Goal: Task Accomplishment & Management: Manage account settings

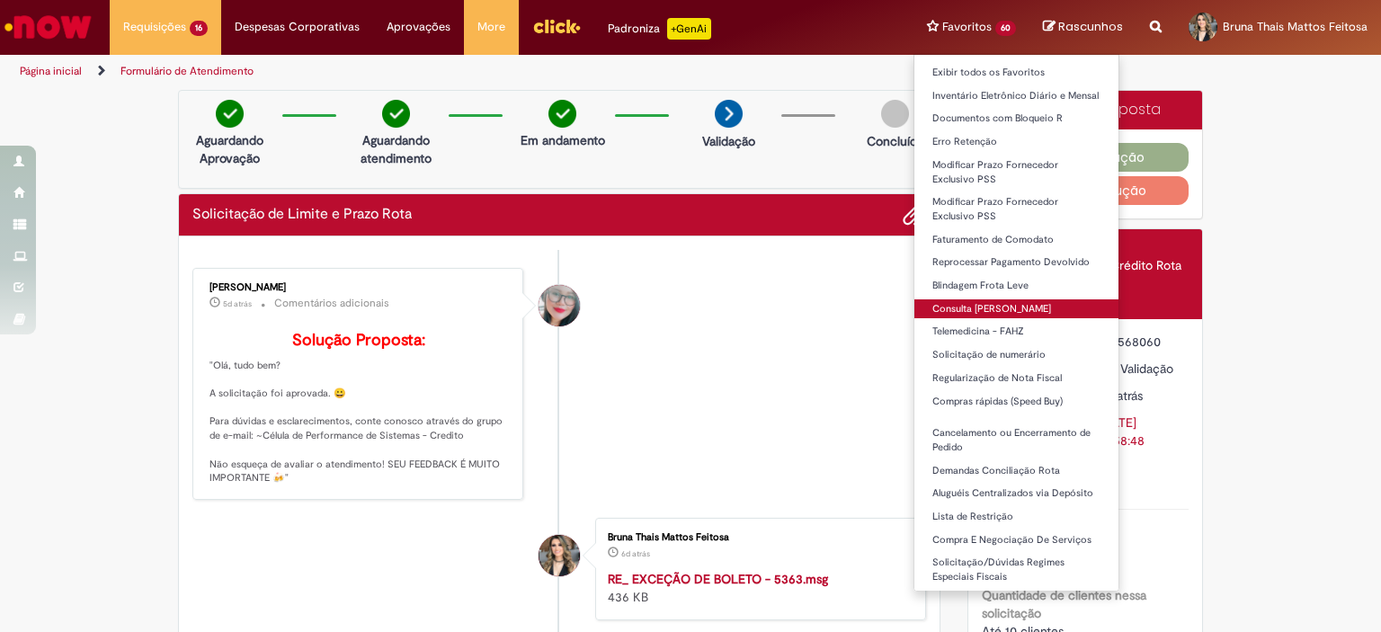
click at [1034, 316] on link "Consulta [PERSON_NAME]" at bounding box center [1016, 309] width 204 height 20
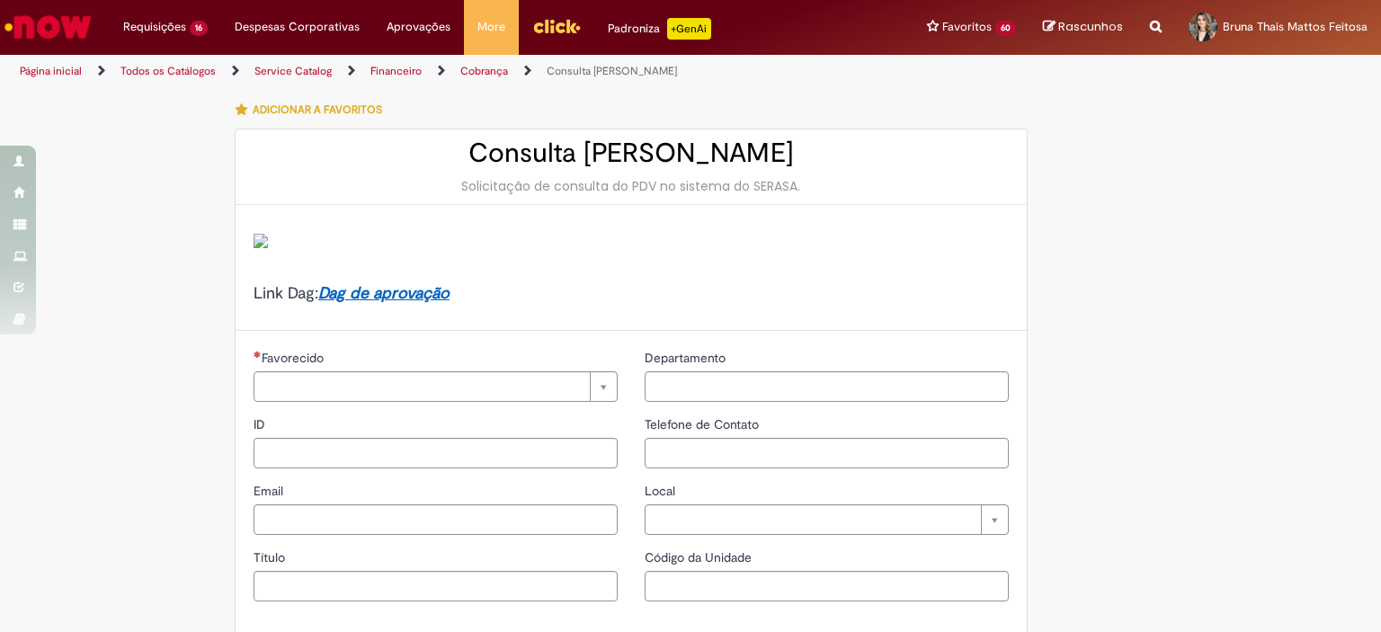
type input "********"
type input "**********"
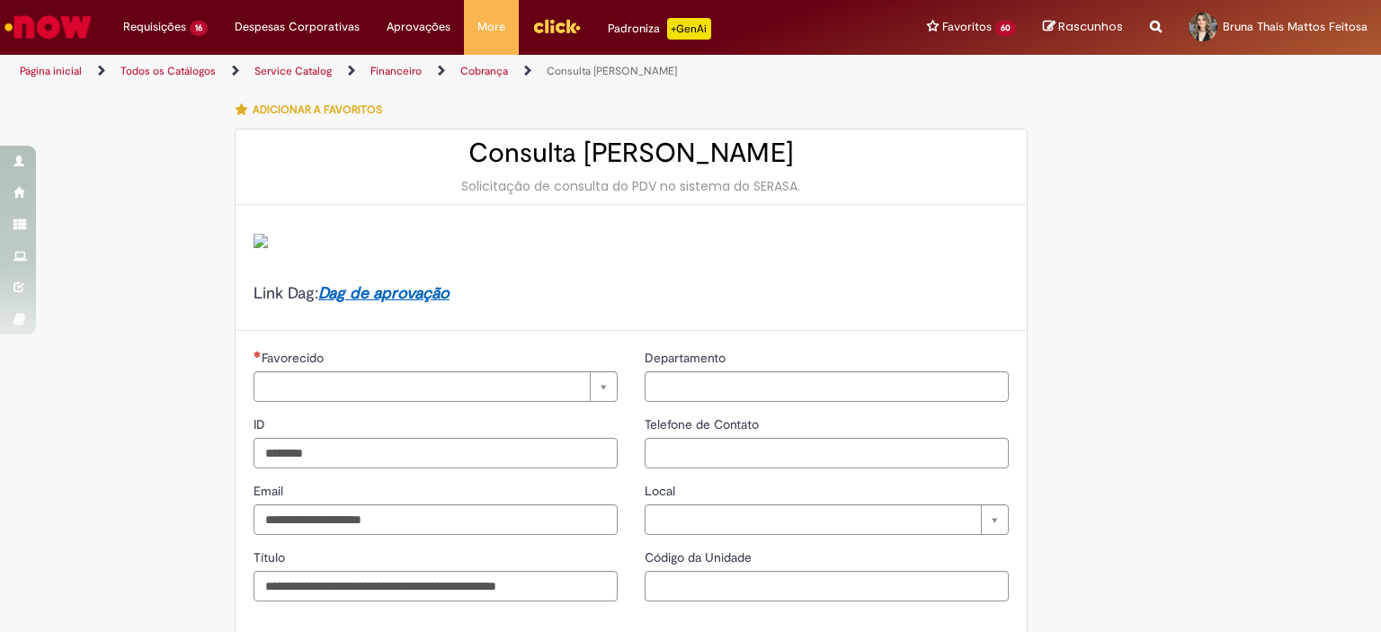
type input "****"
type input "**********"
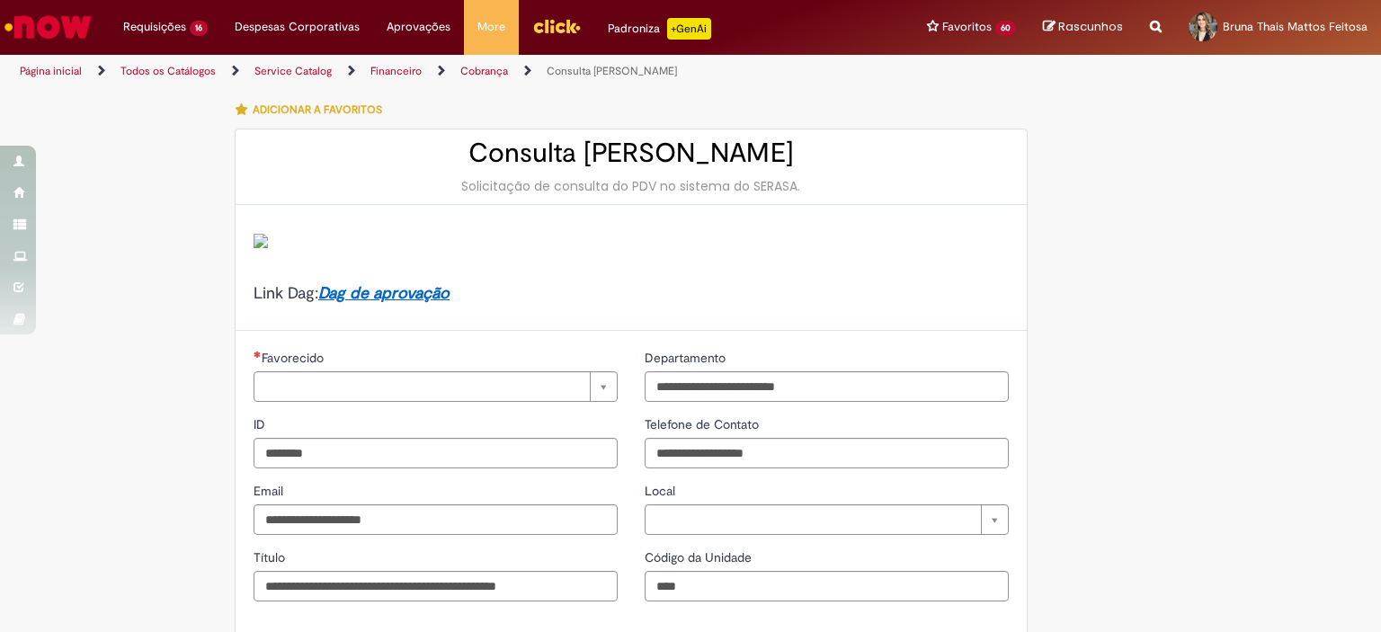
type input "**********"
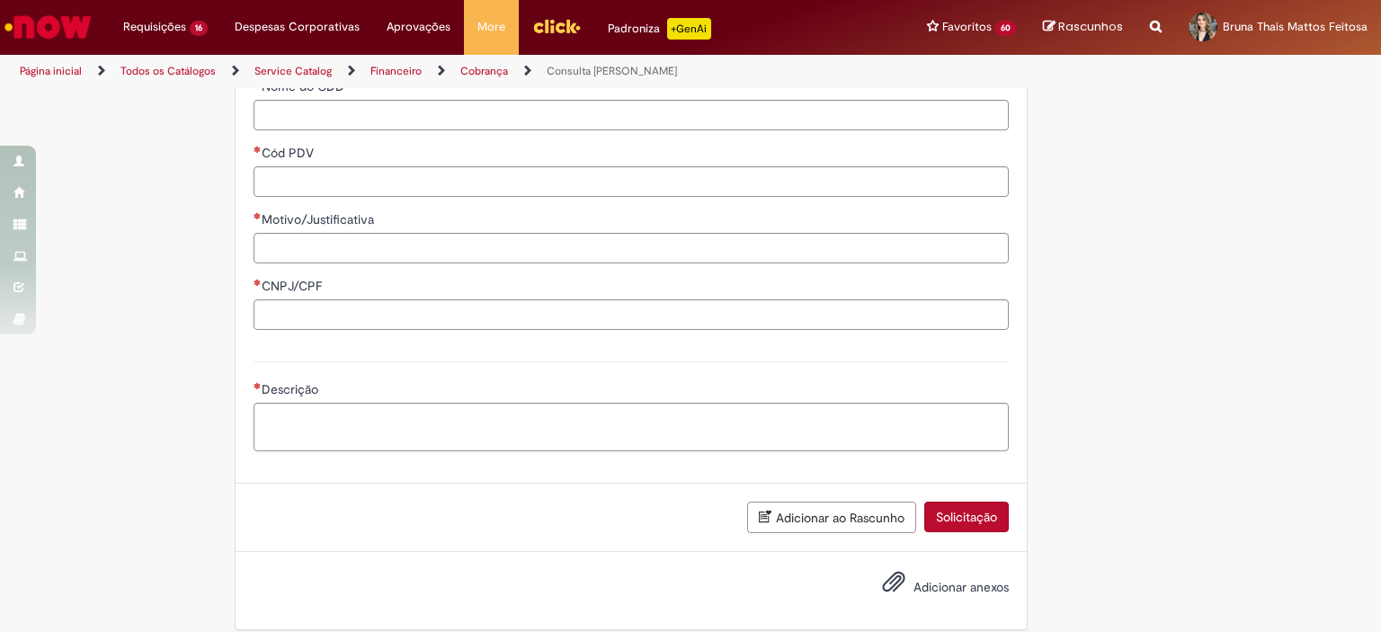
scroll to position [539, 0]
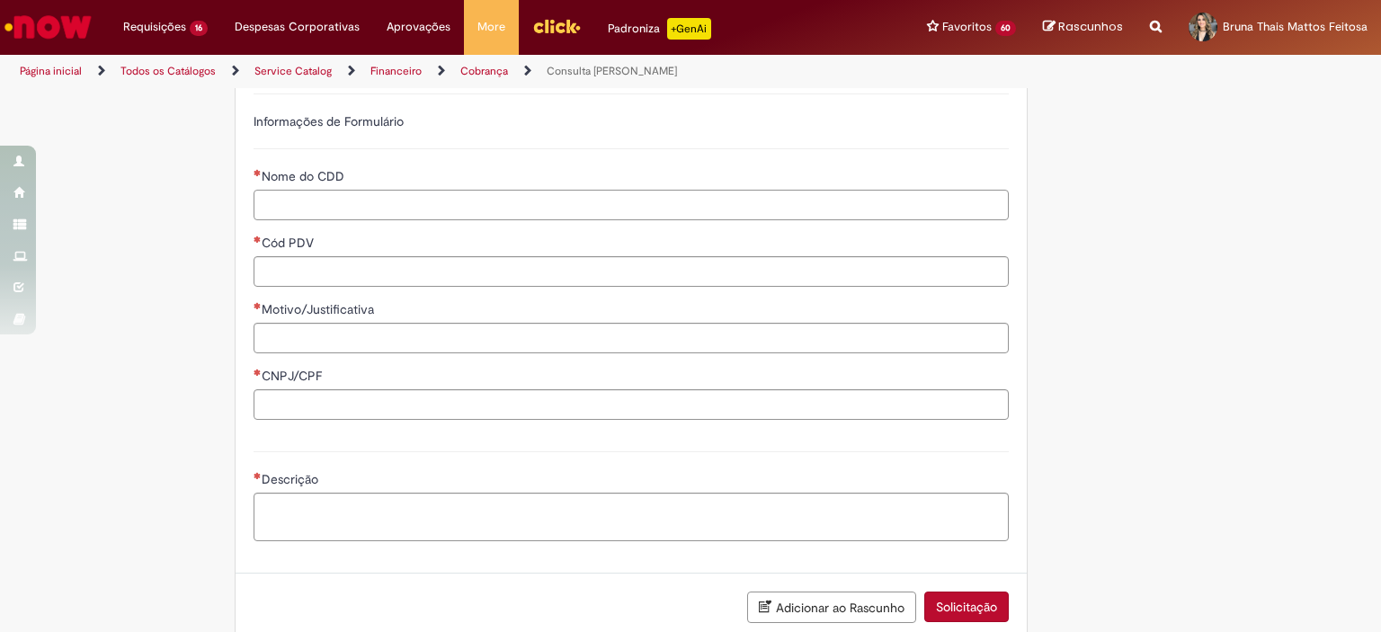
click at [313, 207] on input "Nome do CDD" at bounding box center [631, 205] width 755 height 31
type input "**********"
paste input "****"
type input "****"
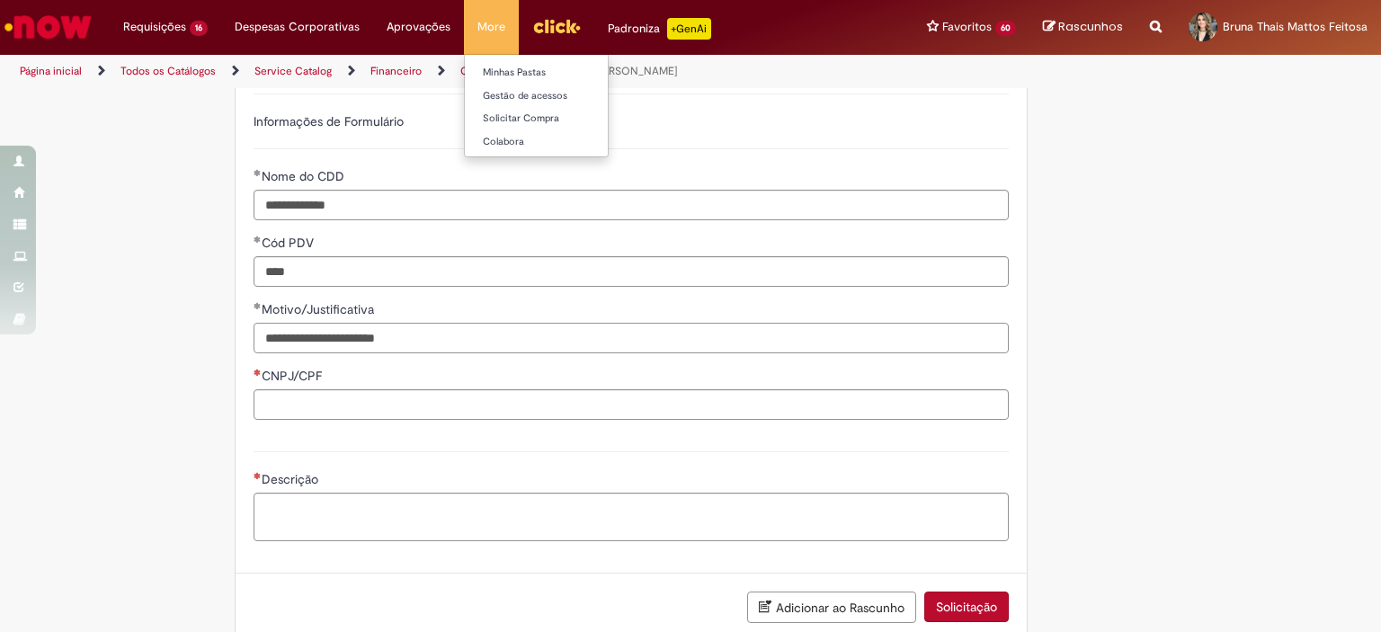
type input "**********"
click at [315, 396] on input "CNPJ/CPF" at bounding box center [631, 404] width 755 height 31
paste input "**********"
type input "**********"
click at [344, 517] on textarea "Descrição" at bounding box center [631, 517] width 755 height 49
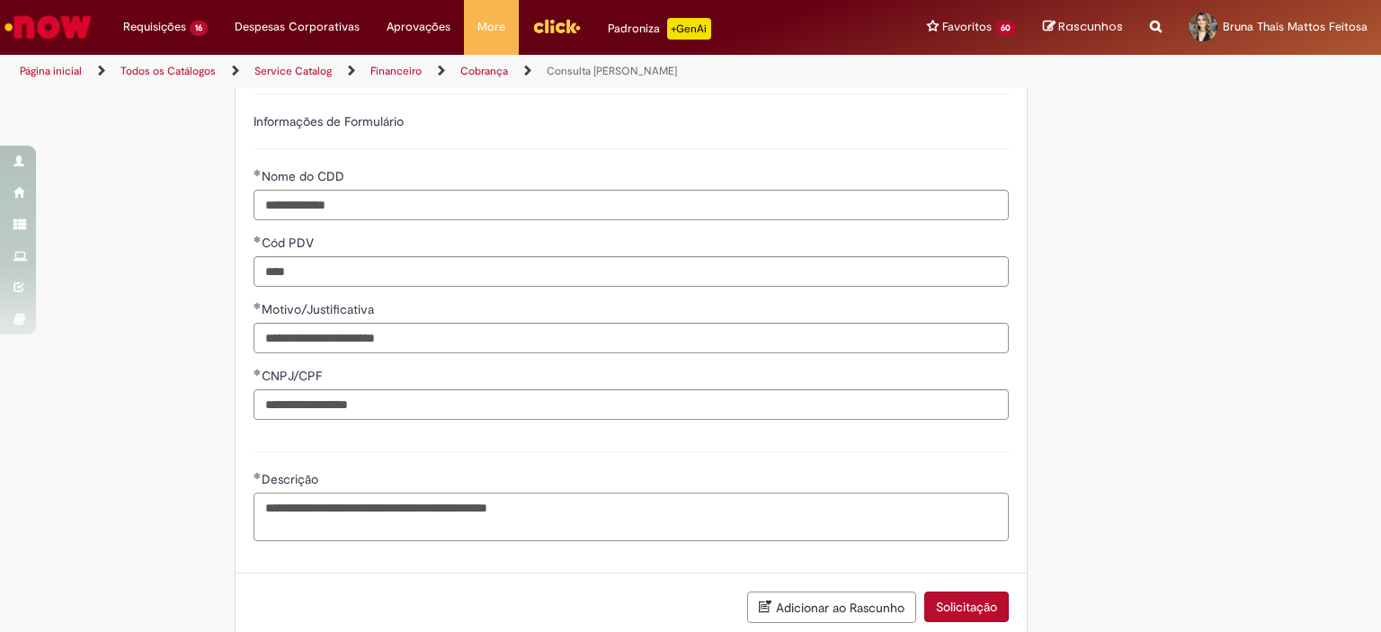
type textarea "**********"
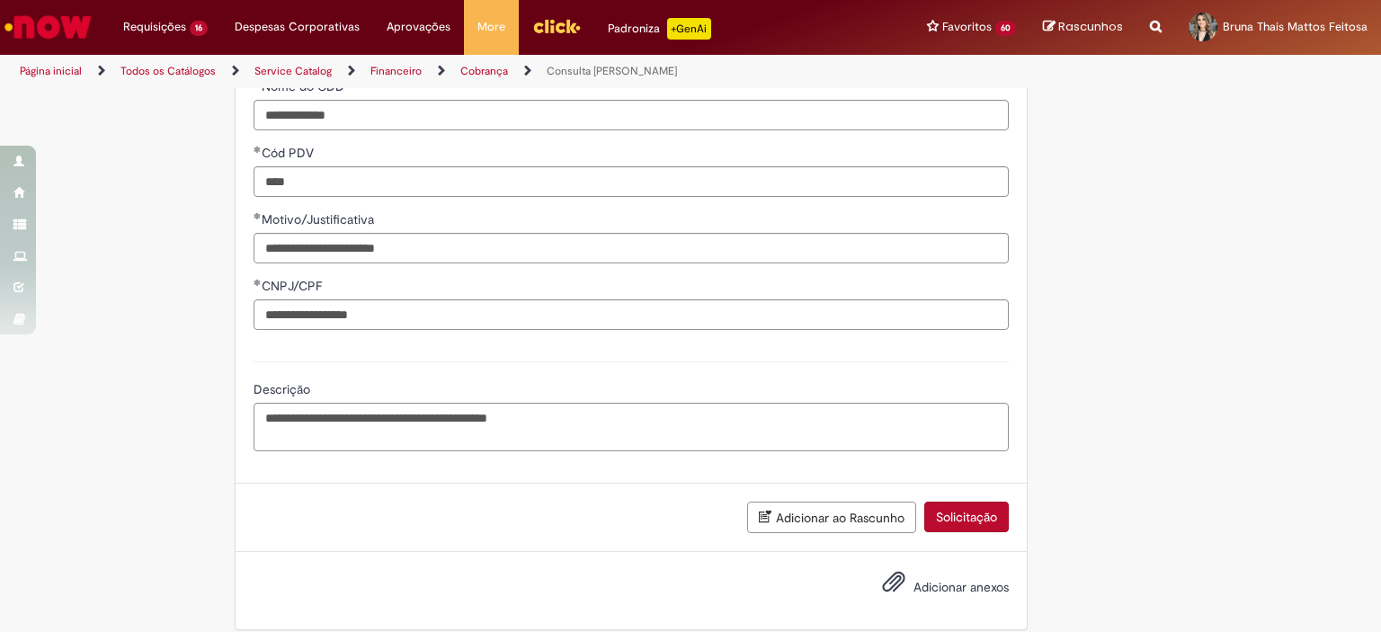
click at [987, 519] on button "Solicitação" at bounding box center [966, 517] width 85 height 31
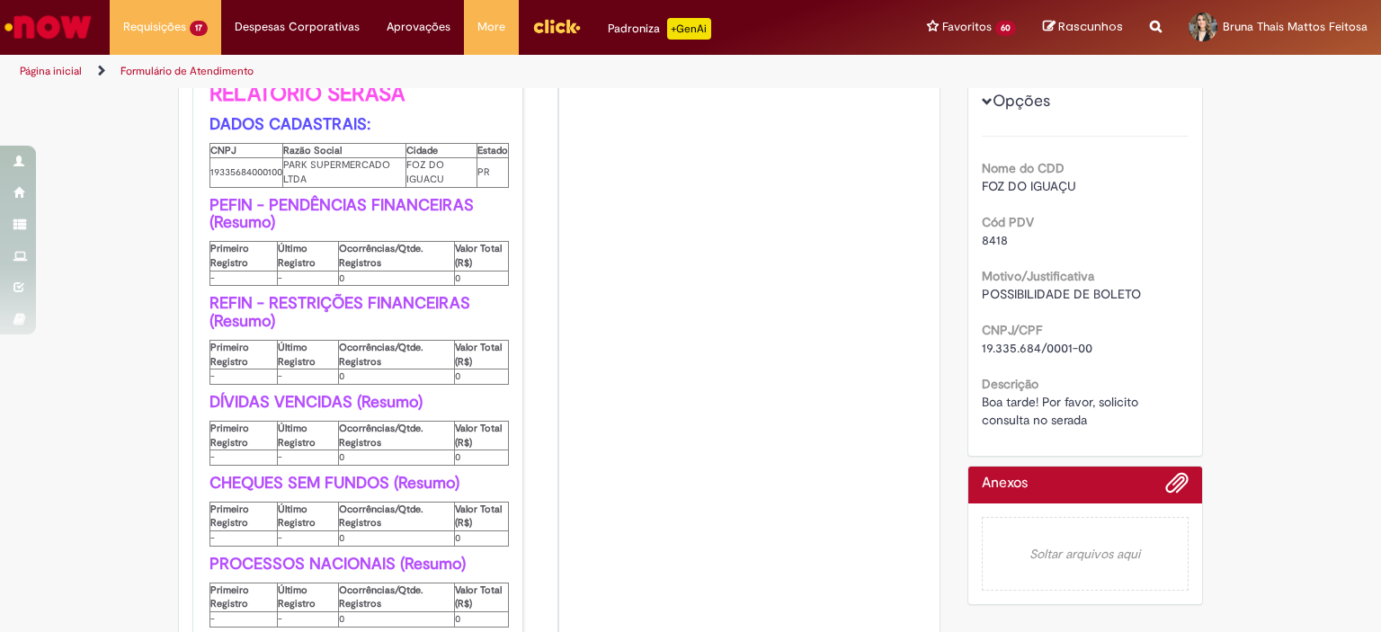
scroll to position [360, 0]
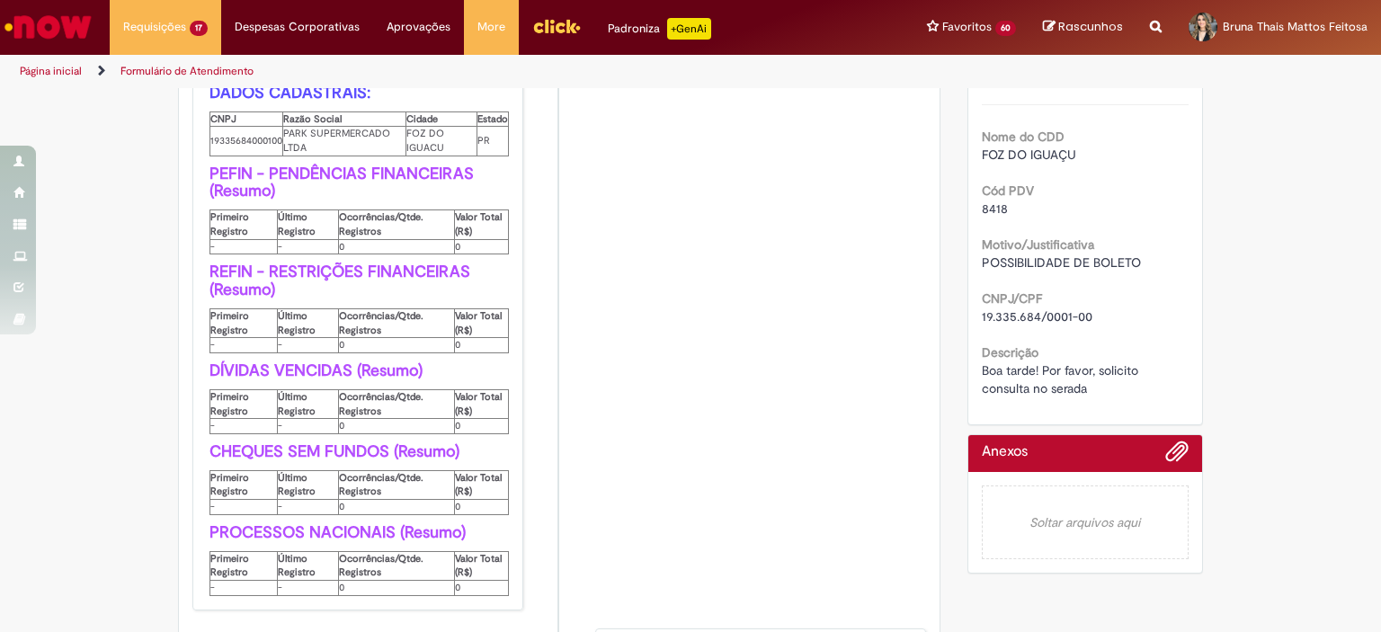
click at [982, 209] on span "8418" at bounding box center [995, 208] width 26 height 16
copy span "8418"
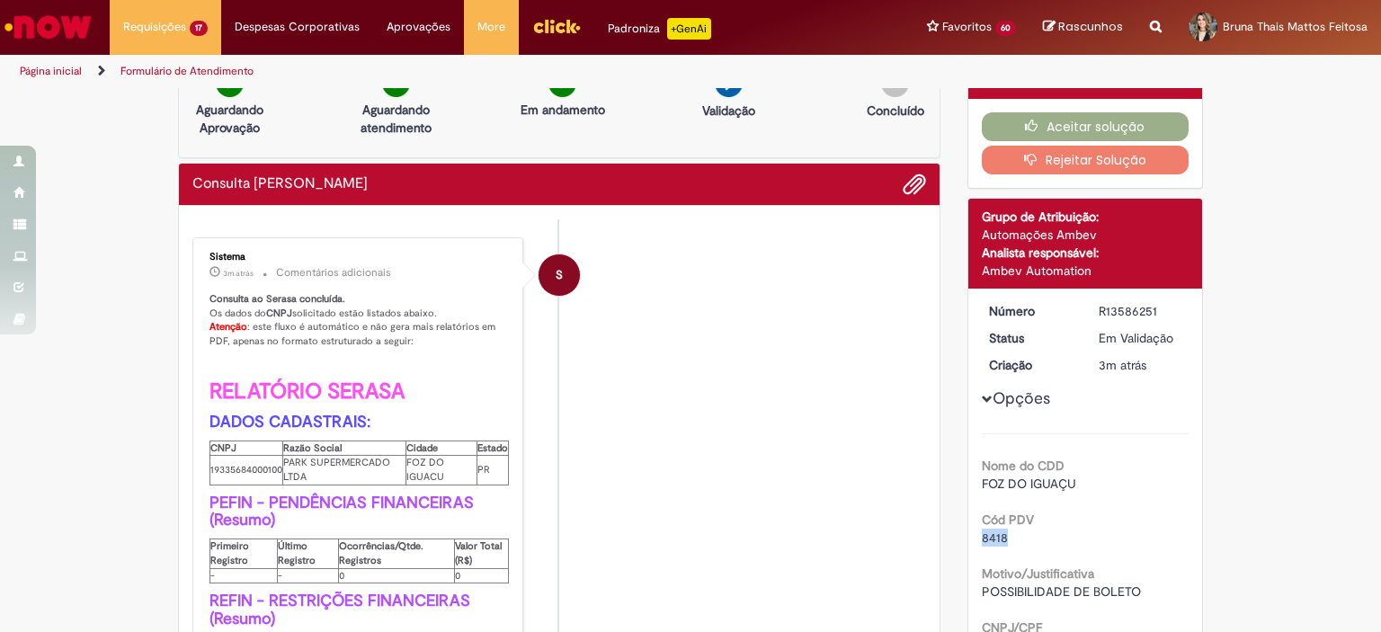
scroll to position [0, 0]
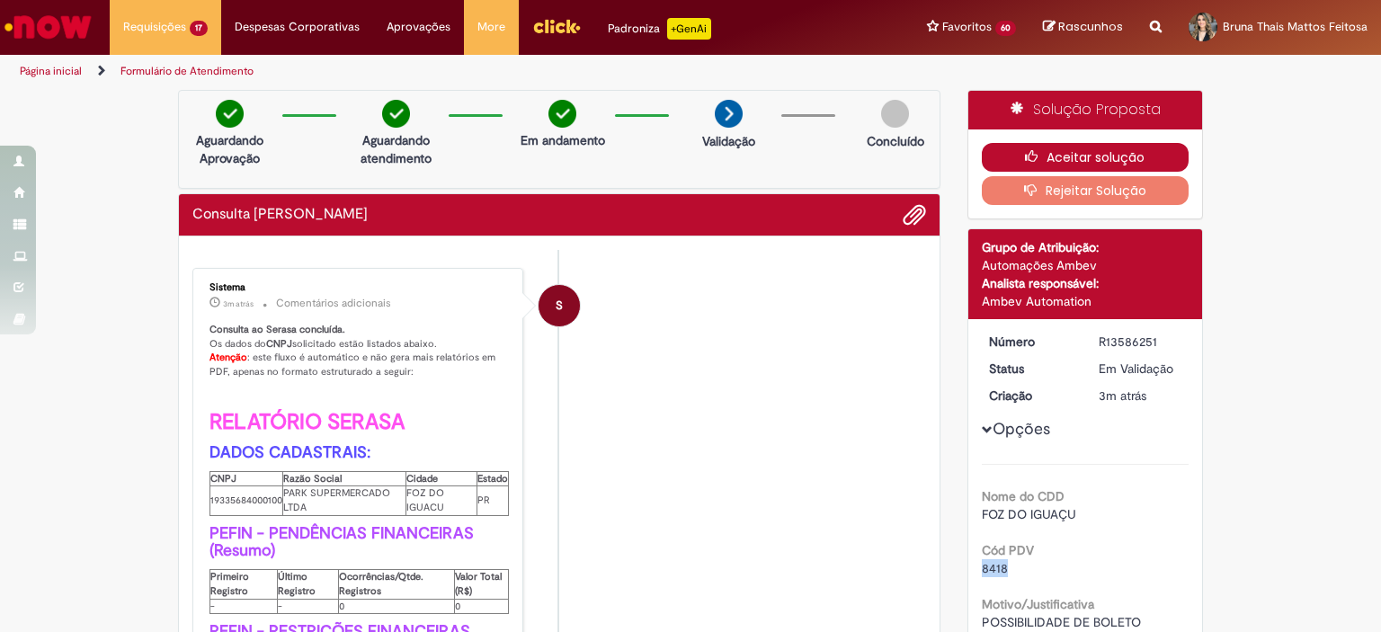
click at [1038, 154] on icon "button" at bounding box center [1036, 156] width 22 height 13
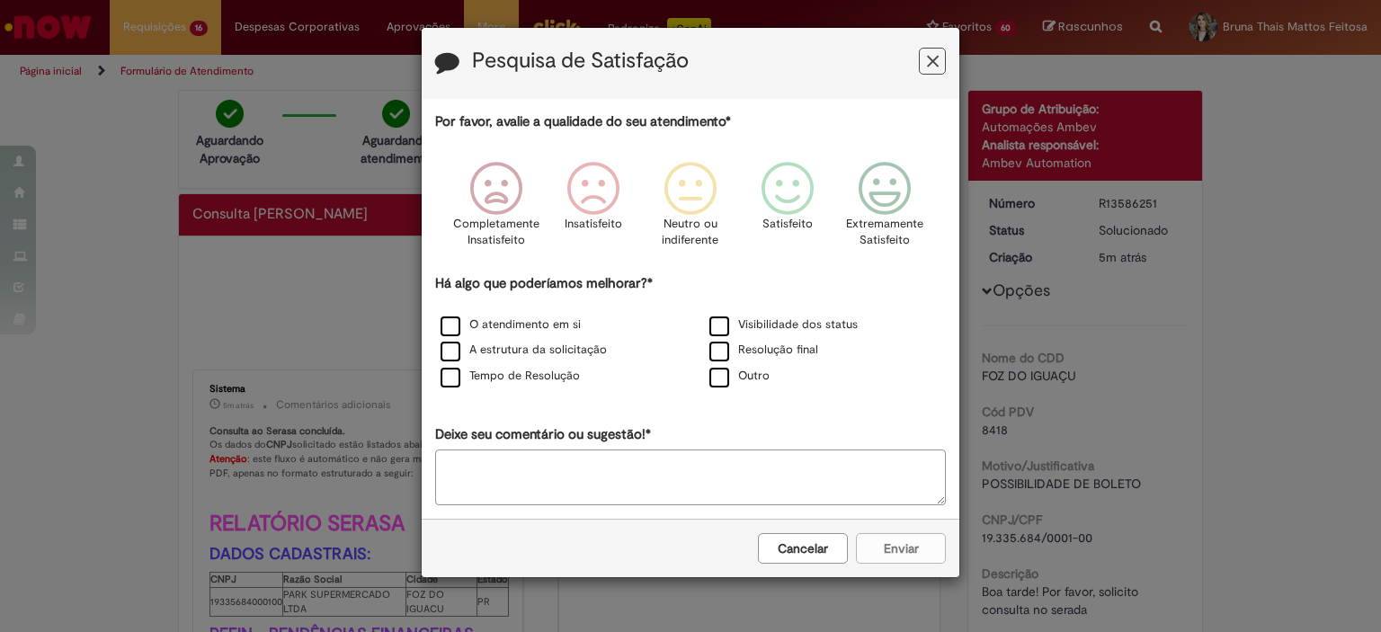
click at [931, 63] on icon "Feedback" at bounding box center [933, 61] width 12 height 19
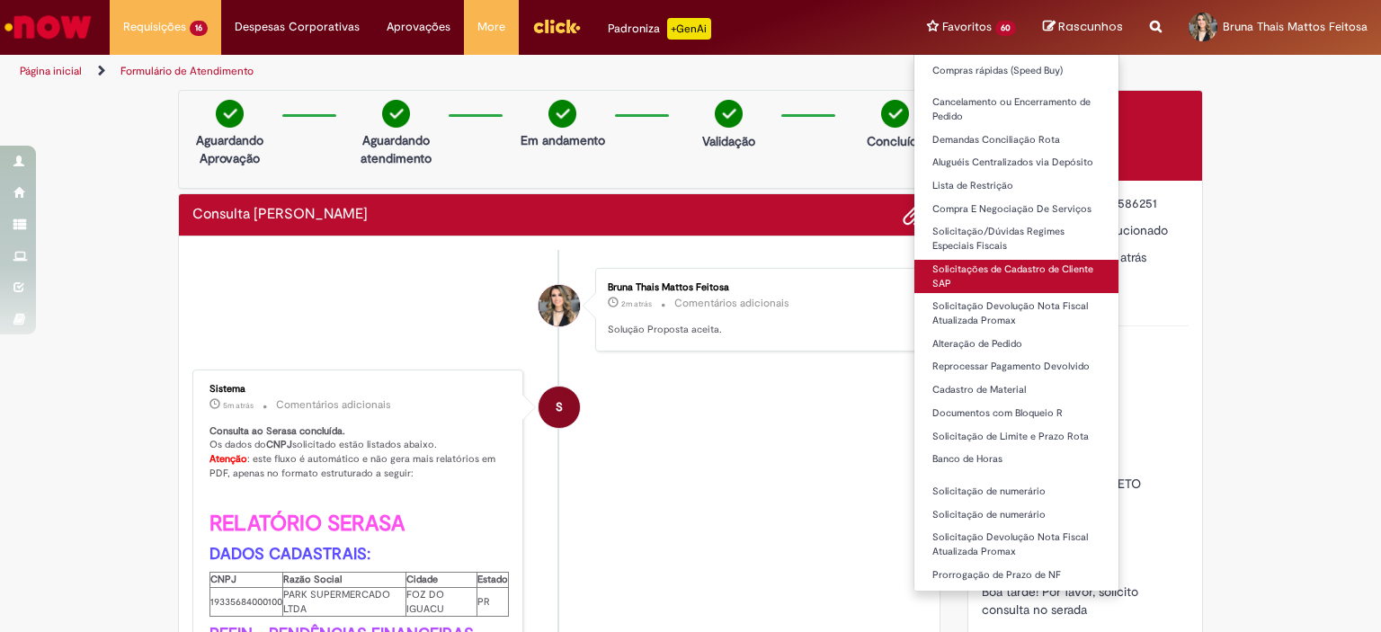
scroll to position [450, 0]
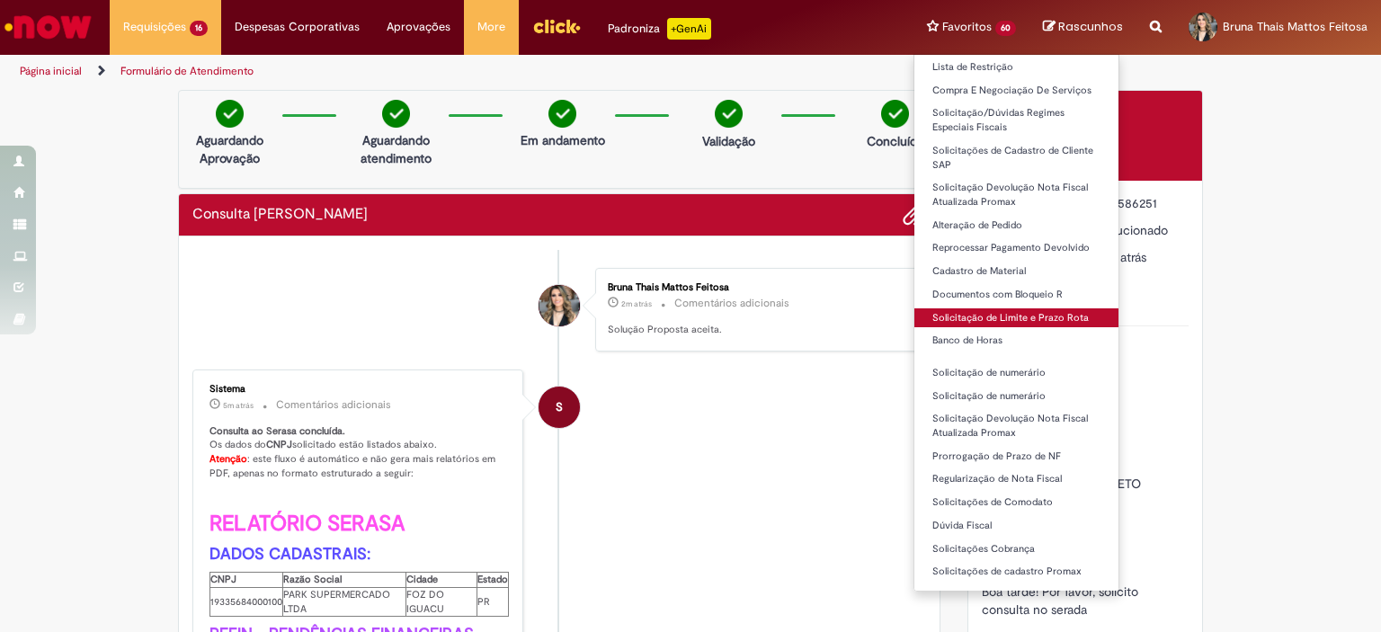
click at [1038, 328] on link "Solicitação de Limite e Prazo Rota" at bounding box center [1016, 318] width 204 height 20
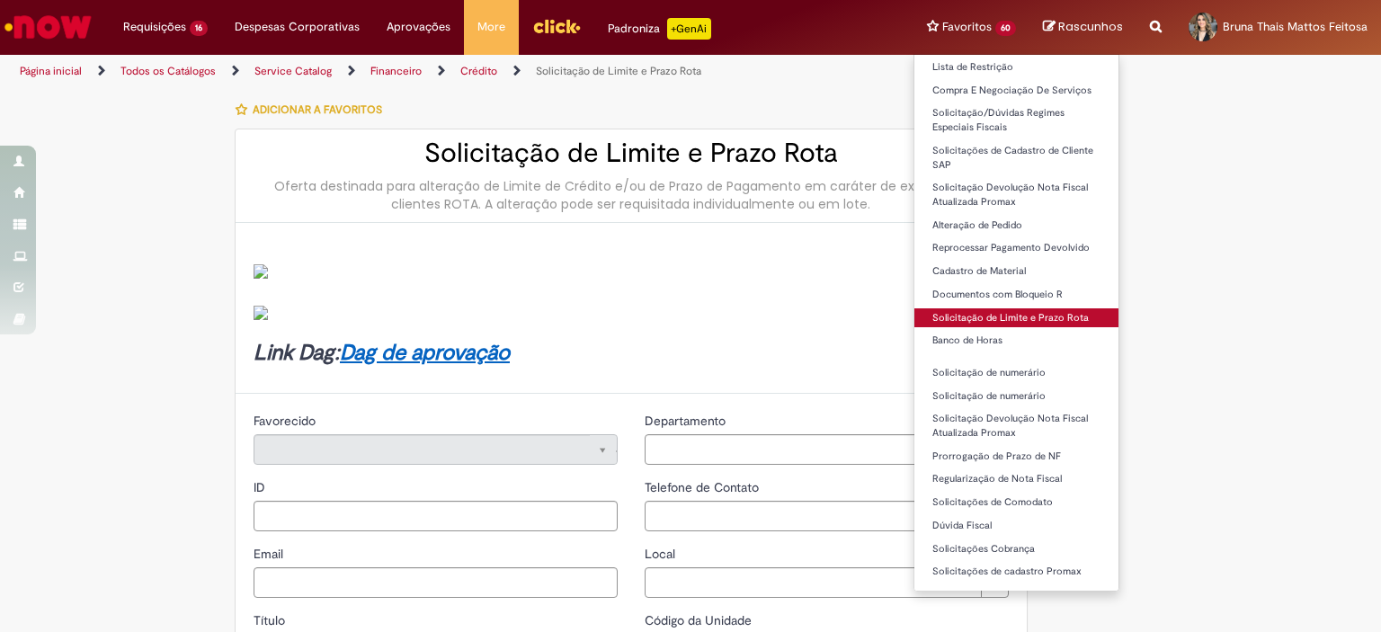
type input "********"
type input "**********"
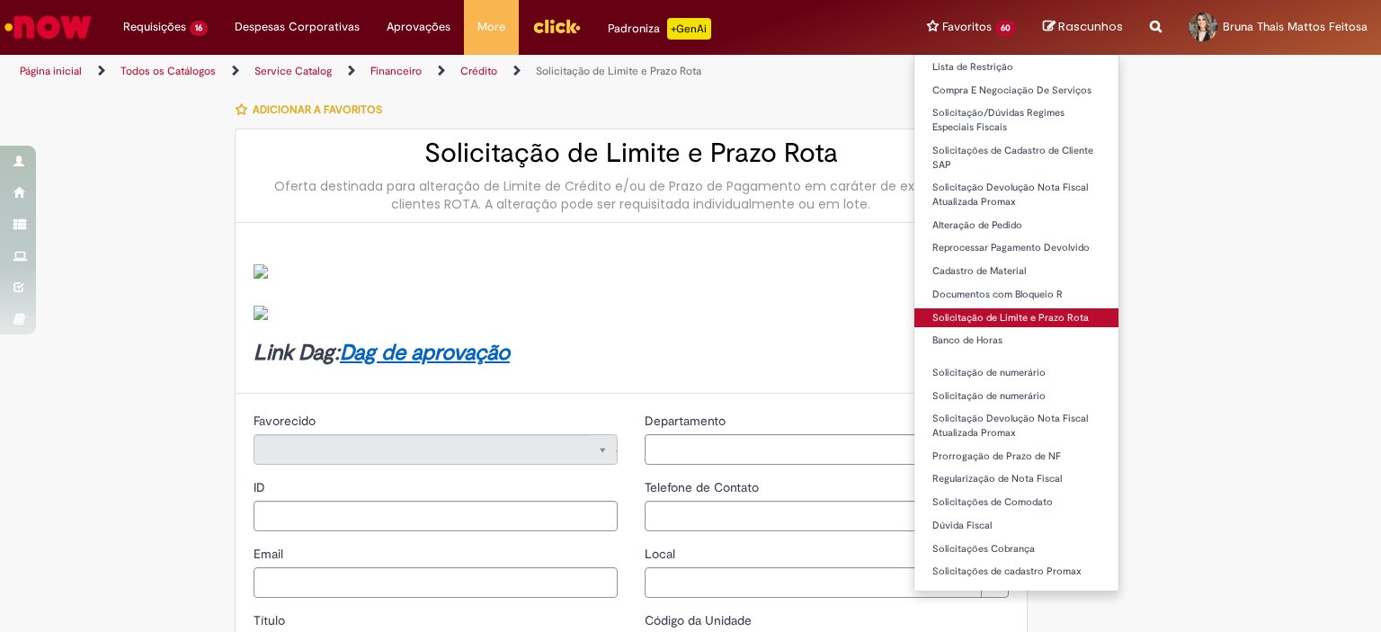
type input "****"
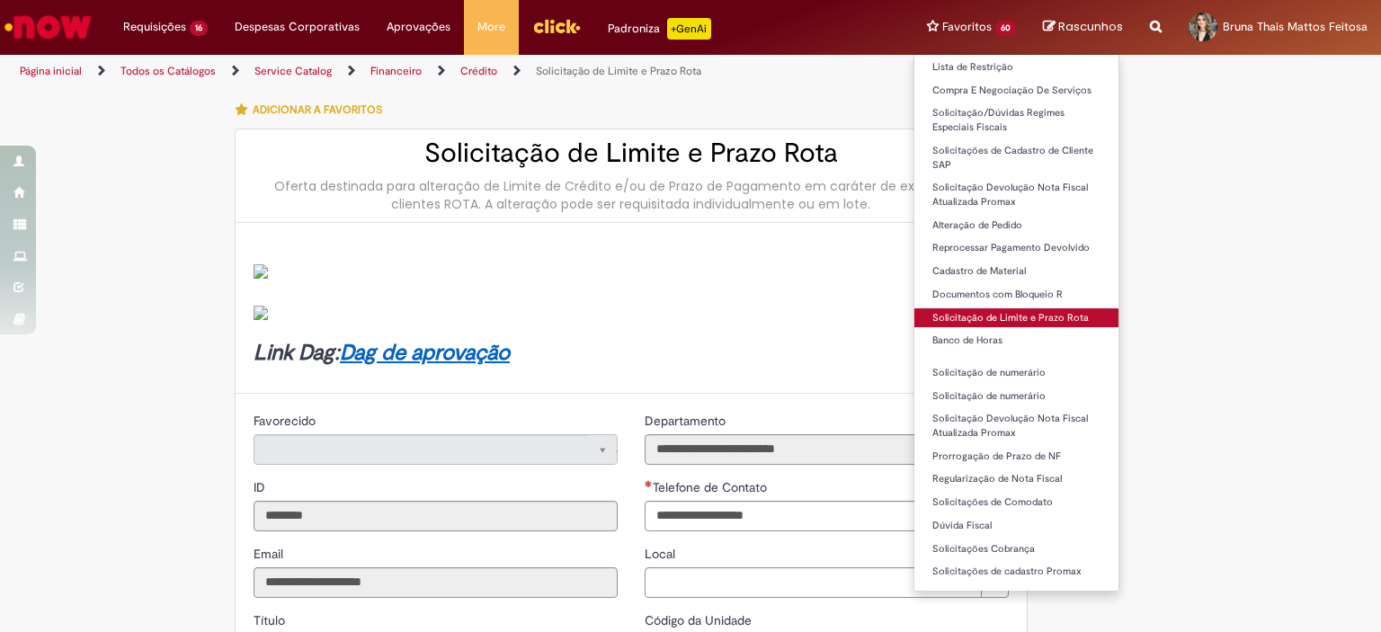
type input "**********"
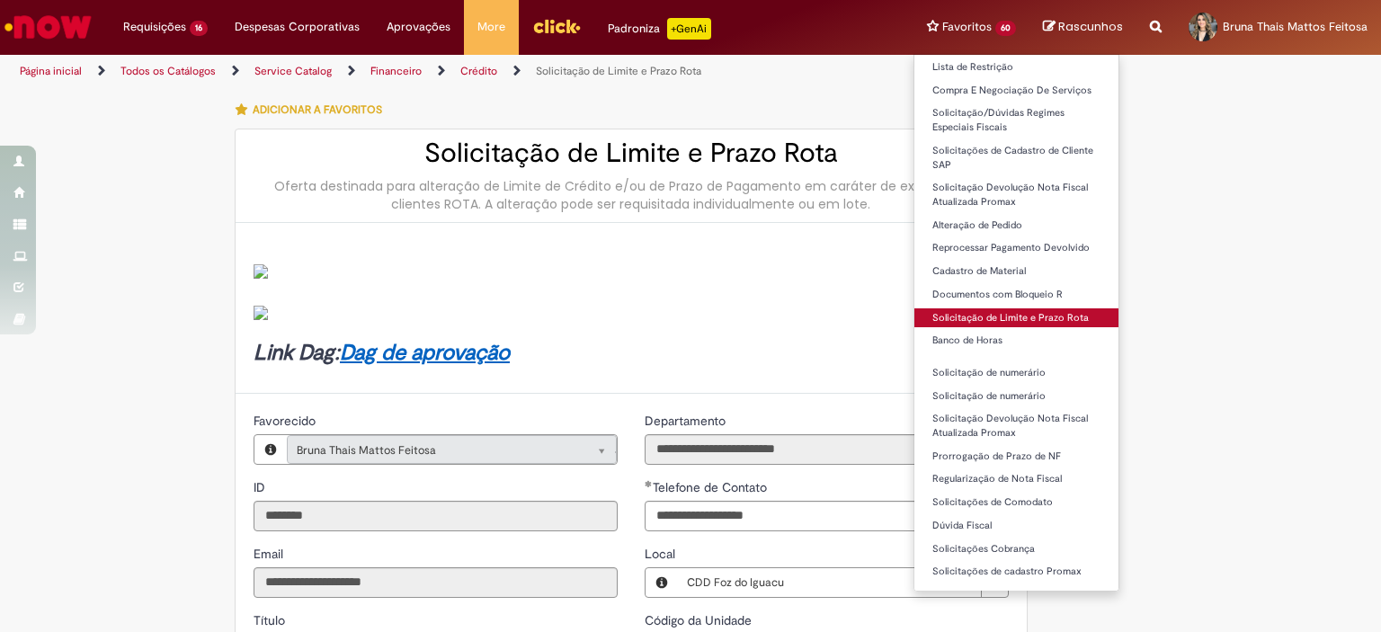
type input "**********"
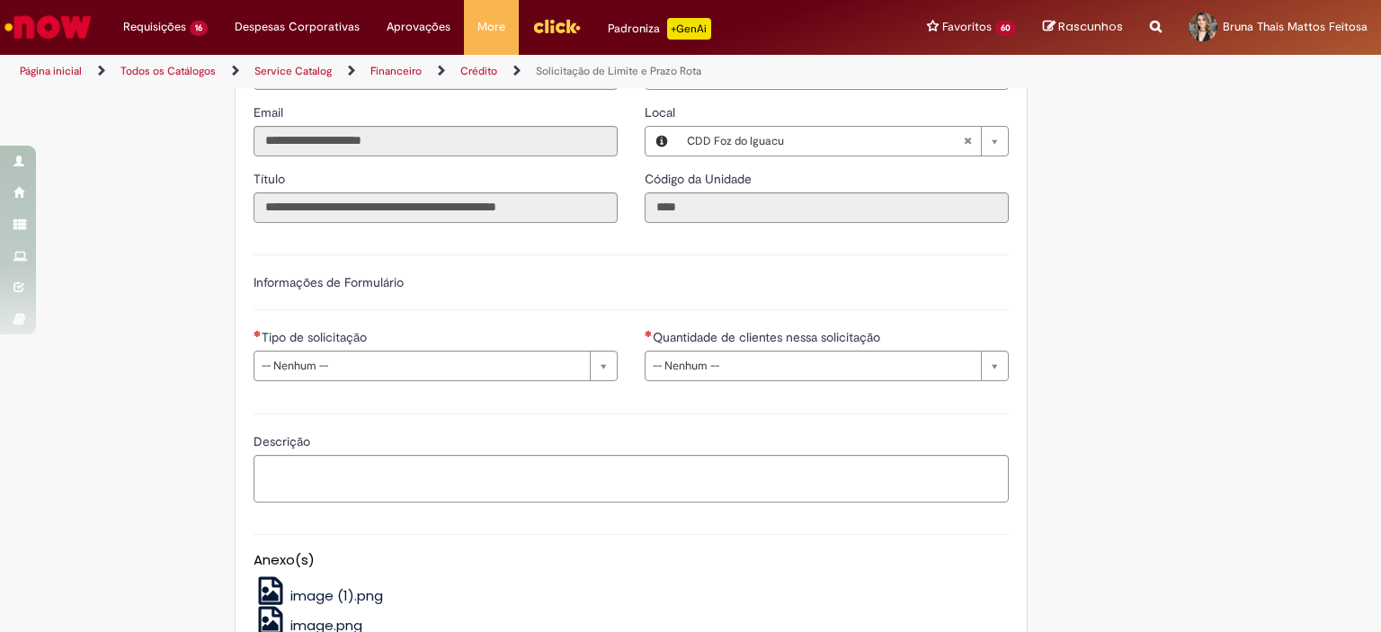
scroll to position [539, 0]
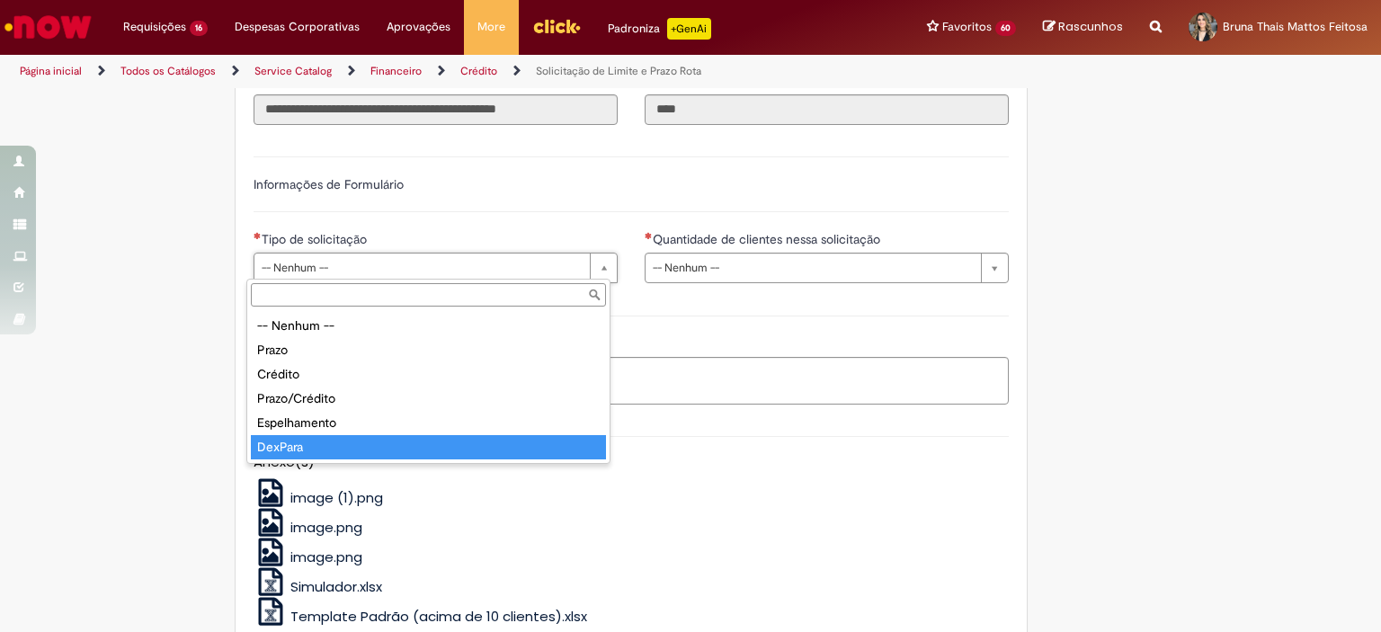
type input "*******"
select select "*******"
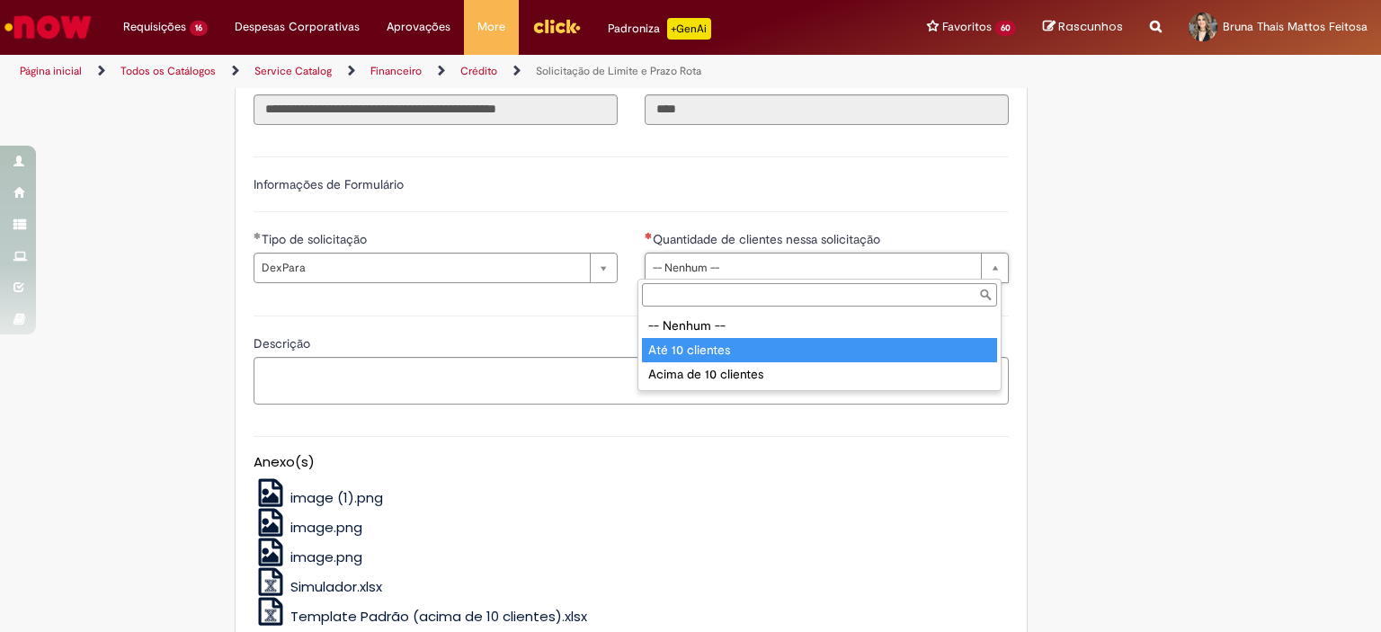
type input "**********"
select select "*********"
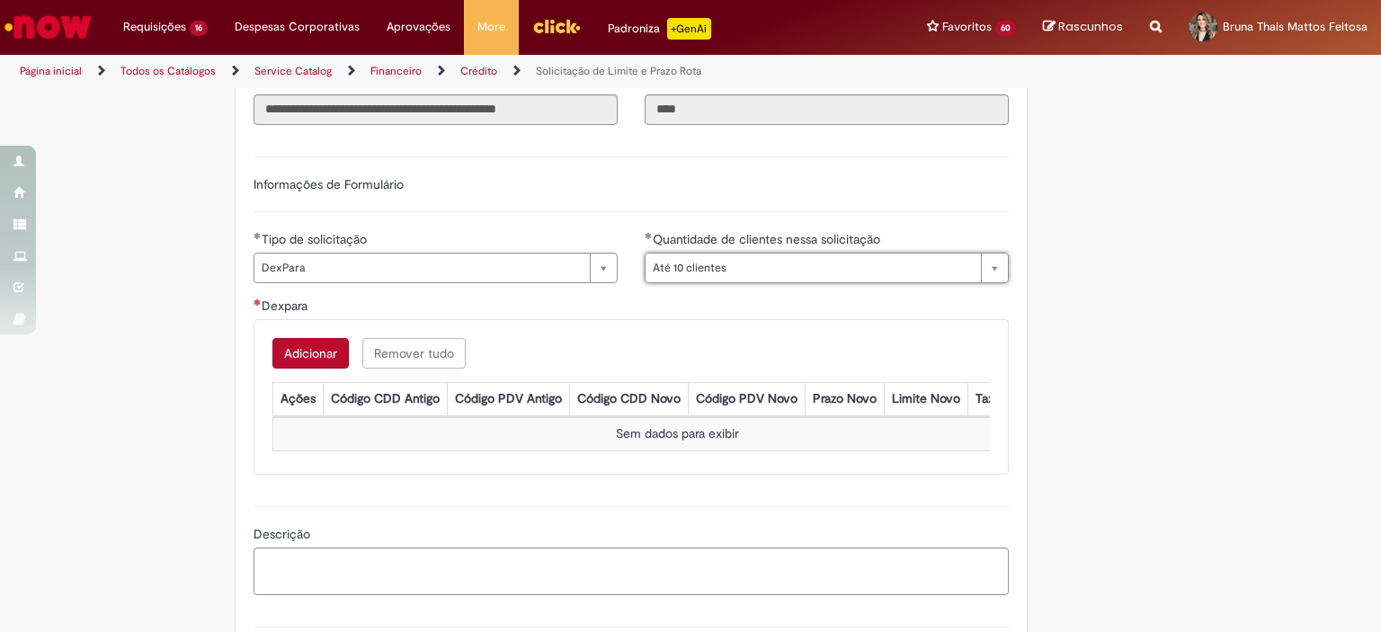
click at [316, 349] on button "Adicionar" at bounding box center [310, 353] width 76 height 31
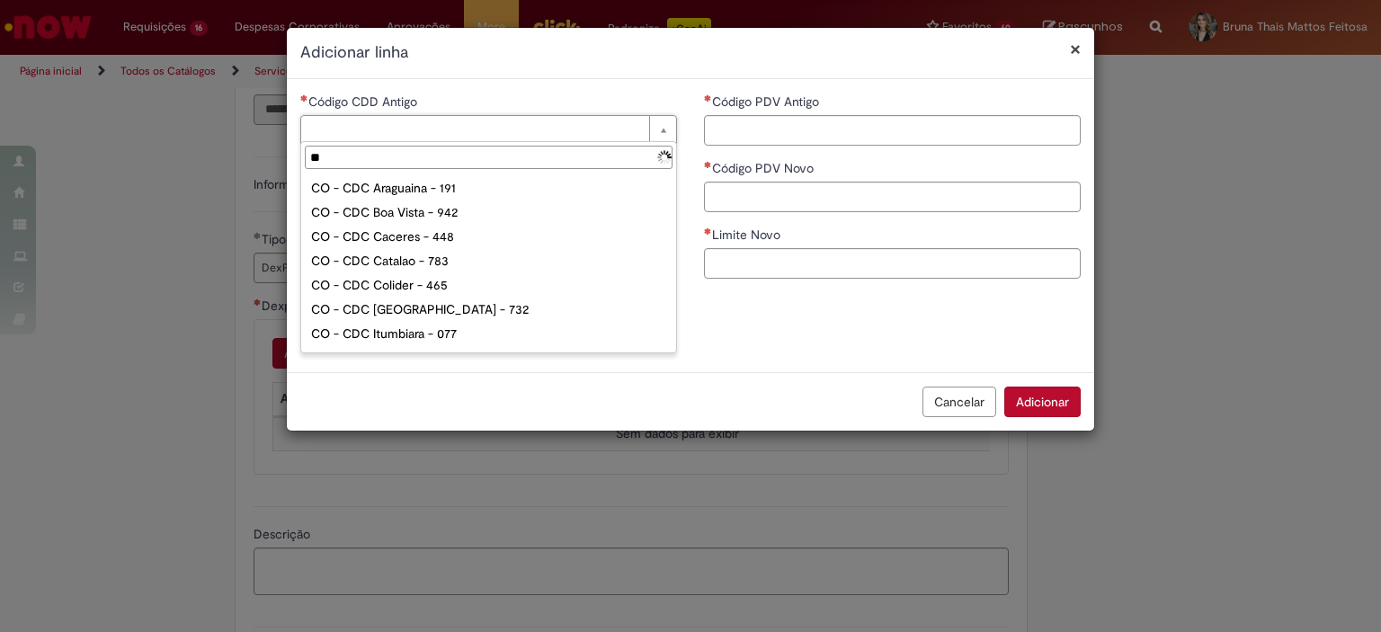
type input "***"
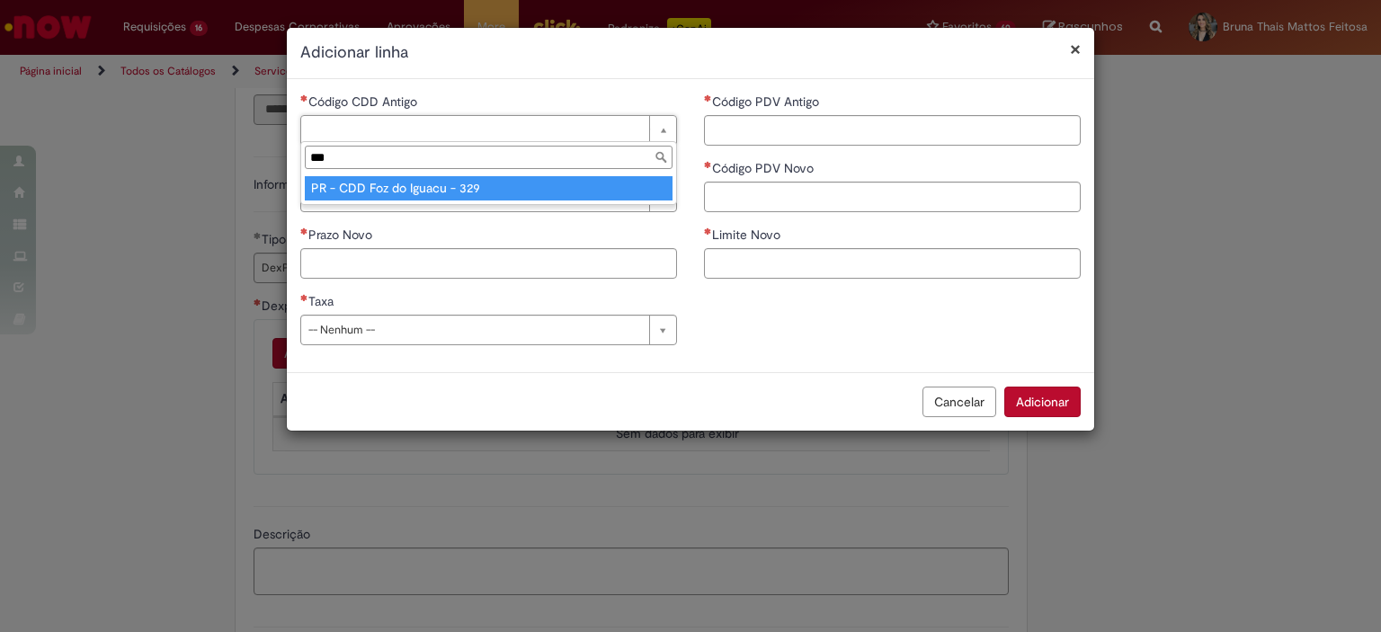
type input "**********"
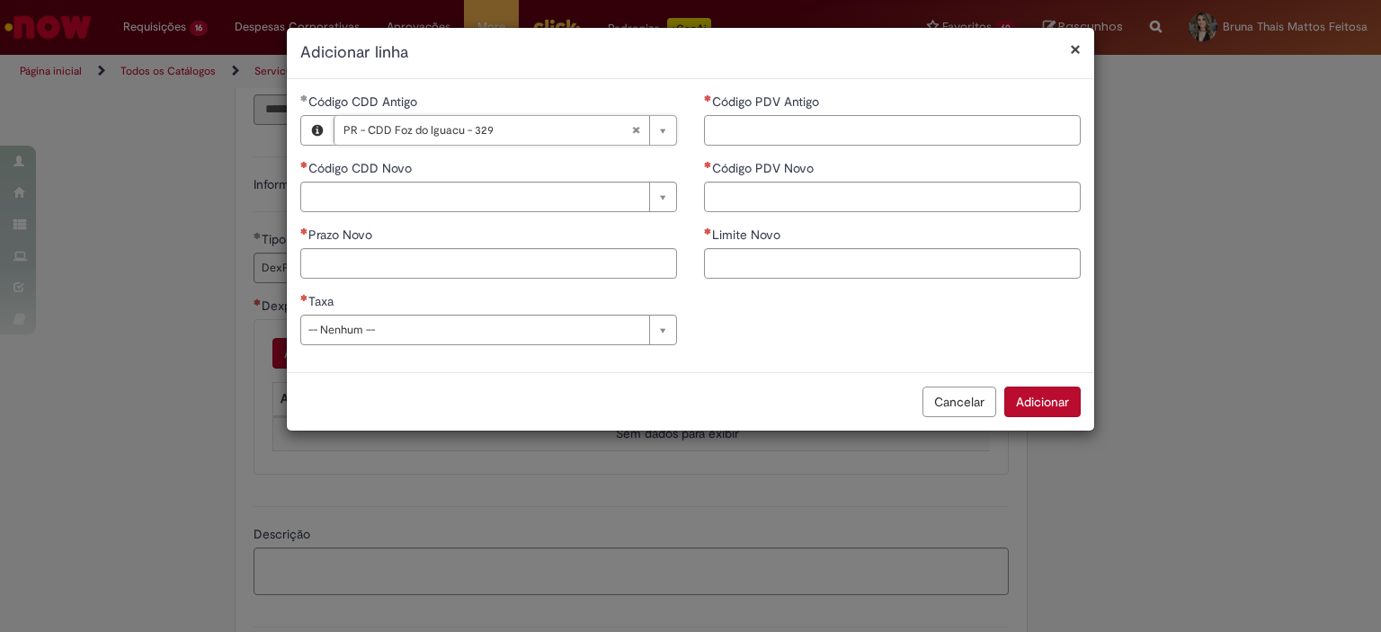
click at [745, 131] on input "Código PDV Antigo" at bounding box center [892, 130] width 377 height 31
paste input "****"
type input "****"
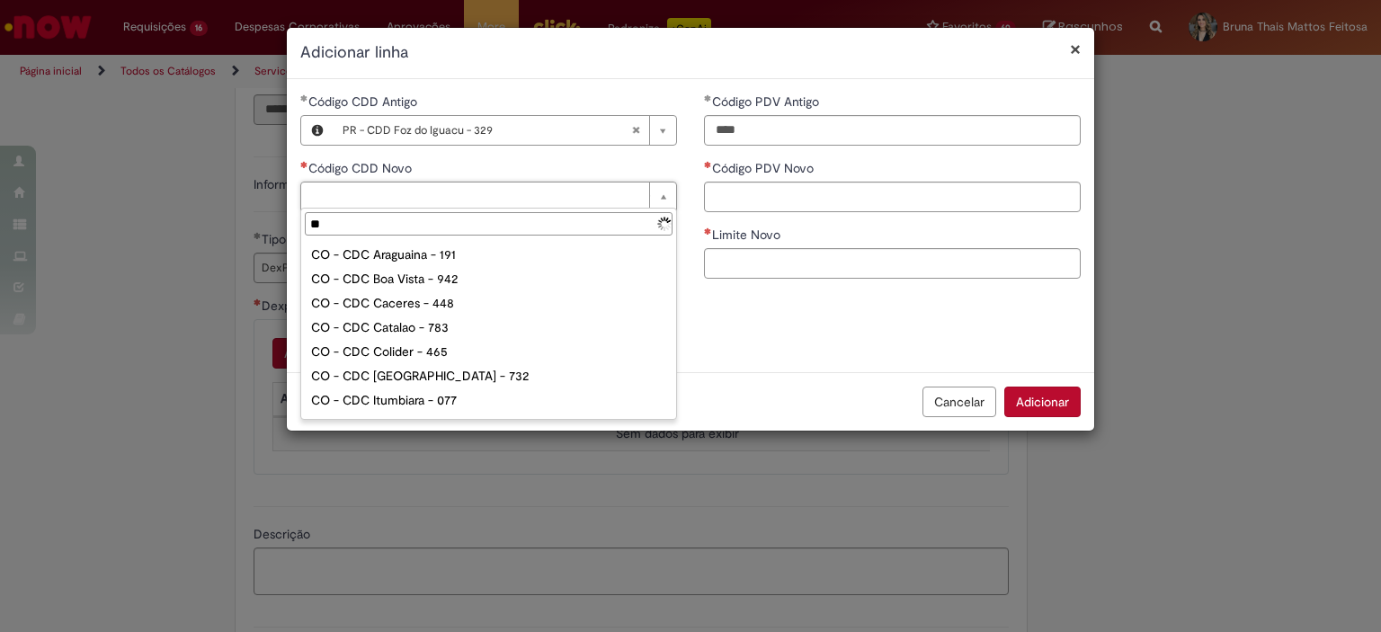
type input "***"
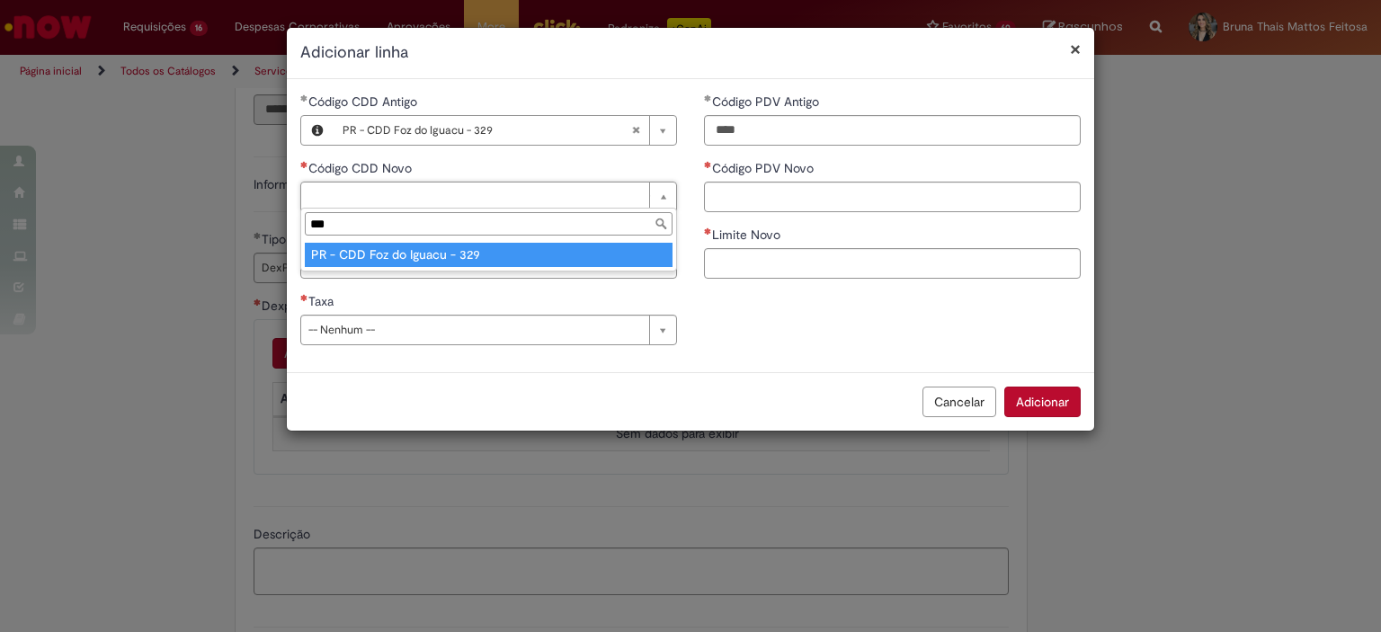
type input "**********"
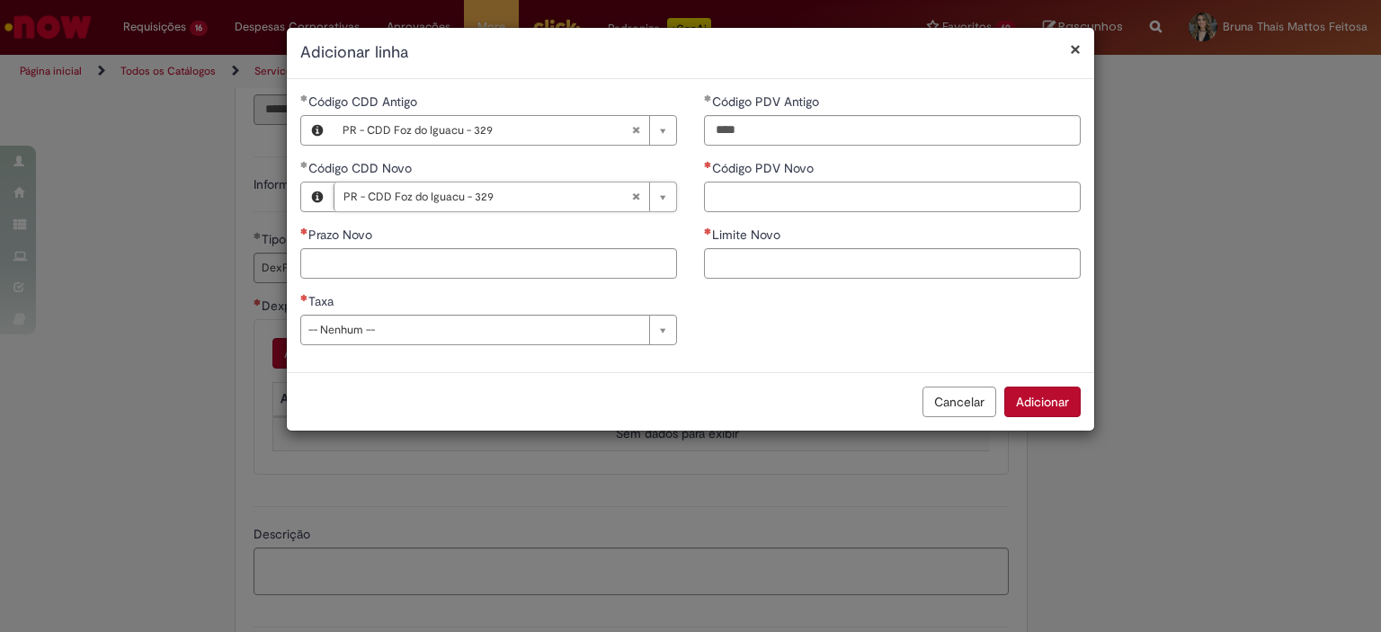
click at [741, 207] on input "Código PDV Novo" at bounding box center [892, 197] width 377 height 31
paste input "*****"
type input "*****"
click at [610, 259] on input "Prazo Novo" at bounding box center [488, 263] width 377 height 31
type input "**"
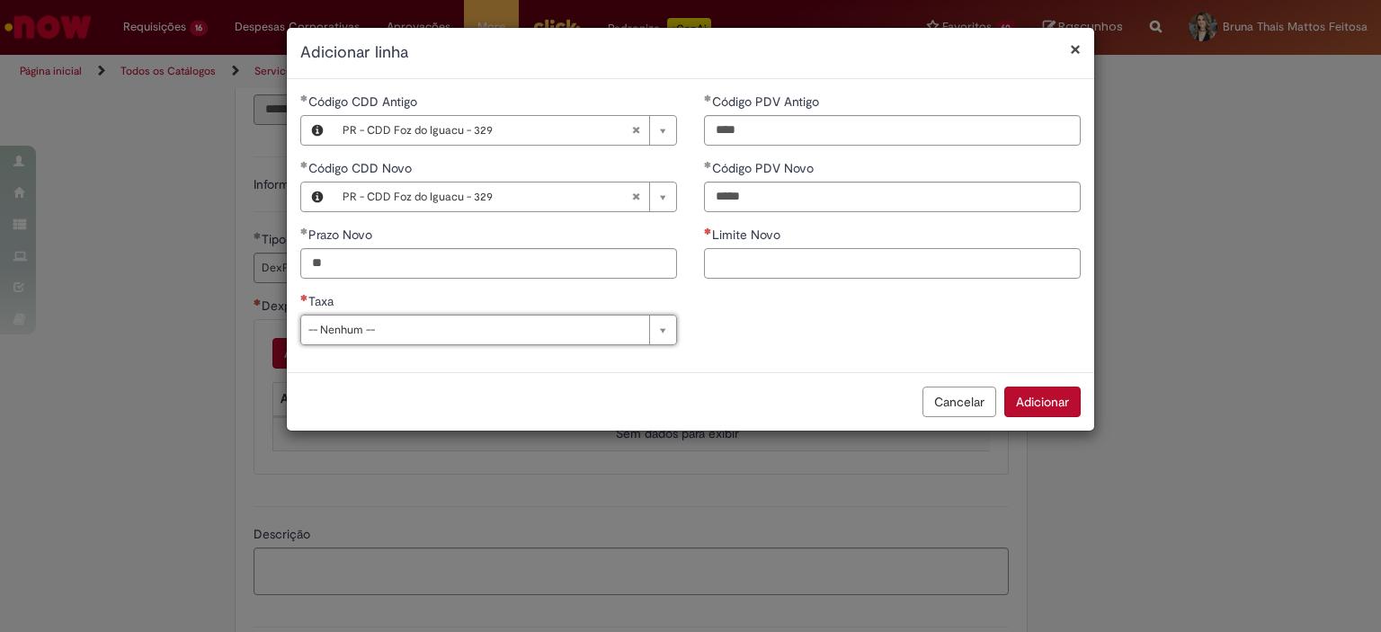
click at [733, 271] on input "Limite Novo" at bounding box center [892, 263] width 377 height 31
type input "*********"
click at [628, 301] on div "Taxa" at bounding box center [488, 303] width 377 height 22
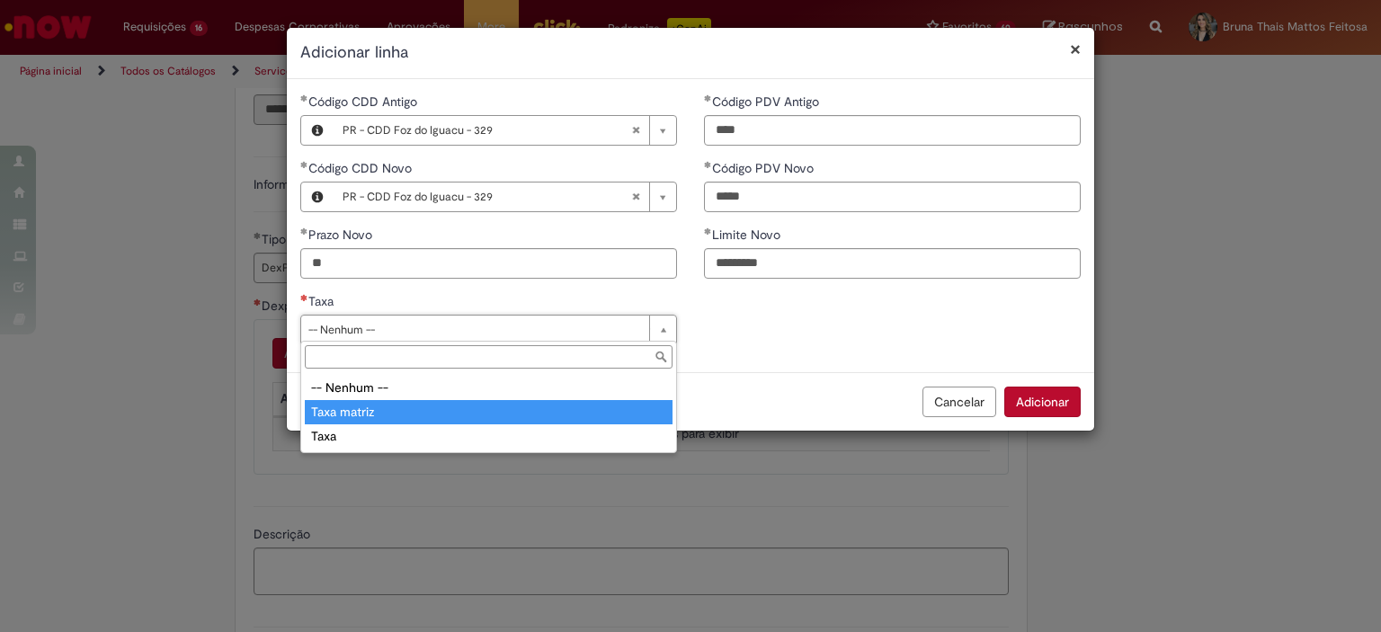
type input "**********"
select select "**********"
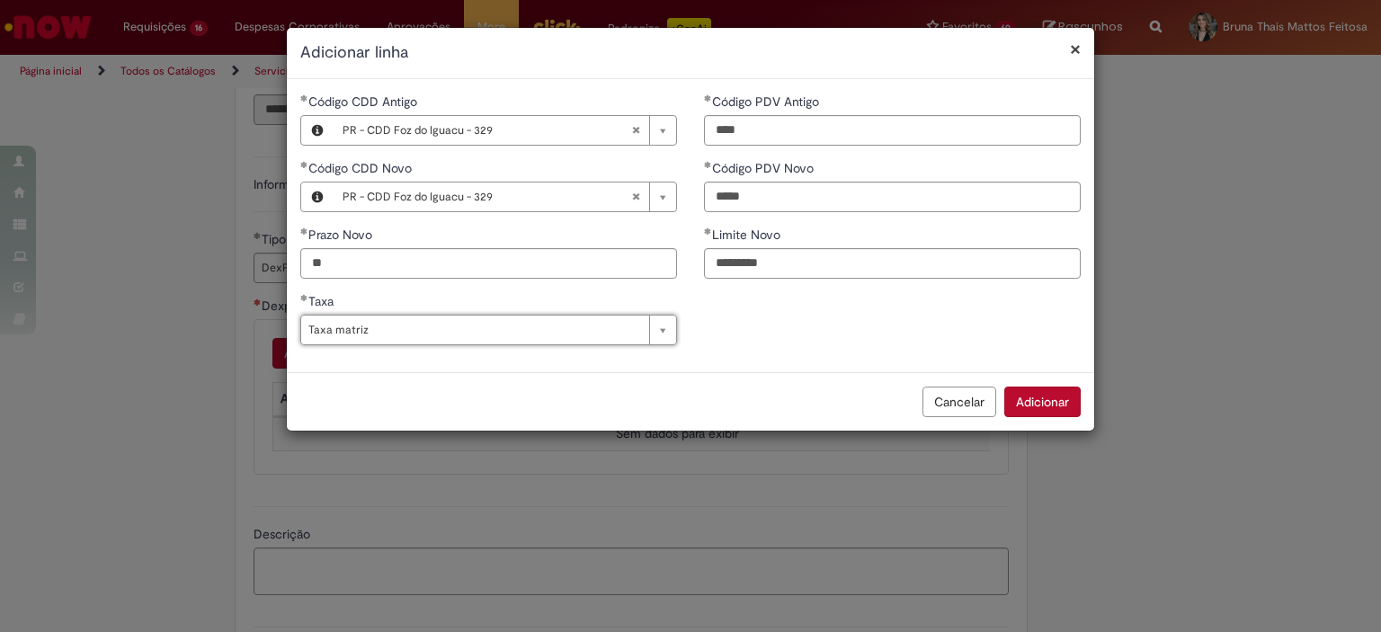
click at [1046, 401] on button "Adicionar" at bounding box center [1042, 402] width 76 height 31
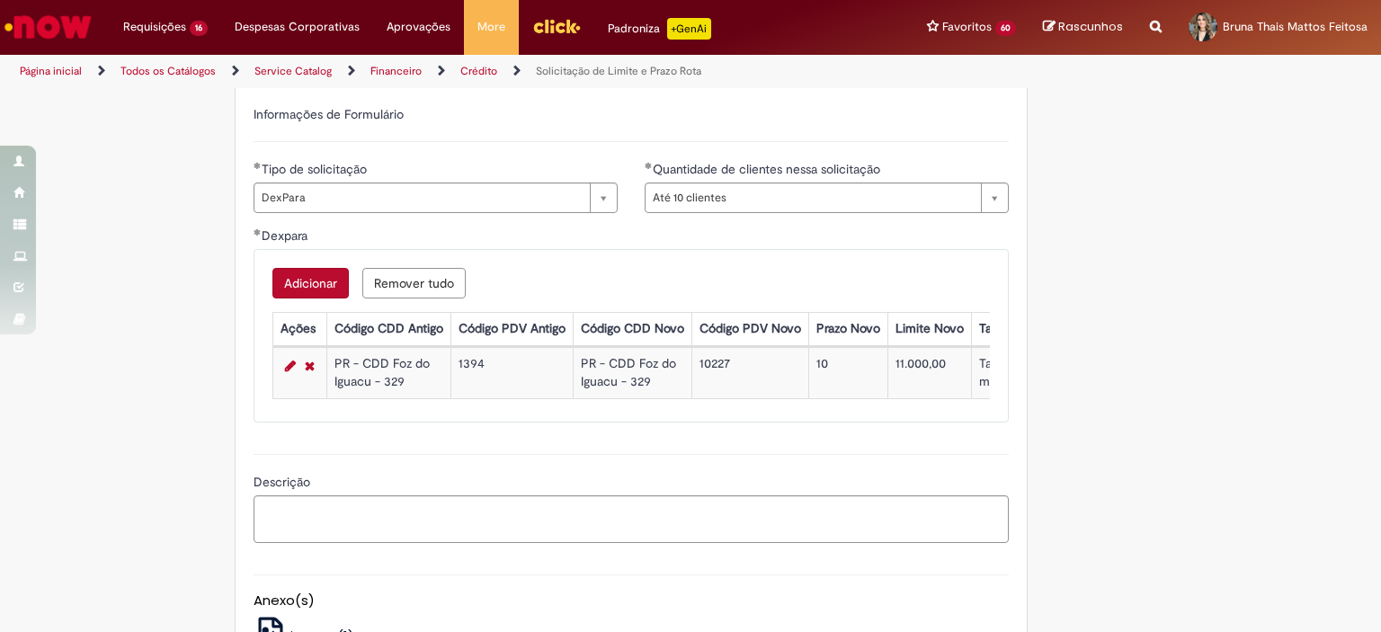
scroll to position [719, 0]
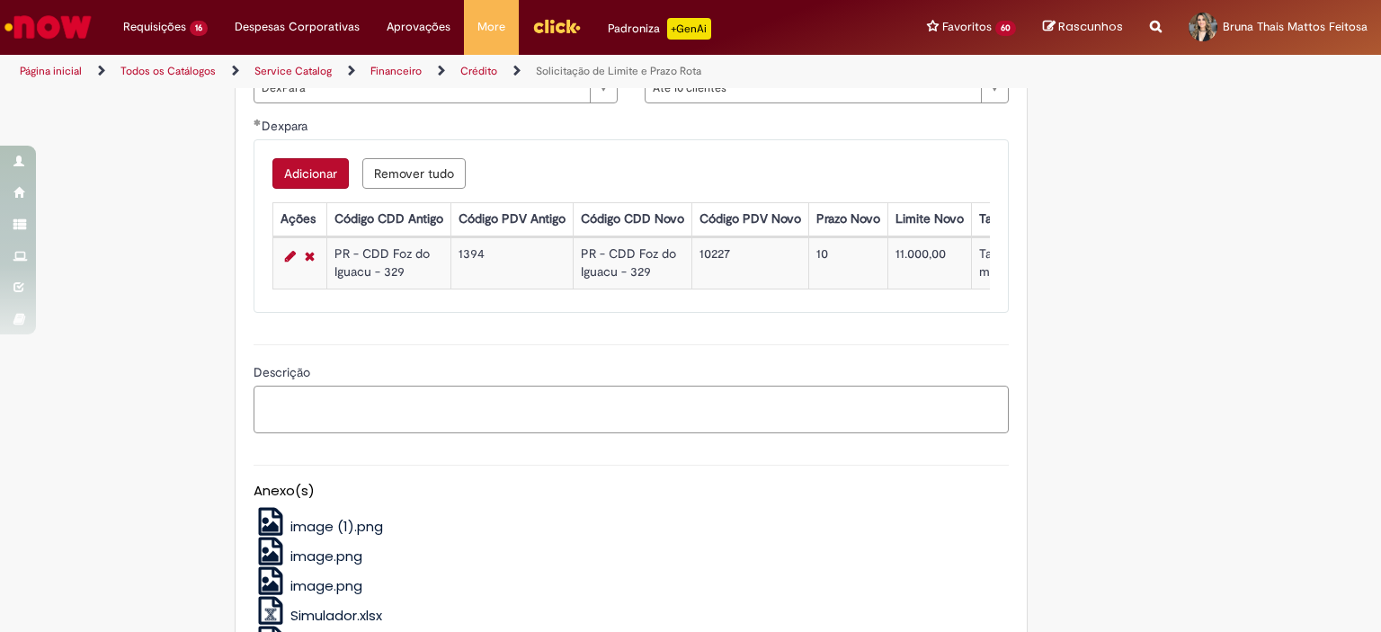
click at [461, 431] on textarea "Descrição" at bounding box center [631, 410] width 755 height 49
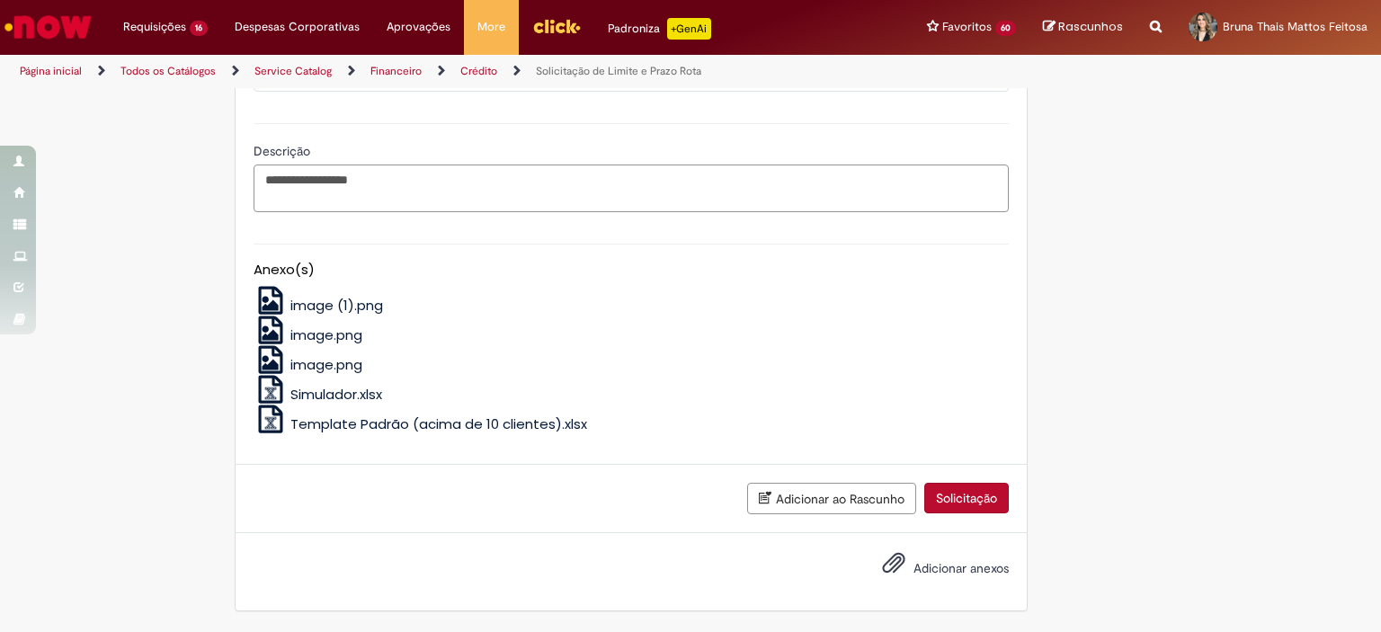
scroll to position [769, 0]
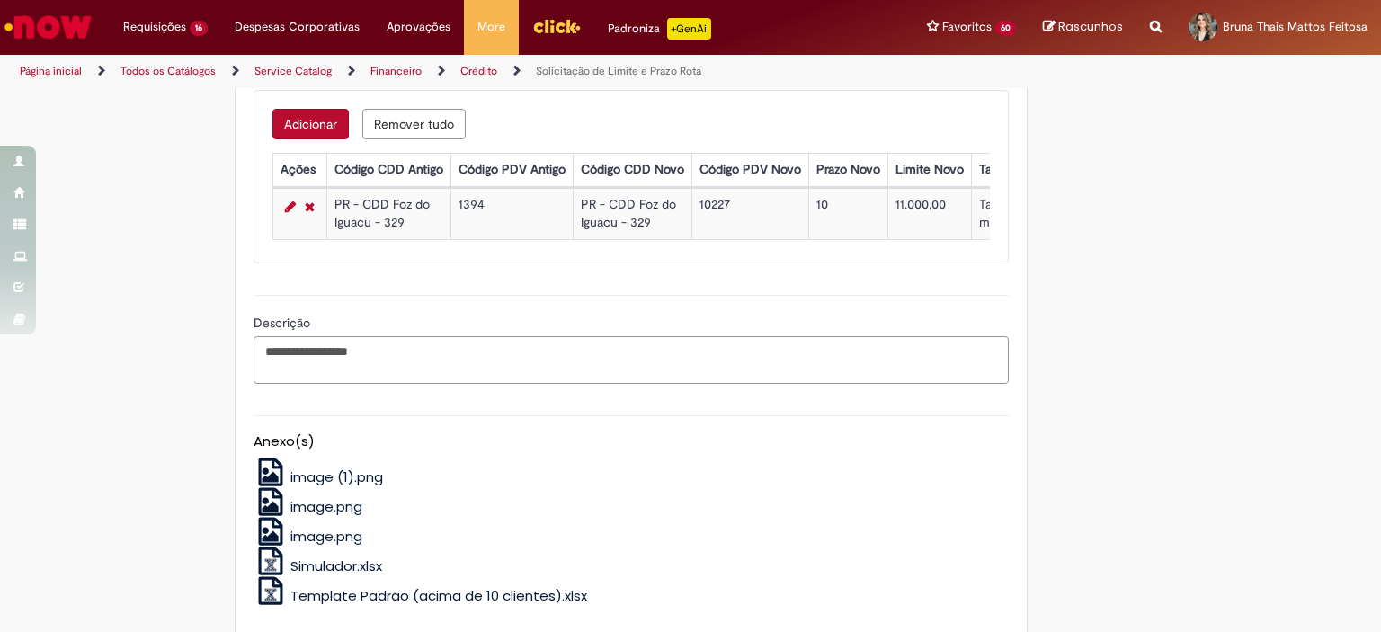
click at [261, 359] on textarea "**********" at bounding box center [631, 360] width 755 height 49
click at [412, 355] on textarea "**********" at bounding box center [631, 360] width 755 height 49
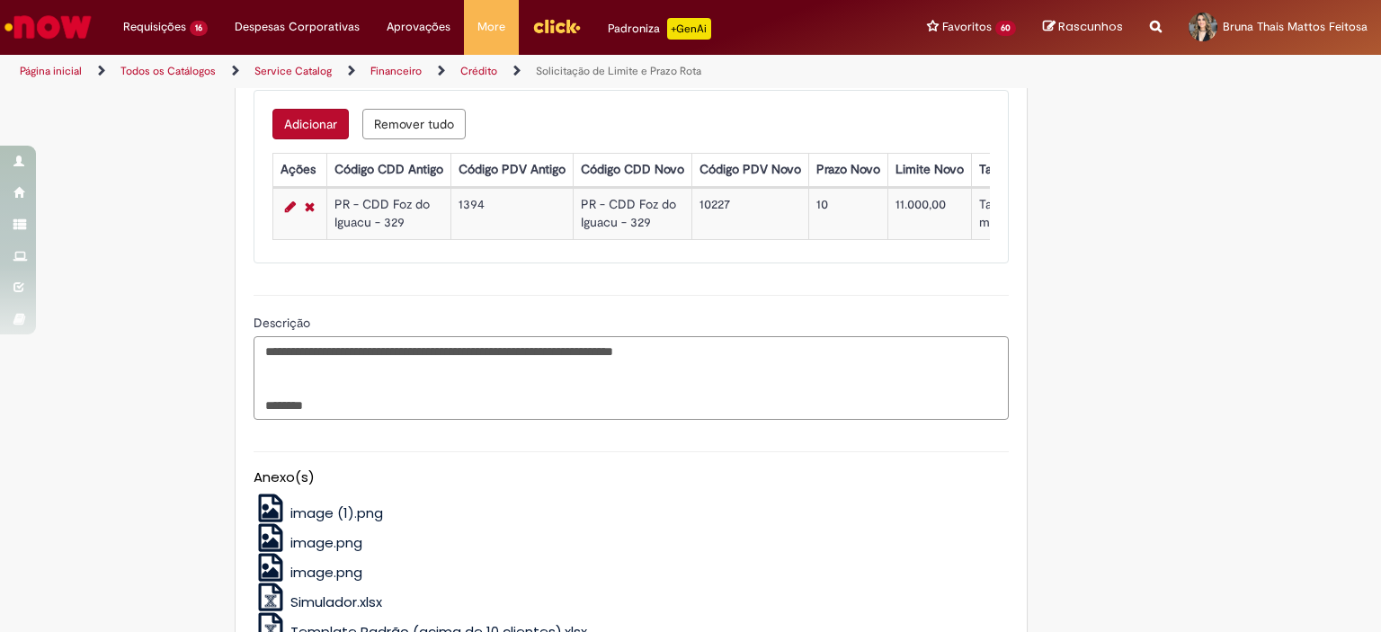
type textarea "**********"
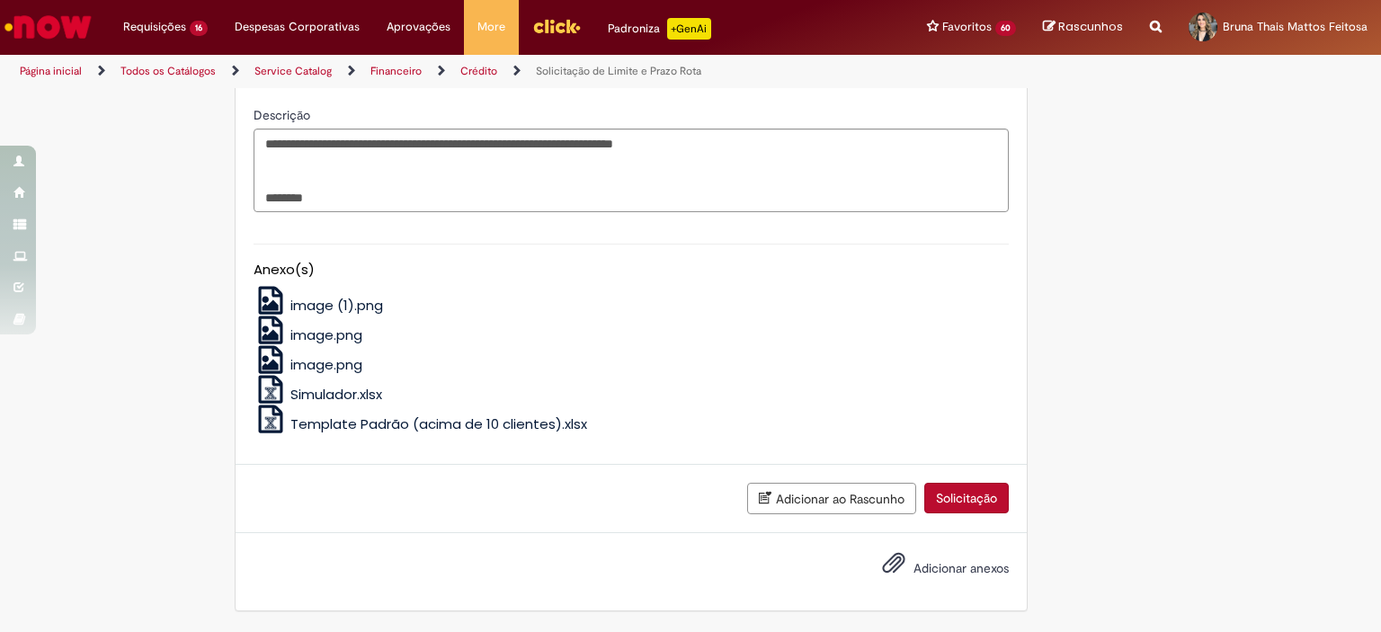
click at [924, 500] on button "Solicitação" at bounding box center [966, 498] width 85 height 31
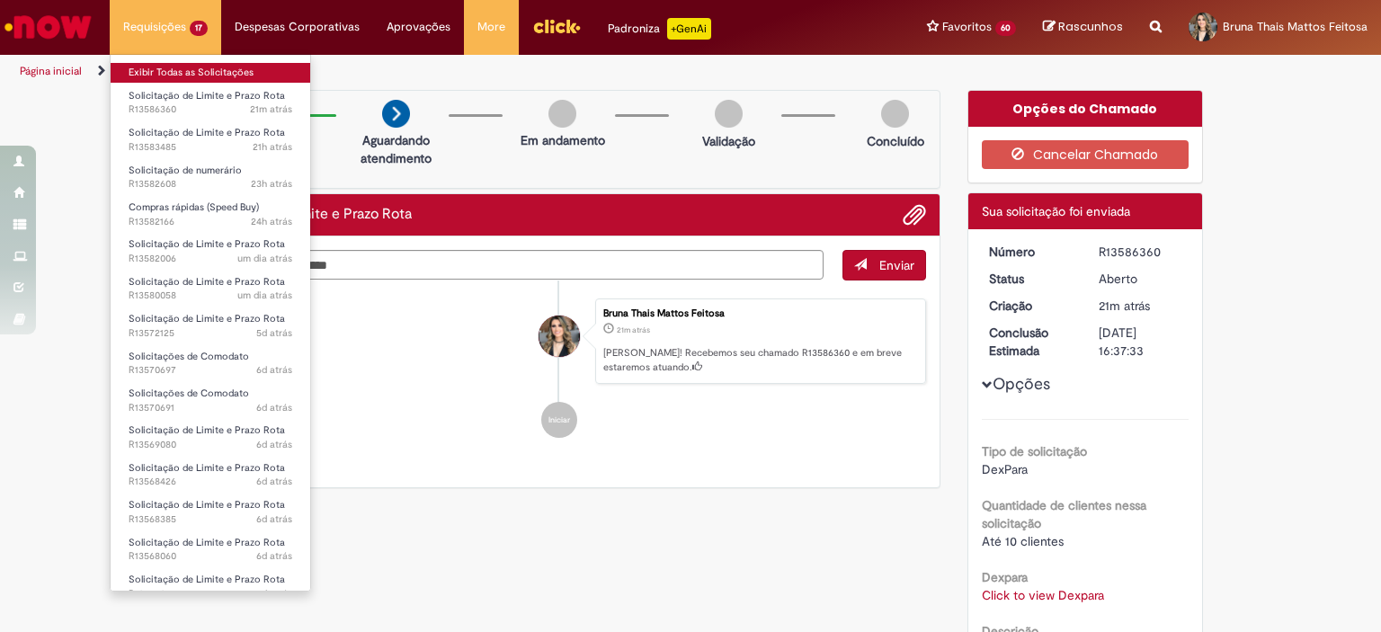
click at [166, 69] on link "Exibir Todas as Solicitações" at bounding box center [211, 73] width 200 height 20
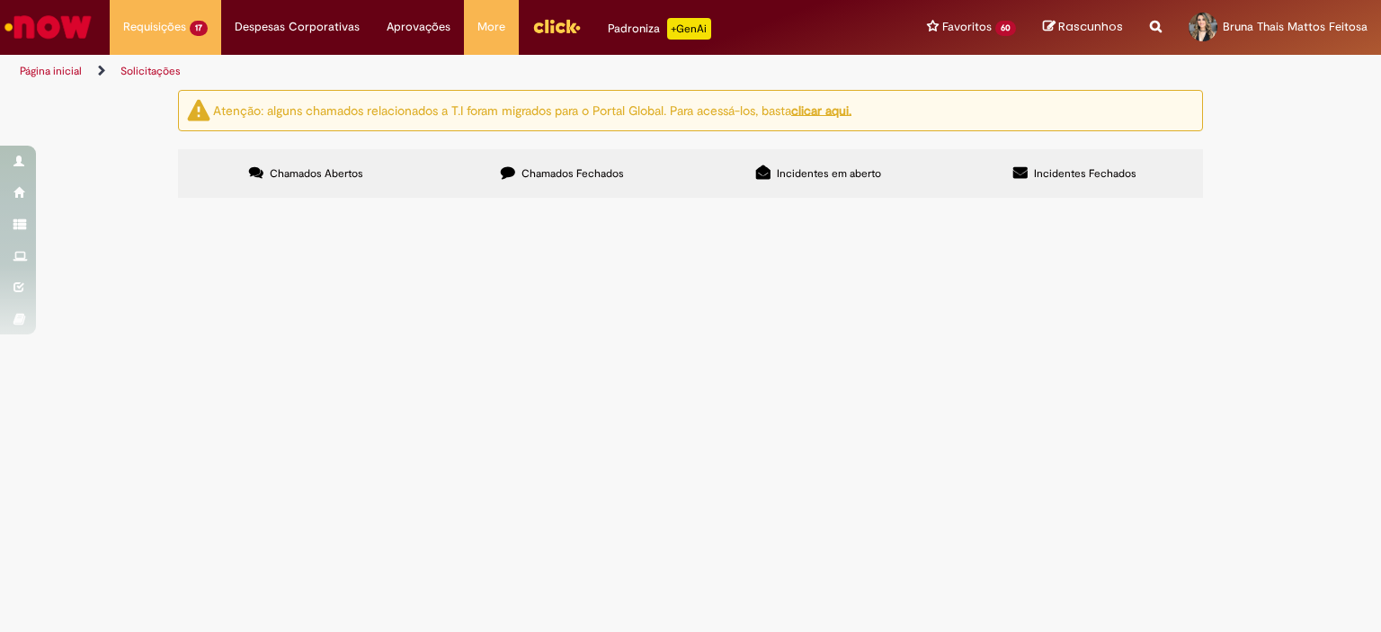
scroll to position [783, 0]
click at [0, 0] on td "Bom dia time! Solicito pagamento das despesas sala Medianeira" at bounding box center [0, 0] width 0 height 0
click at [0, 0] on span "Bom dia time! Solicito pagamento das despesas sala Medianeira" at bounding box center [0, 0] width 0 height 0
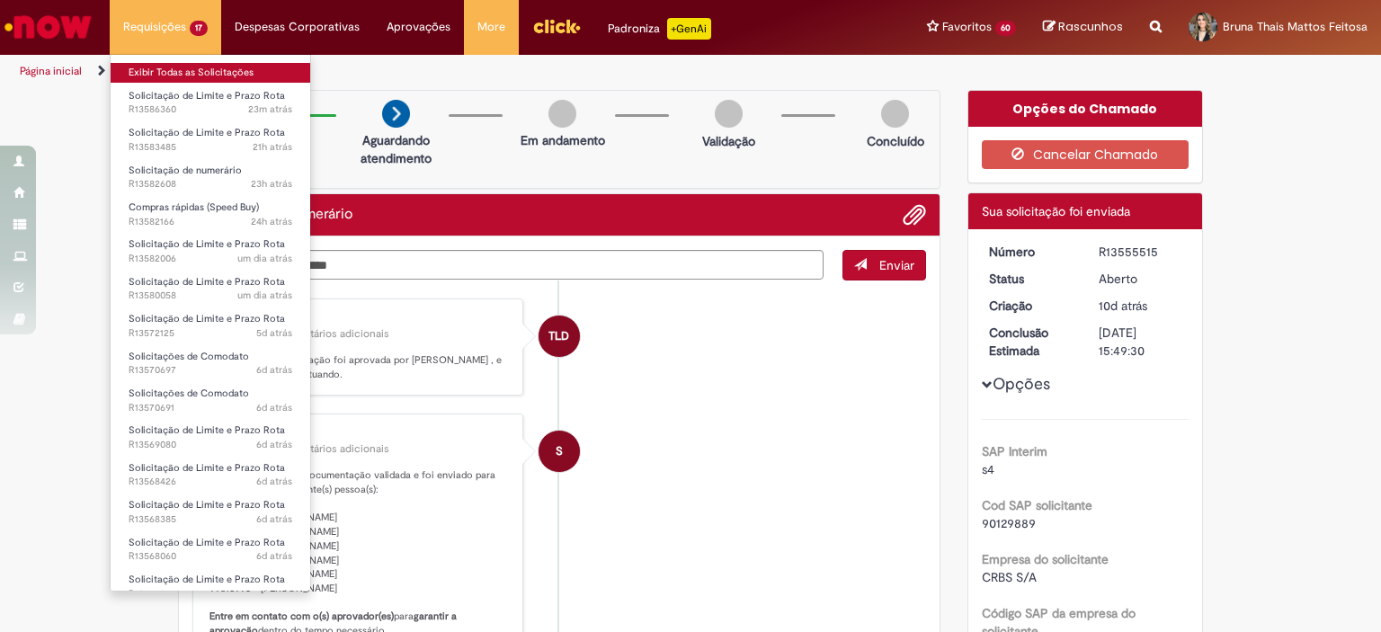
click at [151, 75] on link "Exibir Todas as Solicitações" at bounding box center [211, 73] width 200 height 20
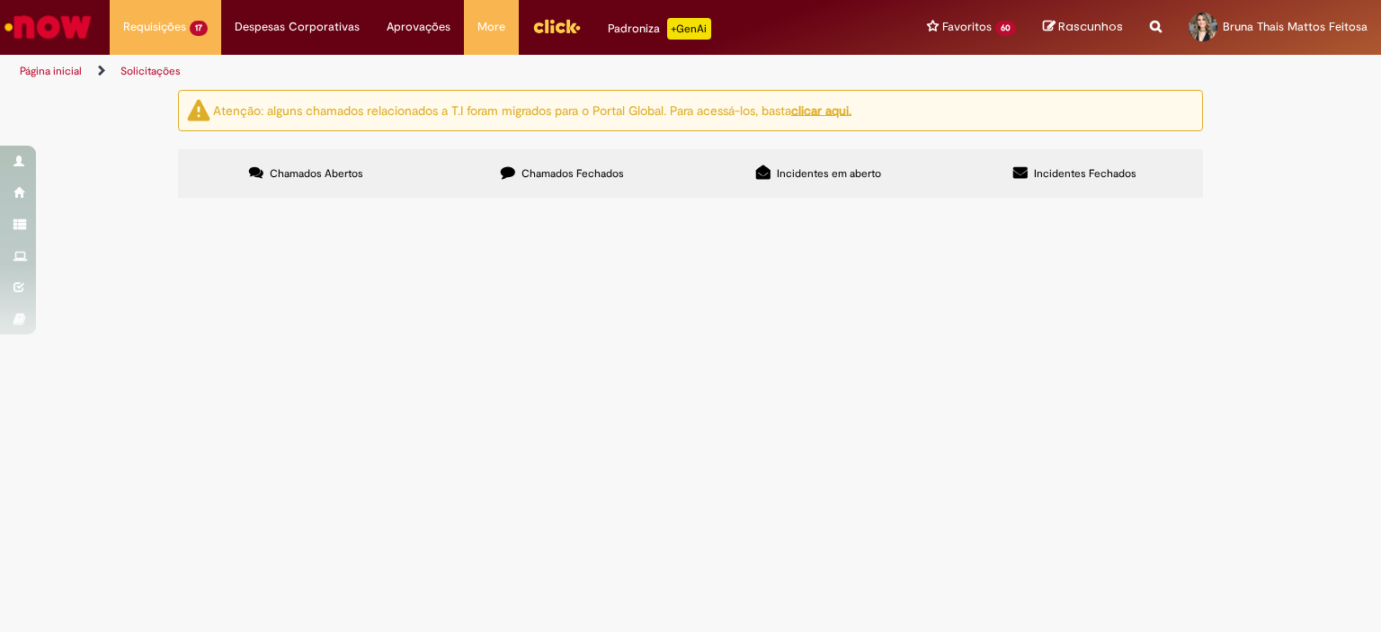
scroll to position [783, 0]
click at [0, 0] on span "Solicitação de Limite e Prazo Rota" at bounding box center [0, 0] width 0 height 0
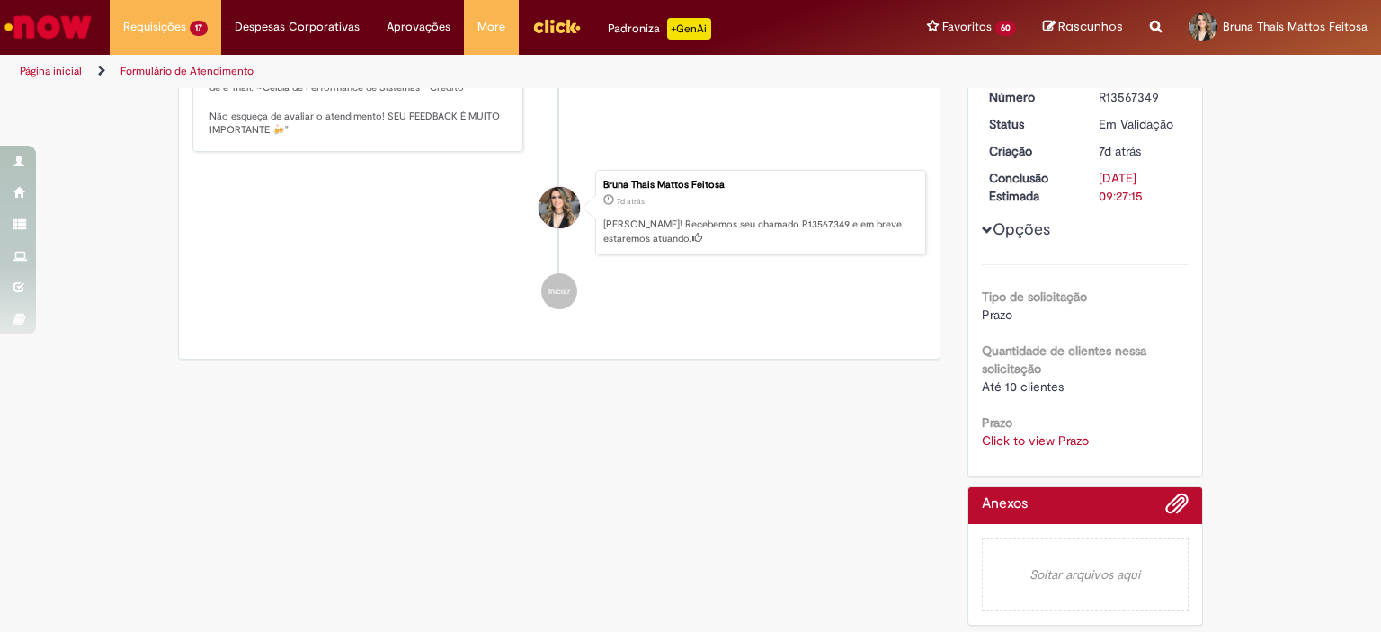
click at [1037, 443] on link "Click to view Prazo" at bounding box center [1035, 440] width 107 height 16
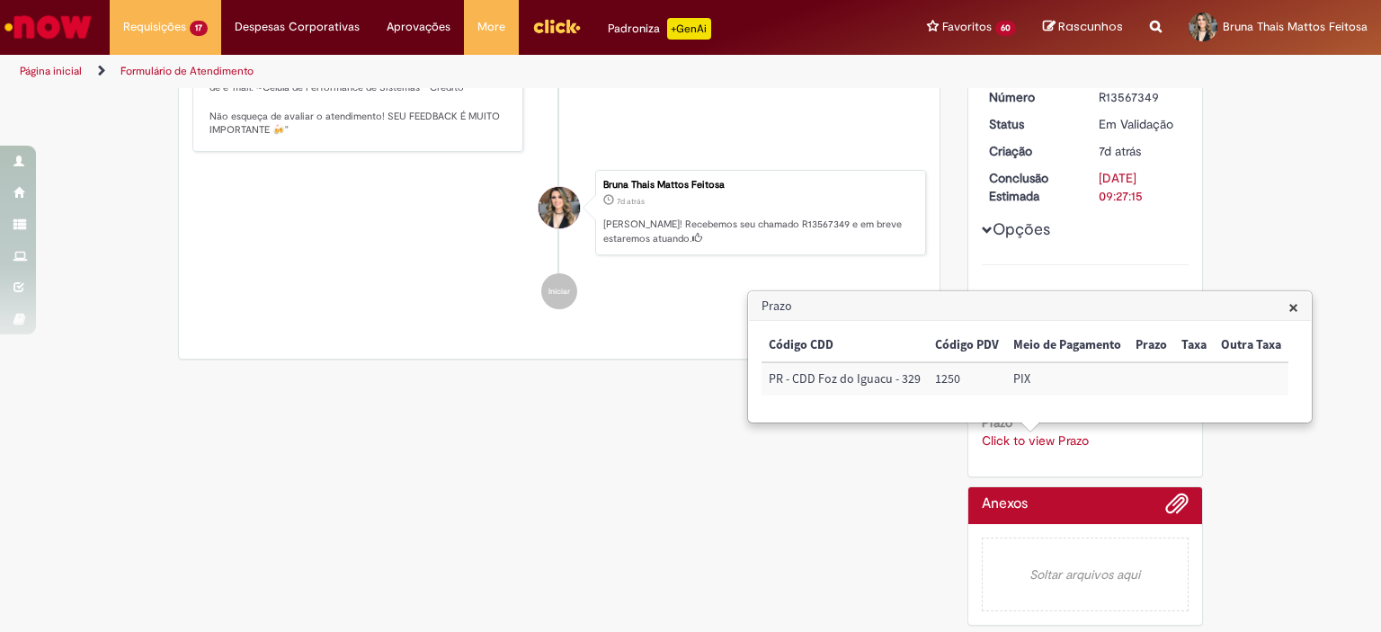
scroll to position [292, 0]
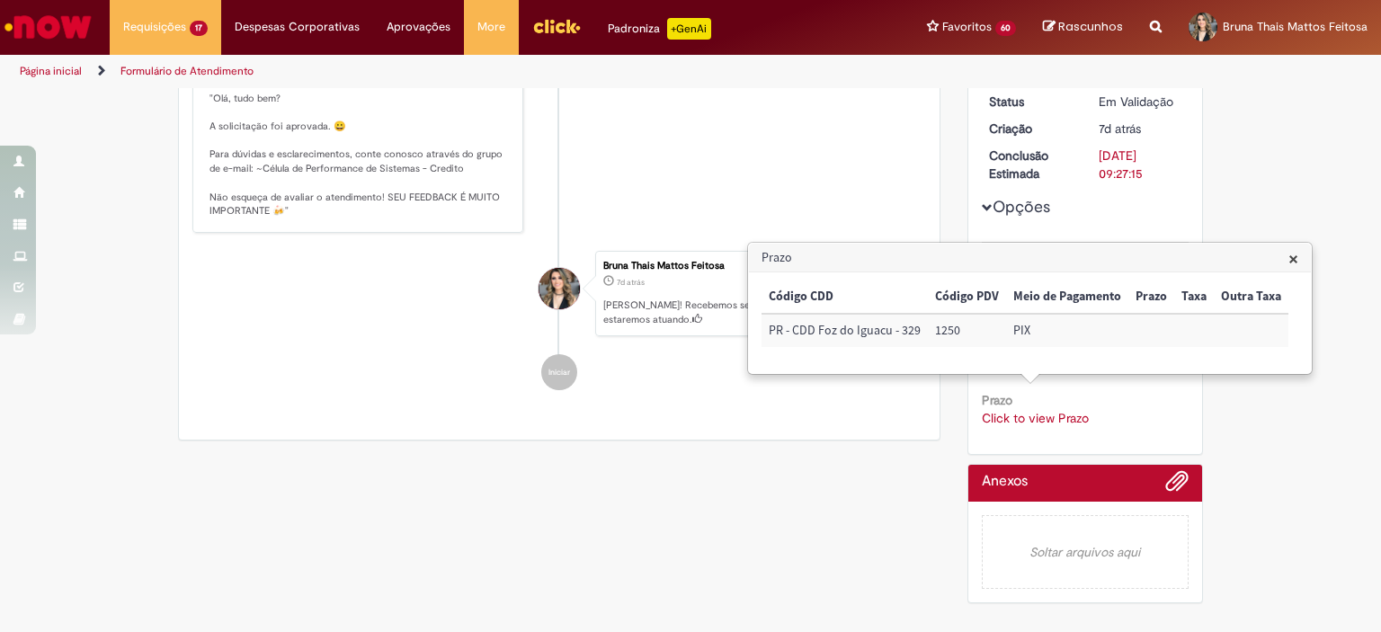
click at [813, 423] on div "Enviar JC [PERSON_NAME] 5d atrás 5 dias atrás Comentários adicionais Solução Pr…" at bounding box center [559, 204] width 761 height 471
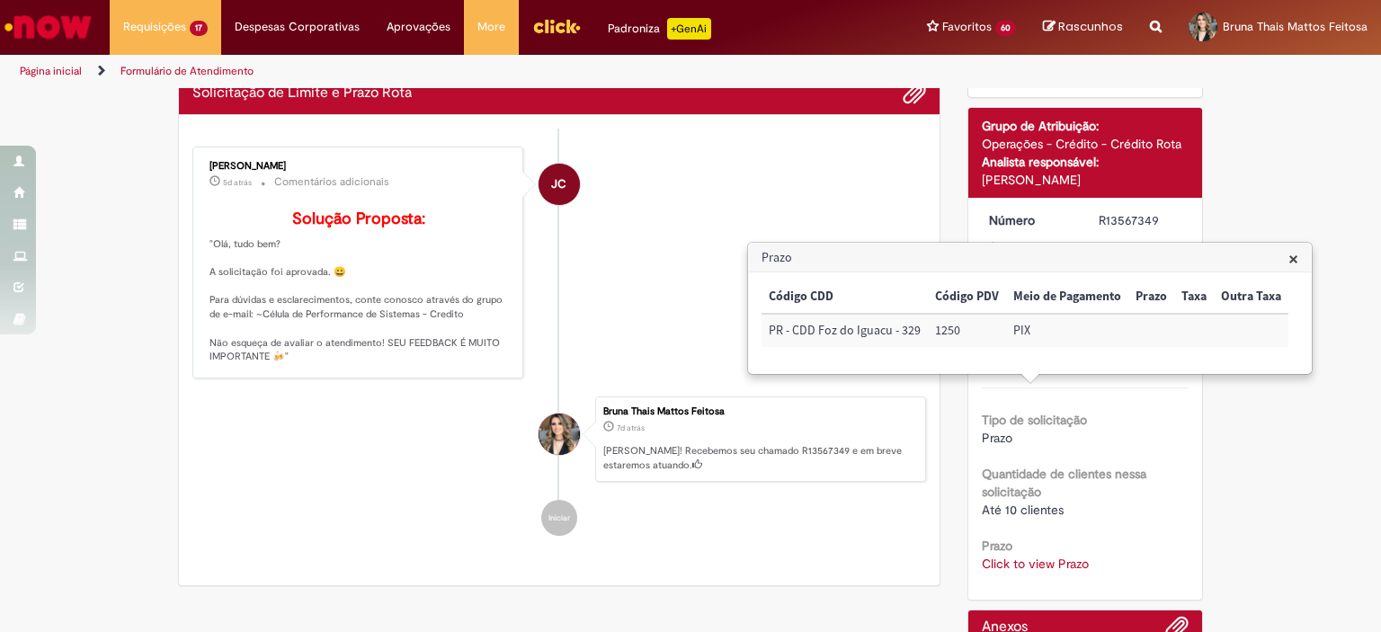
scroll to position [75, 0]
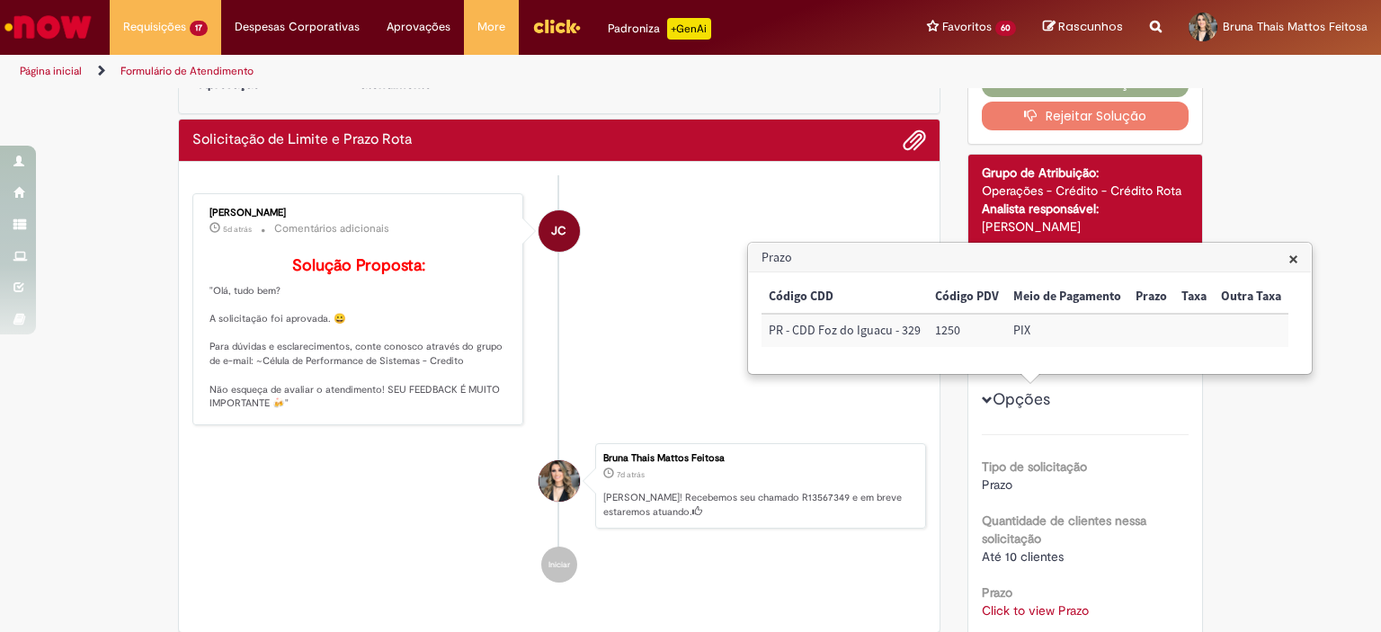
click at [1118, 166] on div "Grupo de Atribuição:" at bounding box center [1086, 173] width 208 height 18
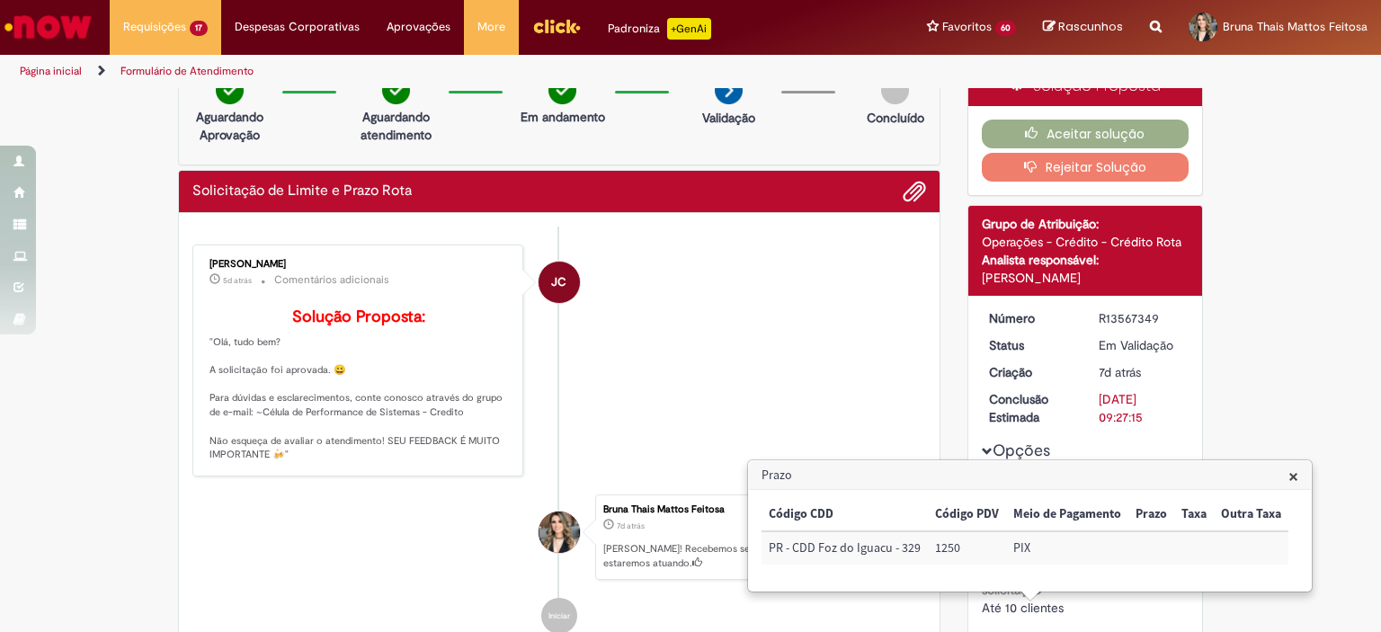
scroll to position [0, 0]
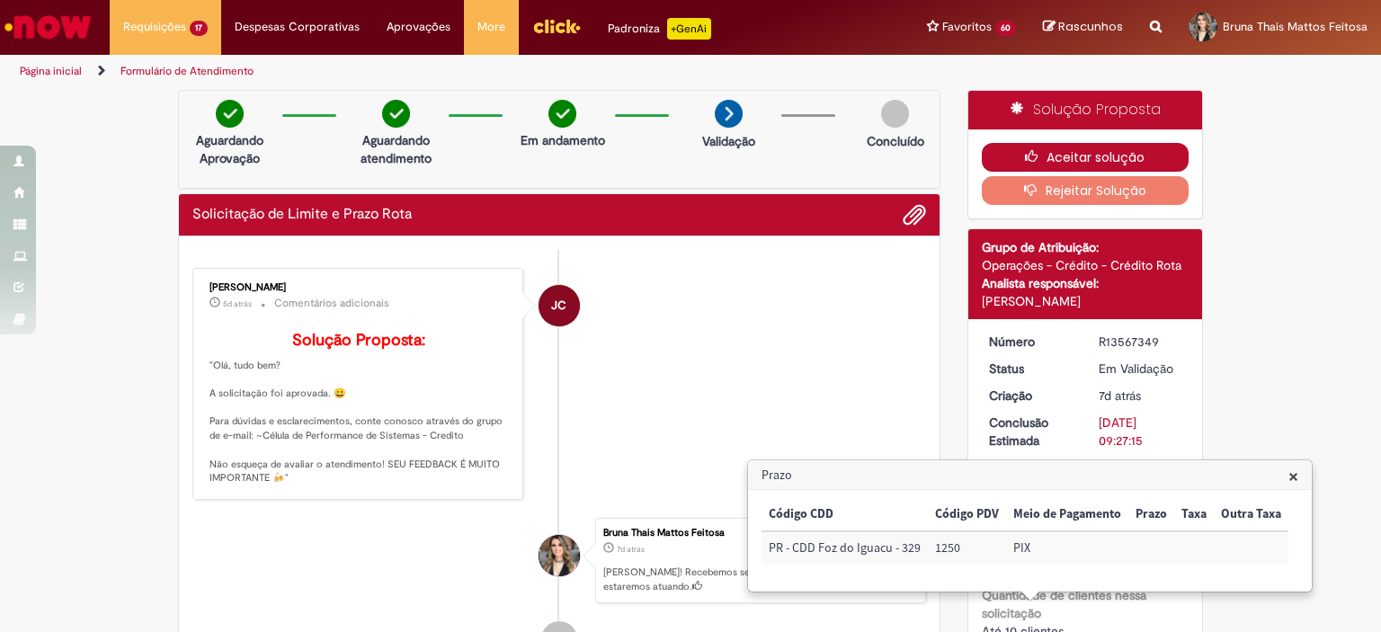
click at [1079, 159] on button "Aceitar solução" at bounding box center [1086, 157] width 208 height 29
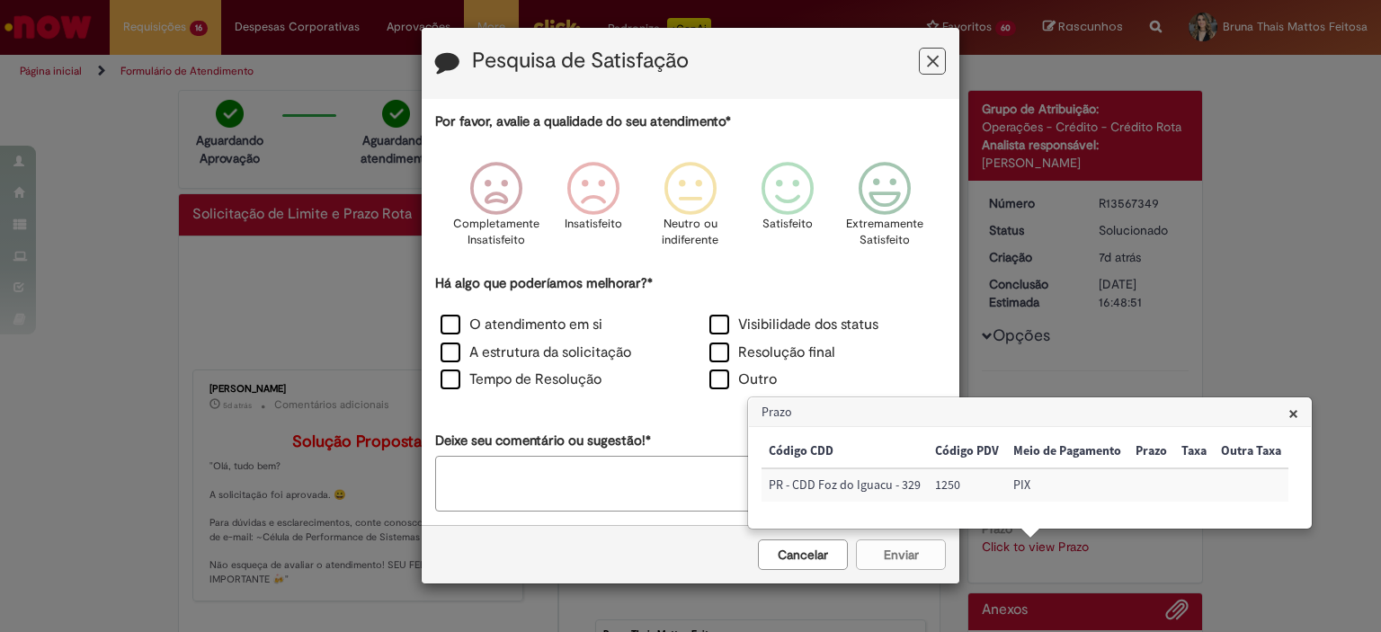
click at [924, 56] on button "Feedback" at bounding box center [932, 61] width 27 height 27
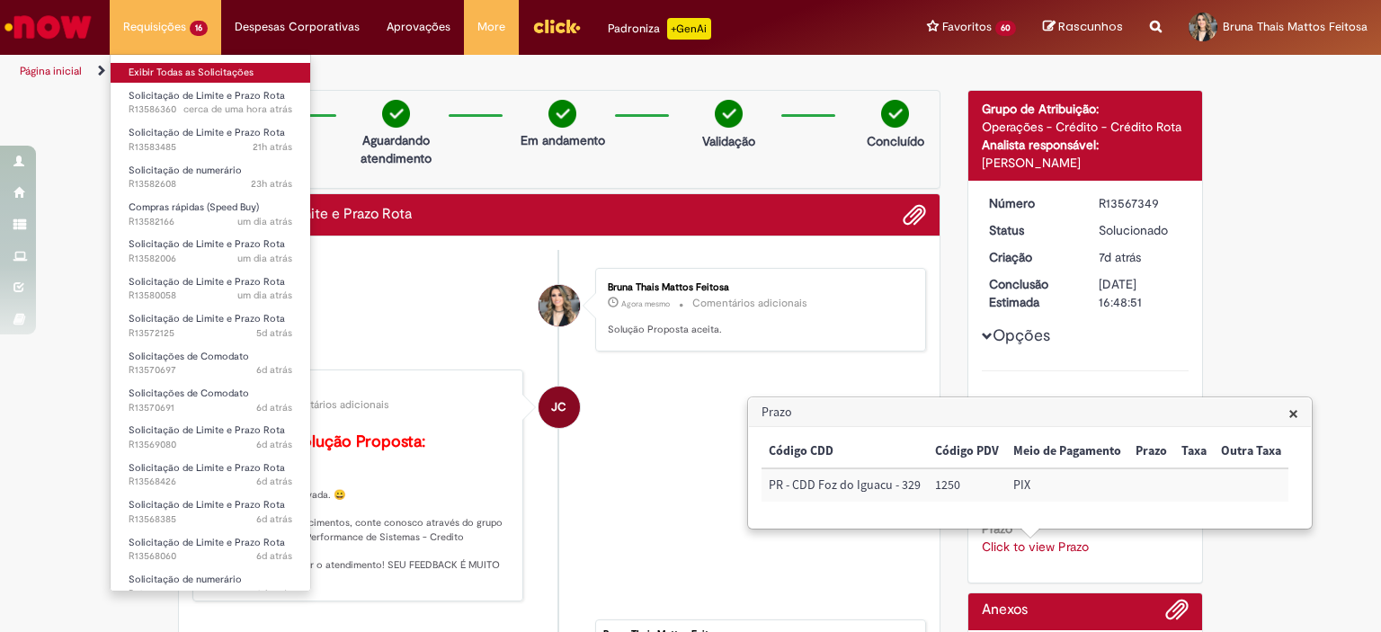
click at [166, 65] on link "Exibir Todas as Solicitações" at bounding box center [211, 73] width 200 height 20
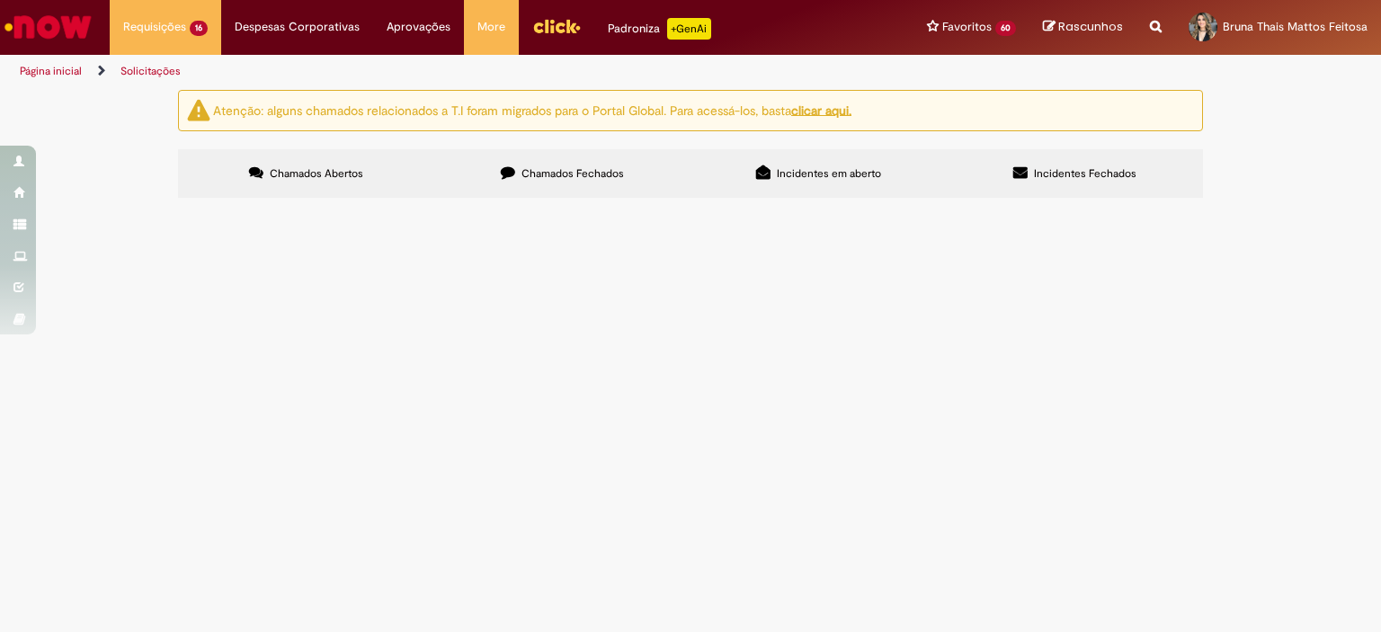
scroll to position [629, 0]
click at [0, 0] on span "5363 - [PERSON_NAME] 107" at bounding box center [0, 0] width 0 height 0
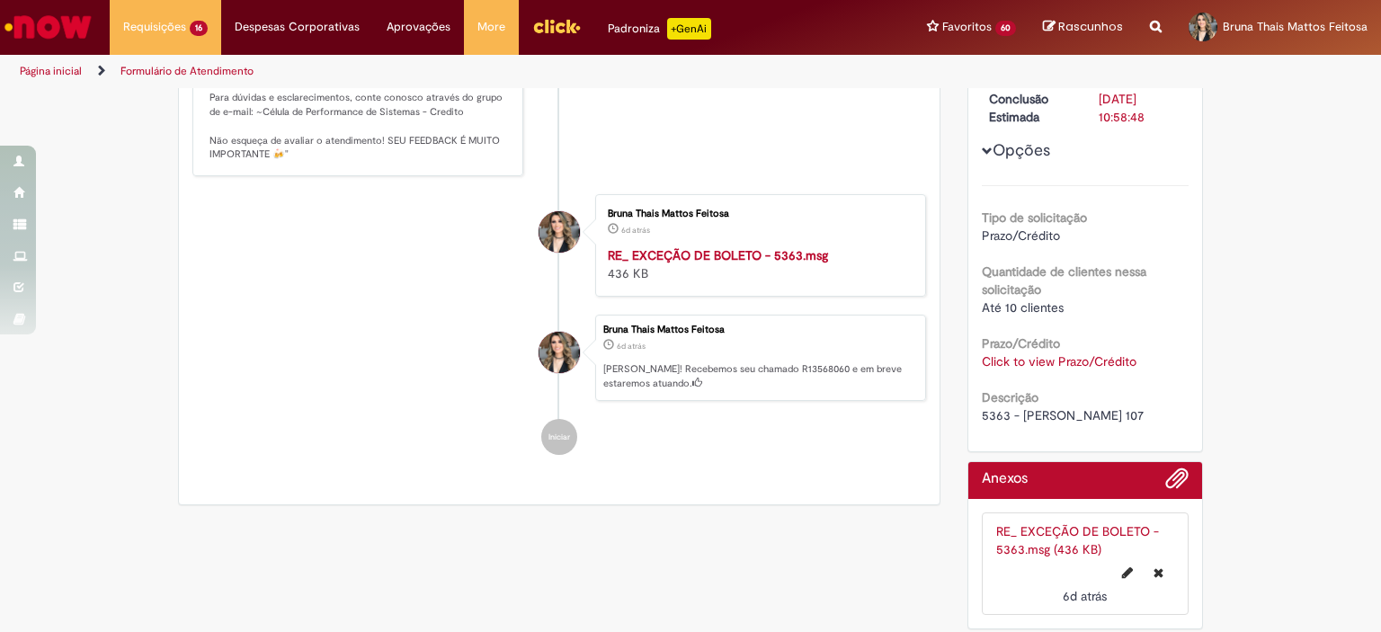
scroll to position [367, 0]
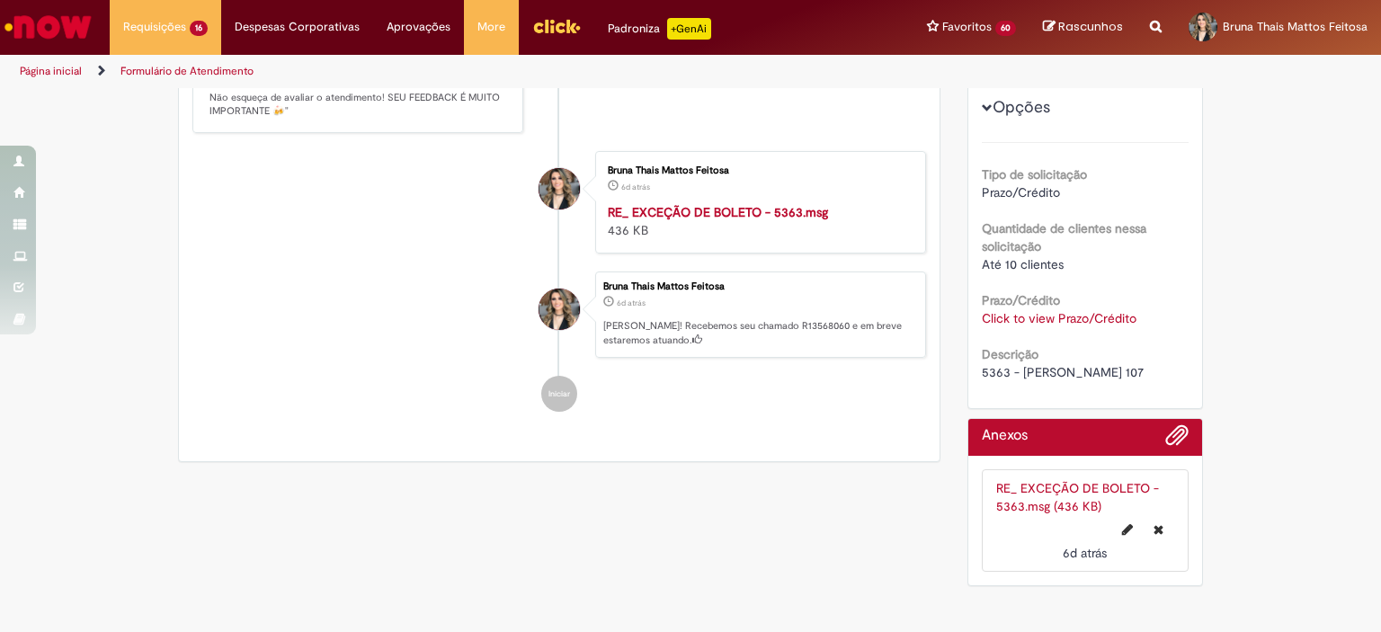
click at [982, 370] on span "5363 - [PERSON_NAME] 107" at bounding box center [1063, 372] width 162 height 16
copy span "5363"
click at [1056, 317] on link "Click to view Prazo/Crédito" at bounding box center [1059, 318] width 155 height 16
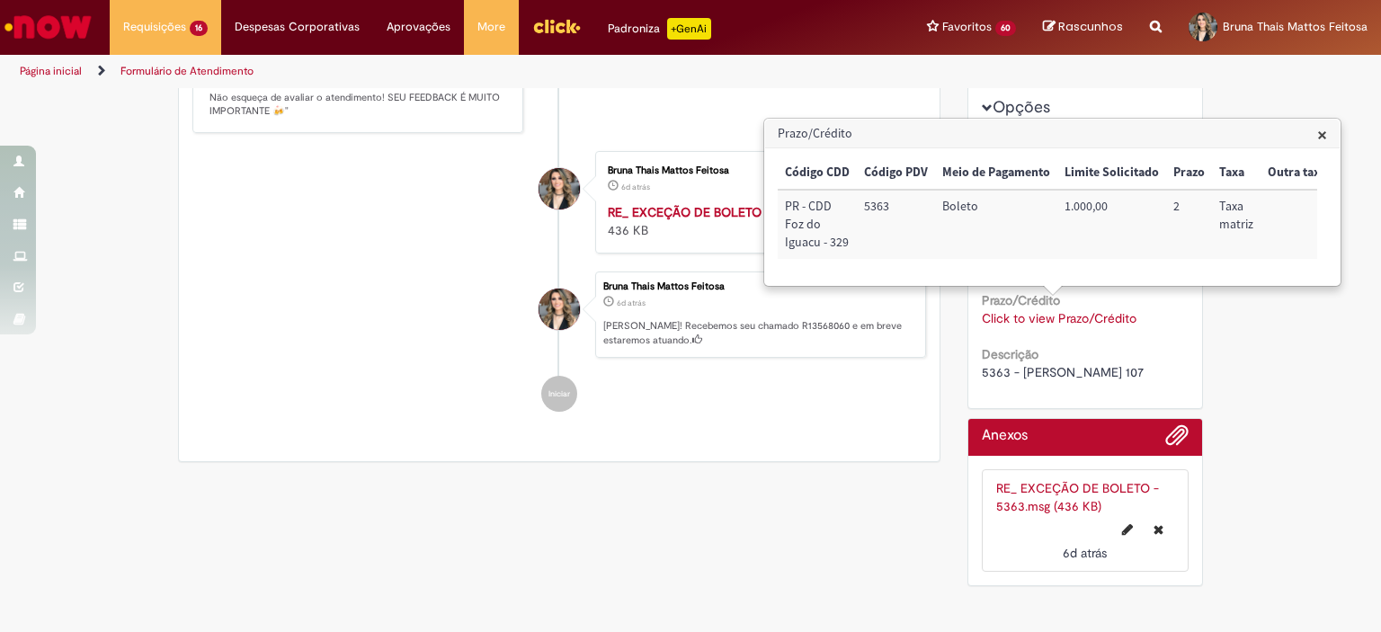
click at [733, 347] on p "[PERSON_NAME]! Recebemos seu chamado R13568060 e em breve estaremos atuando." at bounding box center [759, 333] width 313 height 28
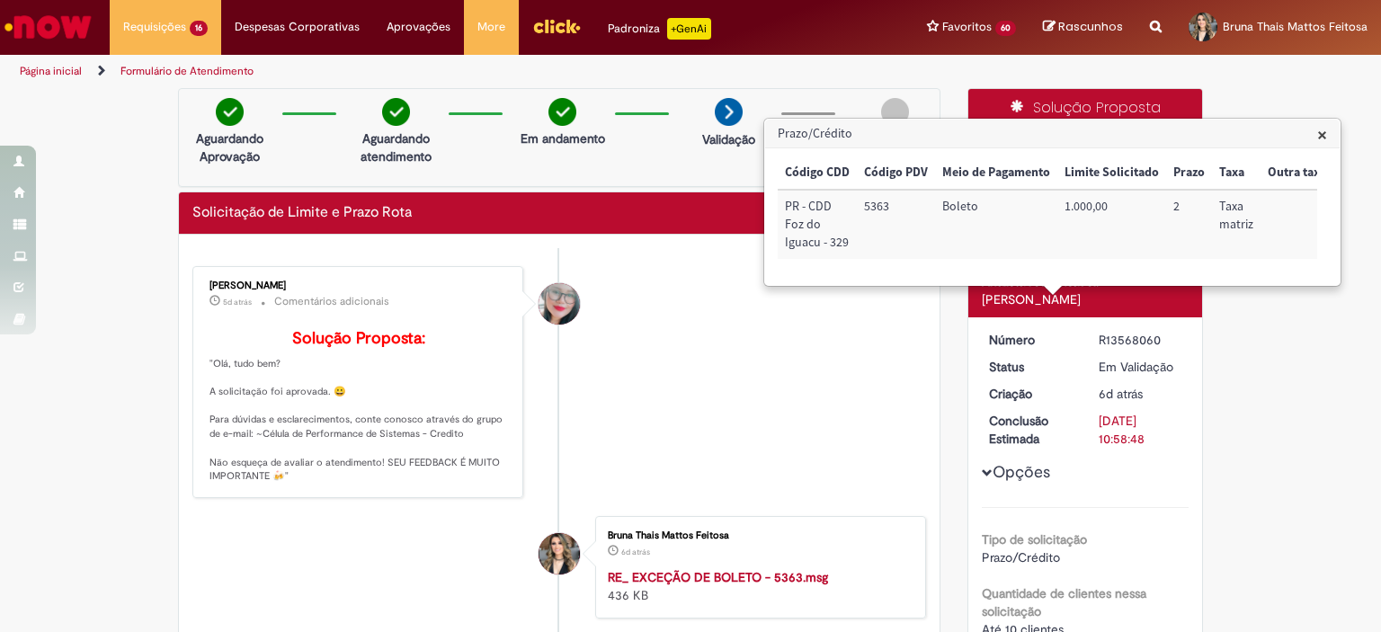
scroll to position [0, 0]
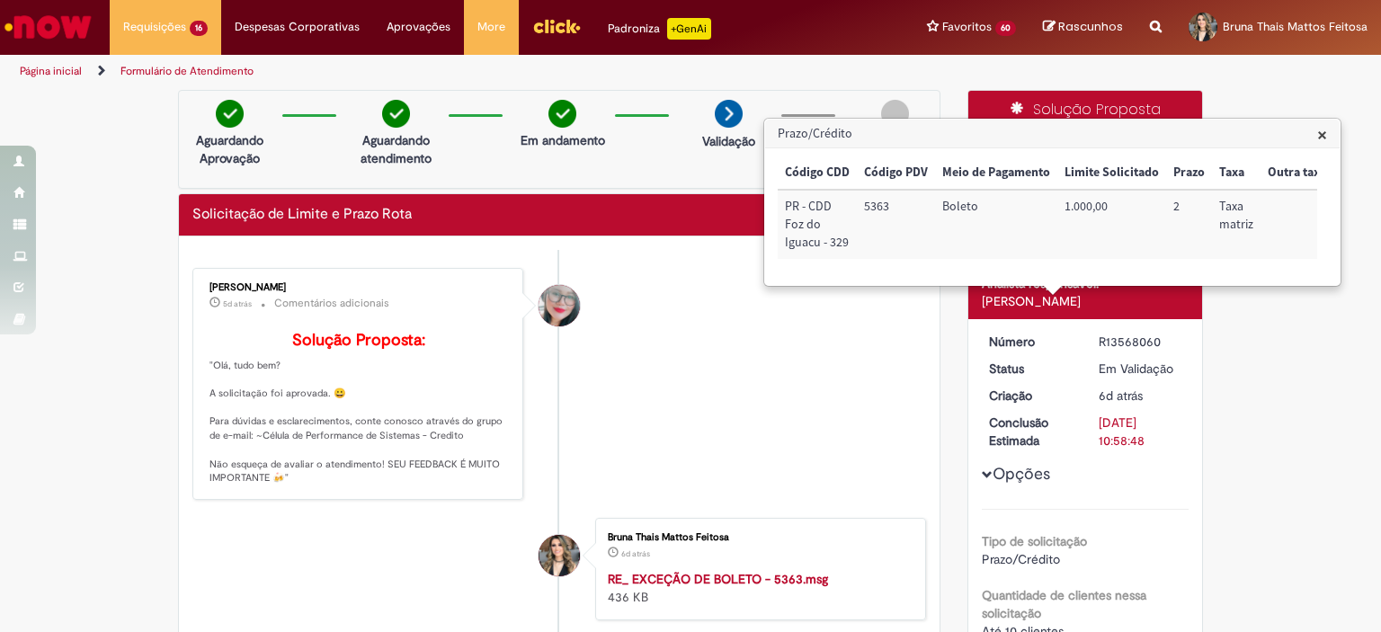
click at [1324, 139] on span "×" at bounding box center [1322, 134] width 10 height 24
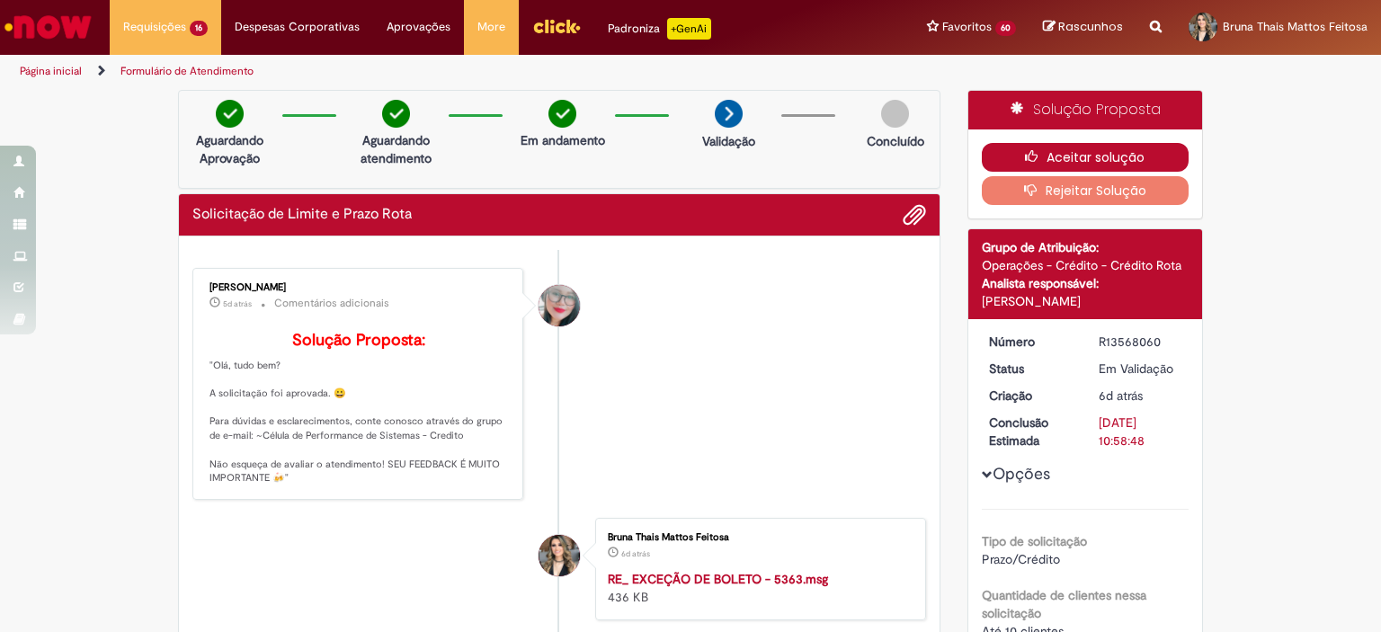
click at [1044, 146] on button "Aceitar solução" at bounding box center [1086, 157] width 208 height 29
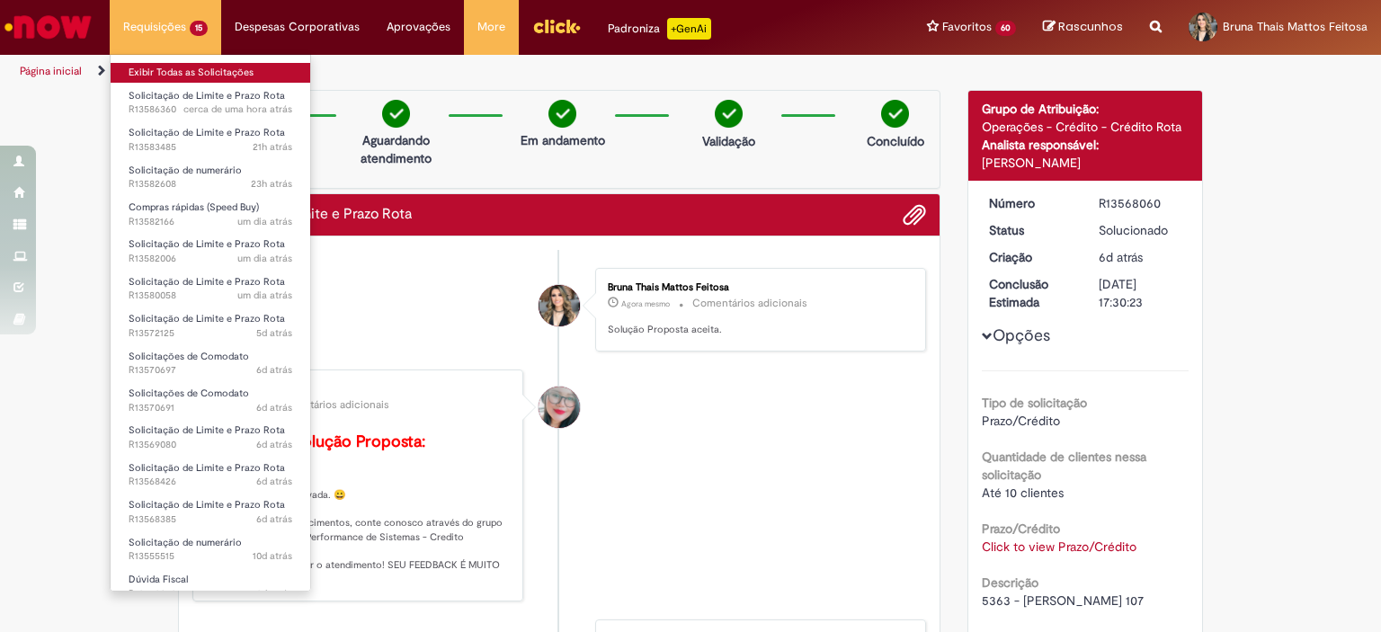
click at [173, 71] on link "Exibir Todas as Solicitações" at bounding box center [211, 73] width 200 height 20
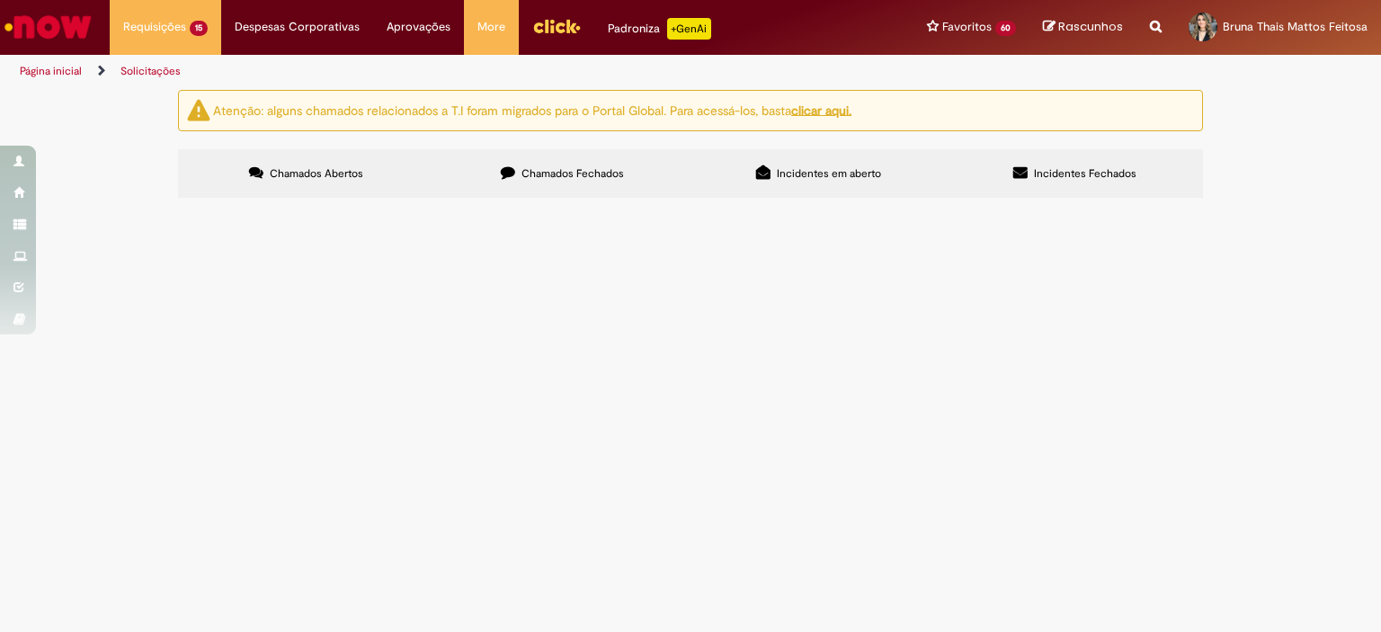
scroll to position [539, 0]
click at [0, 0] on span "Solicitação de Limite e Prazo Rota" at bounding box center [0, 0] width 0 height 0
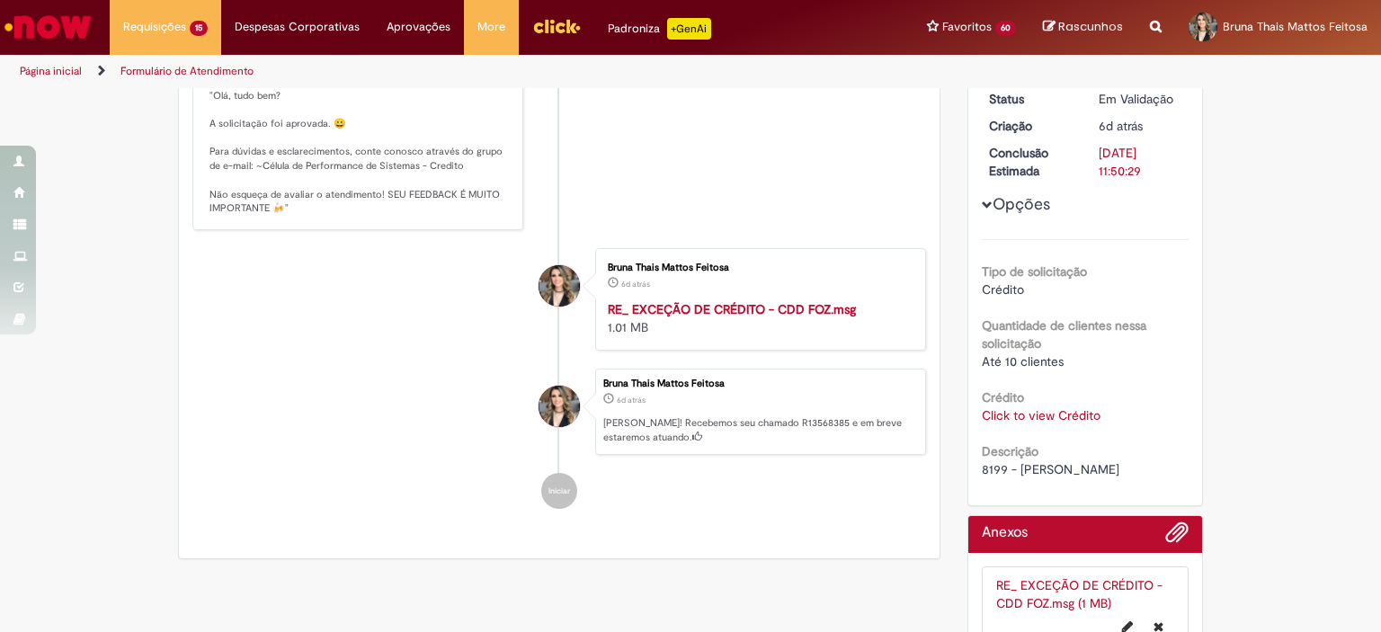
scroll to position [373, 0]
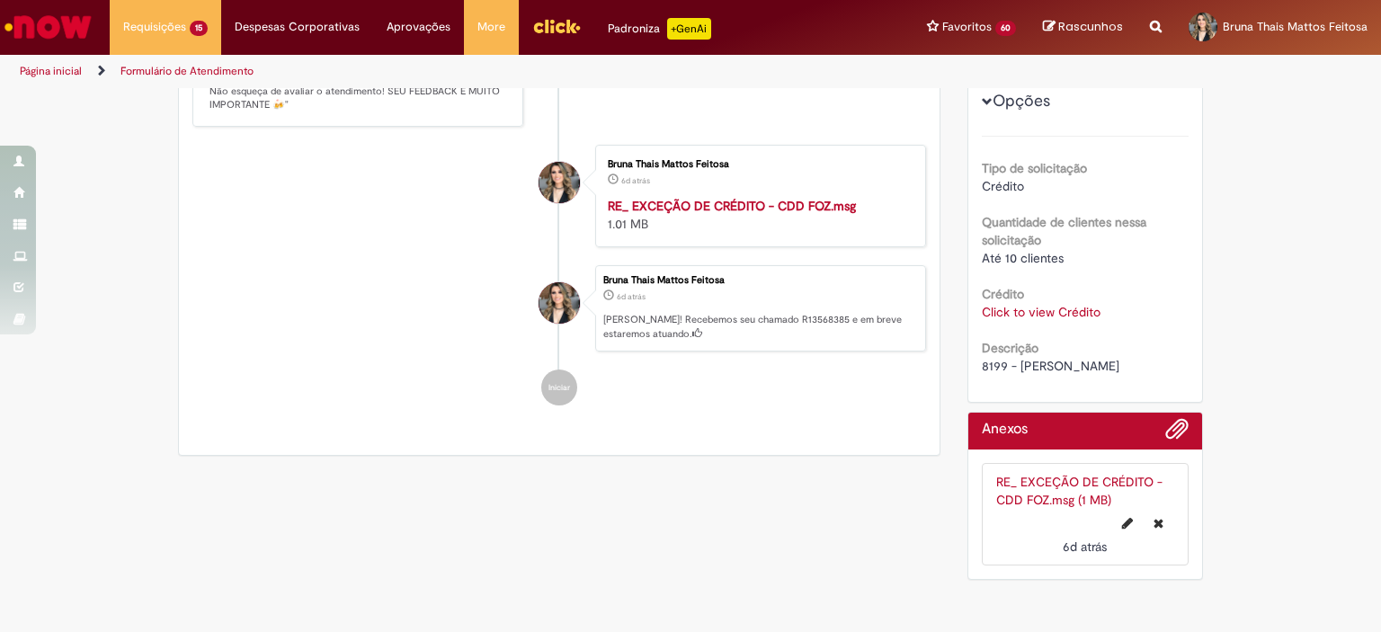
click at [989, 362] on span "8199 - [PERSON_NAME]" at bounding box center [1051, 366] width 138 height 16
copy span "8199"
click at [638, 379] on ul "JC [PERSON_NAME] 5d atrás 5 dias atrás Comentários adicionais Solução Proposta:…" at bounding box center [559, 150] width 734 height 547
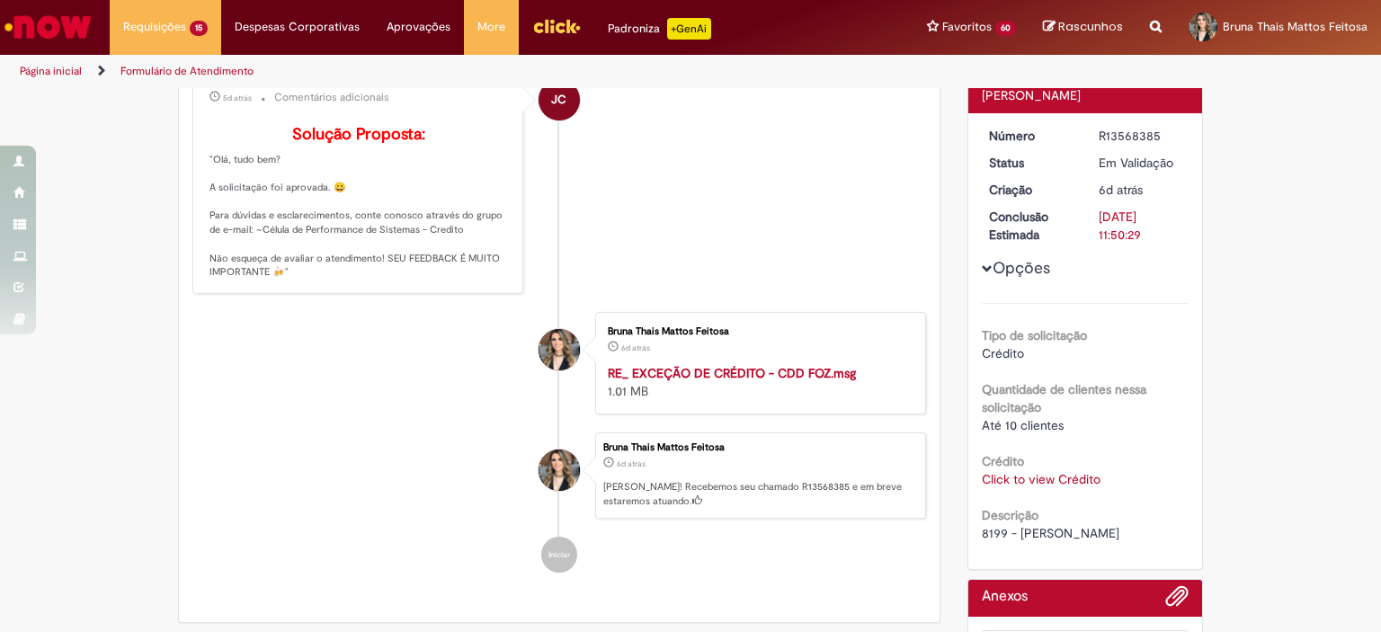
scroll to position [0, 0]
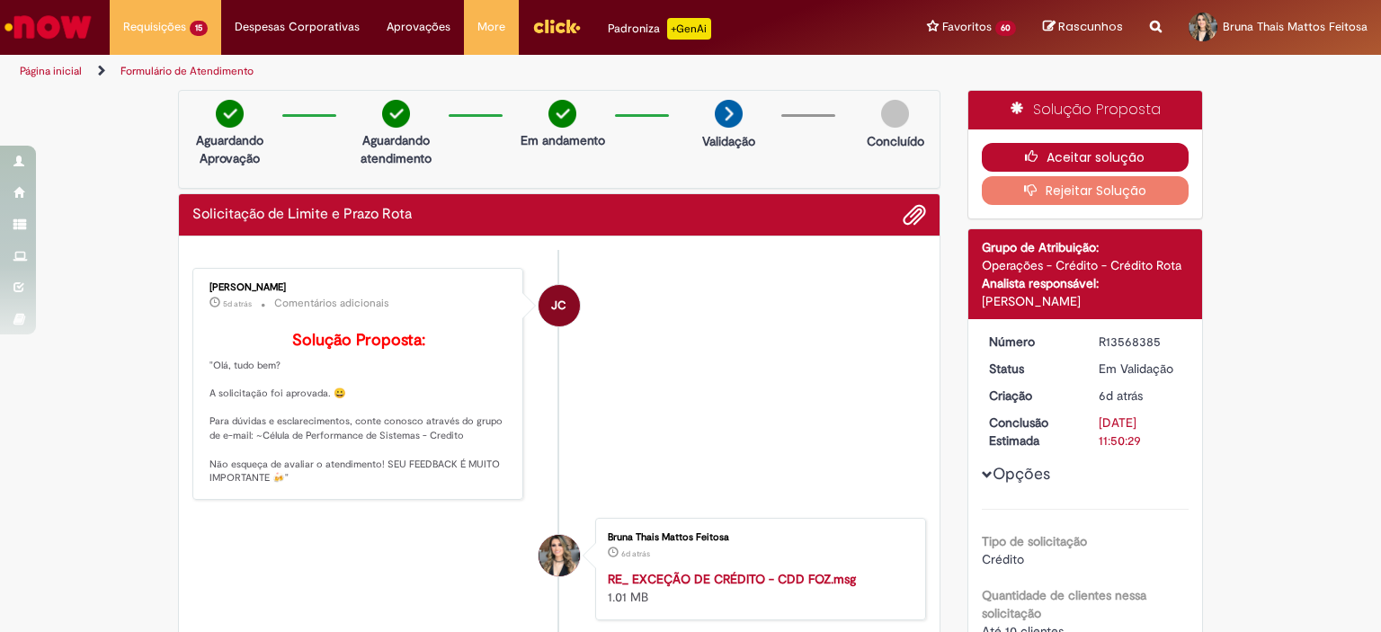
click at [1061, 157] on button "Aceitar solução" at bounding box center [1086, 157] width 208 height 29
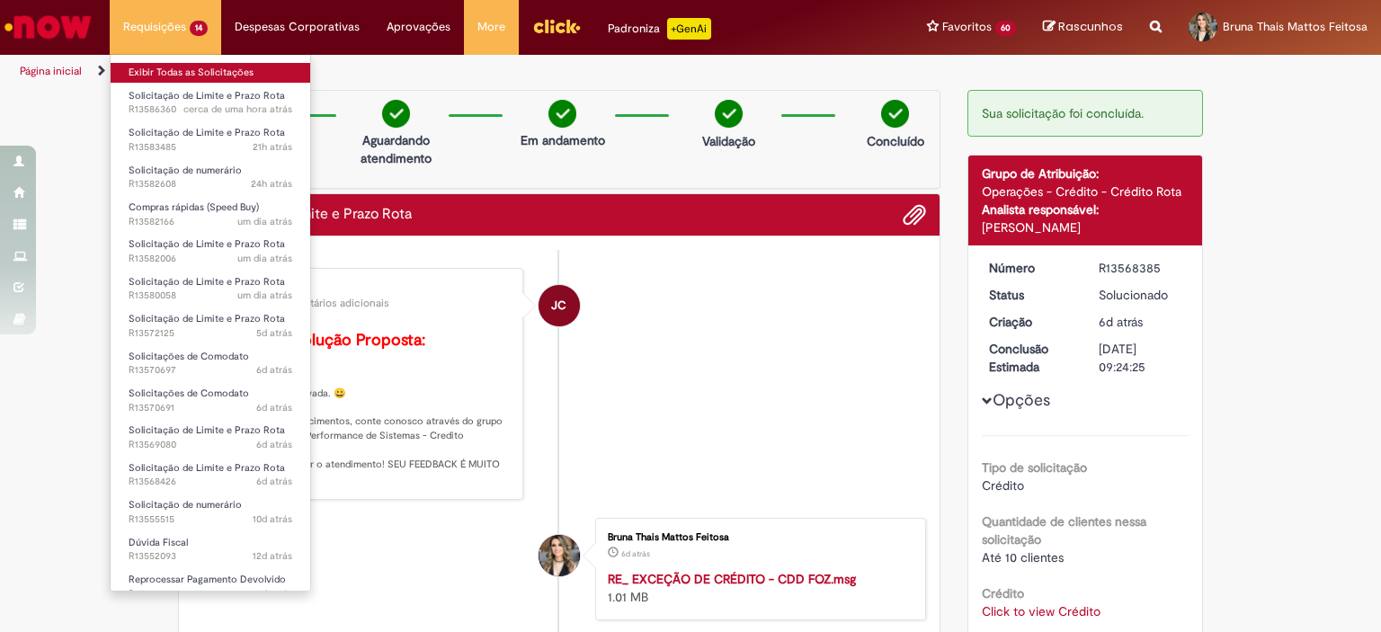
click at [183, 71] on link "Exibir Todas as Solicitações" at bounding box center [211, 73] width 200 height 20
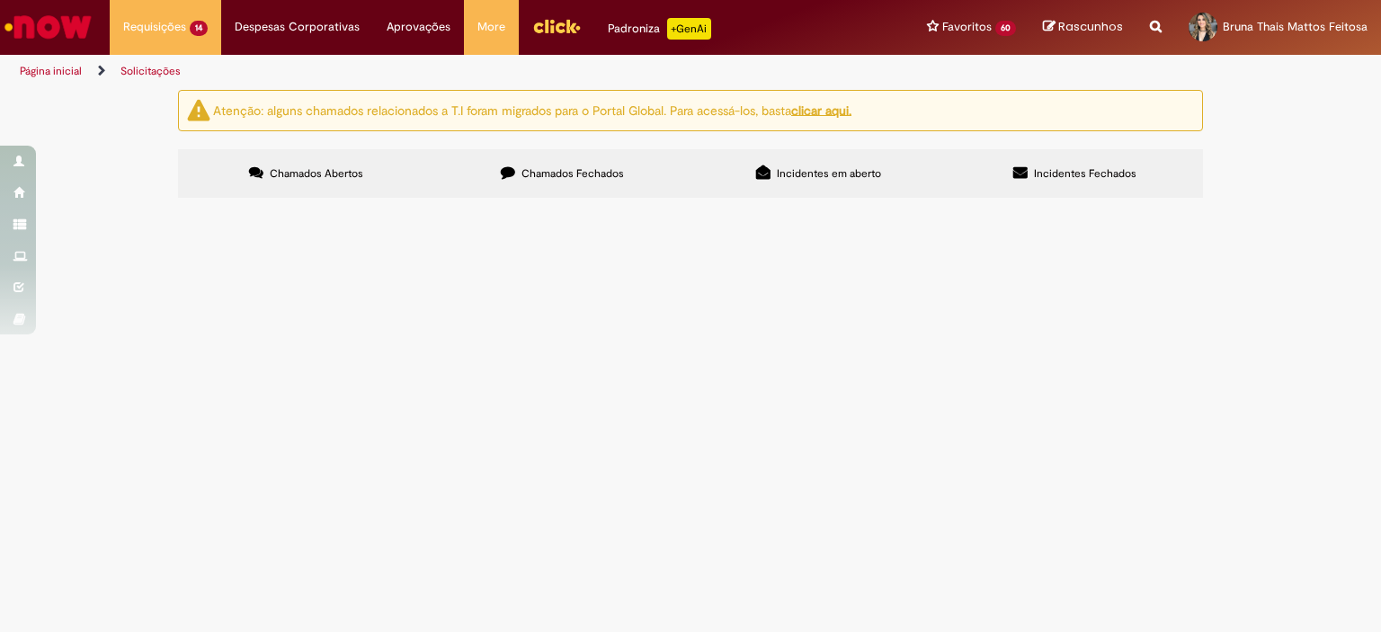
scroll to position [559, 0]
click at [0, 0] on span "Solicitação de Limite e Prazo Rota" at bounding box center [0, 0] width 0 height 0
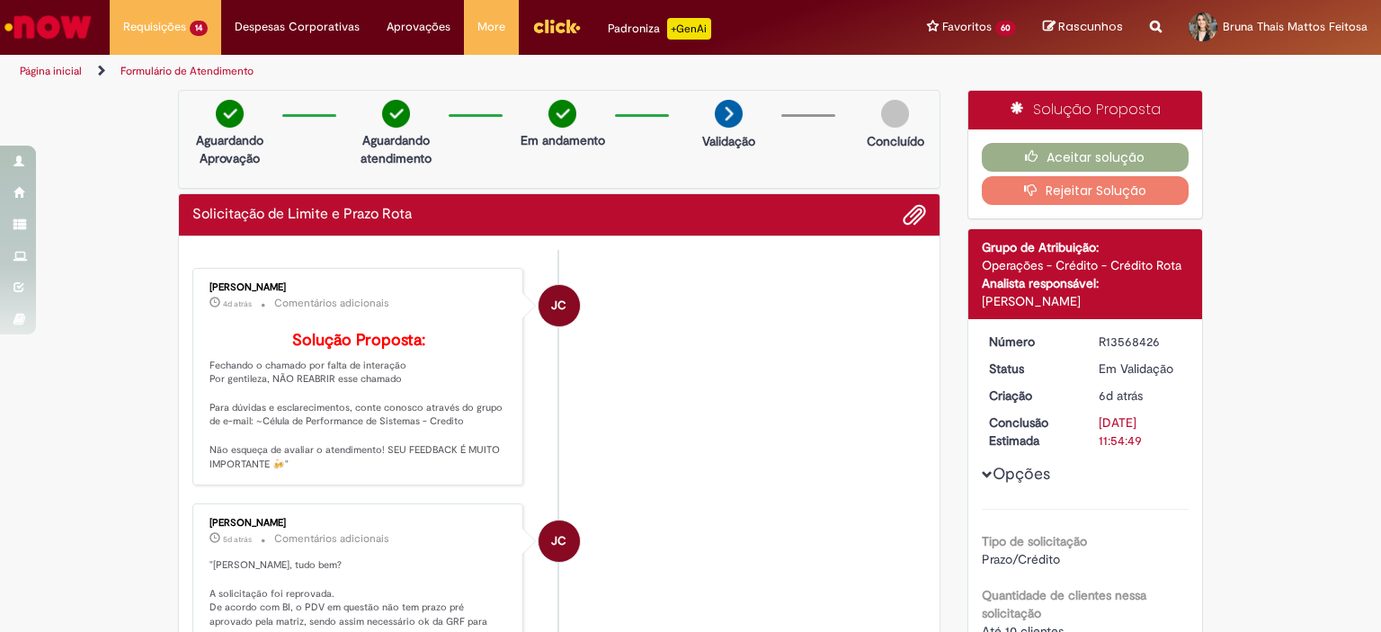
click at [686, 377] on li "JC [PERSON_NAME] 4d atrás 4 dias atrás Comentários adicionais Solução Proposta:…" at bounding box center [559, 377] width 734 height 218
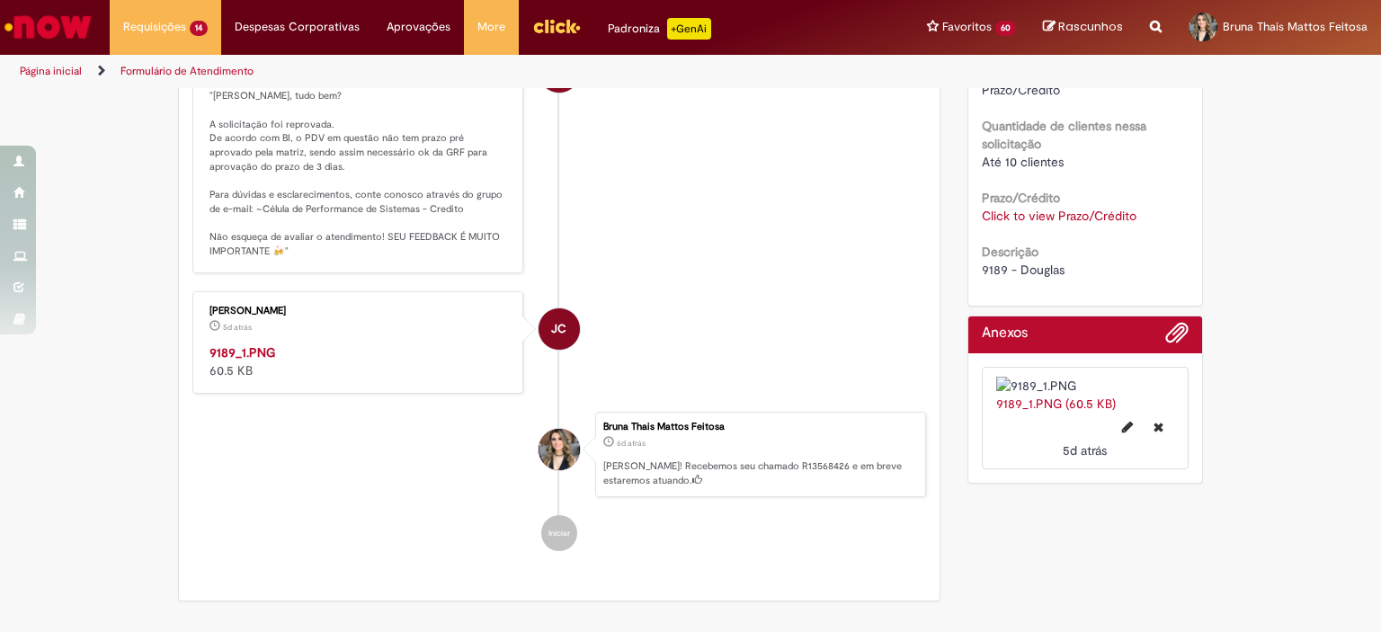
scroll to position [450, 0]
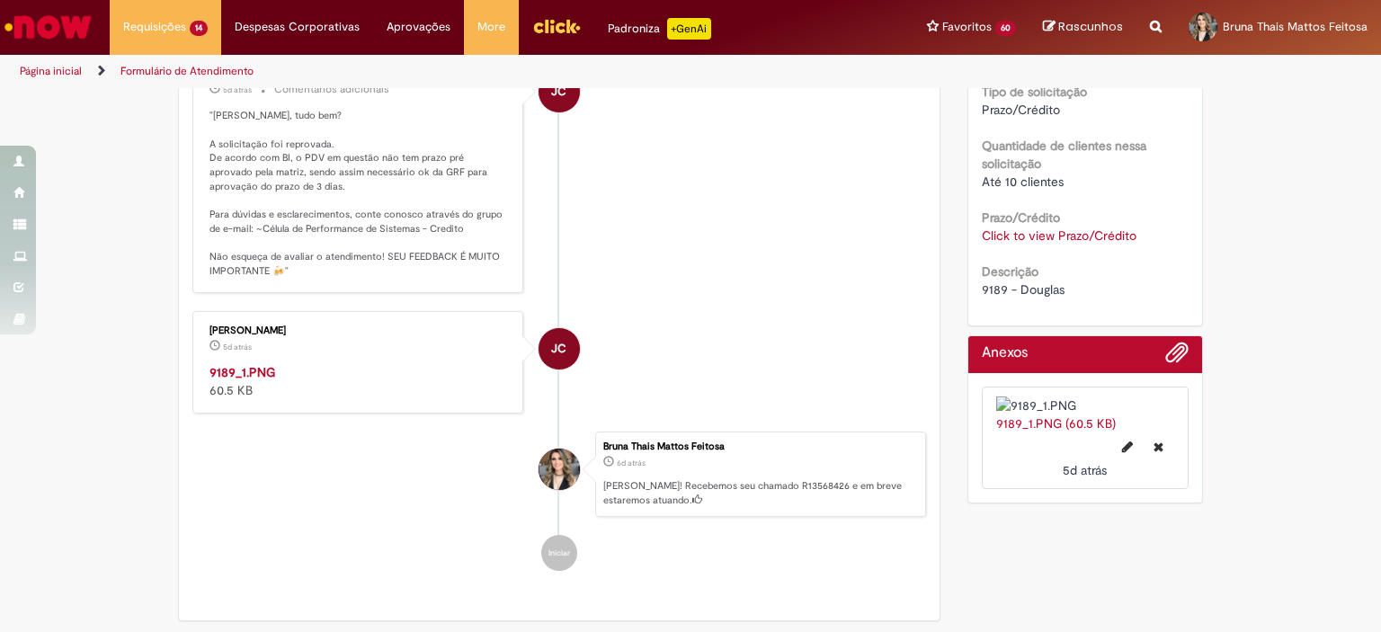
click at [1034, 235] on link "Click to view Prazo/Crédito" at bounding box center [1059, 235] width 155 height 16
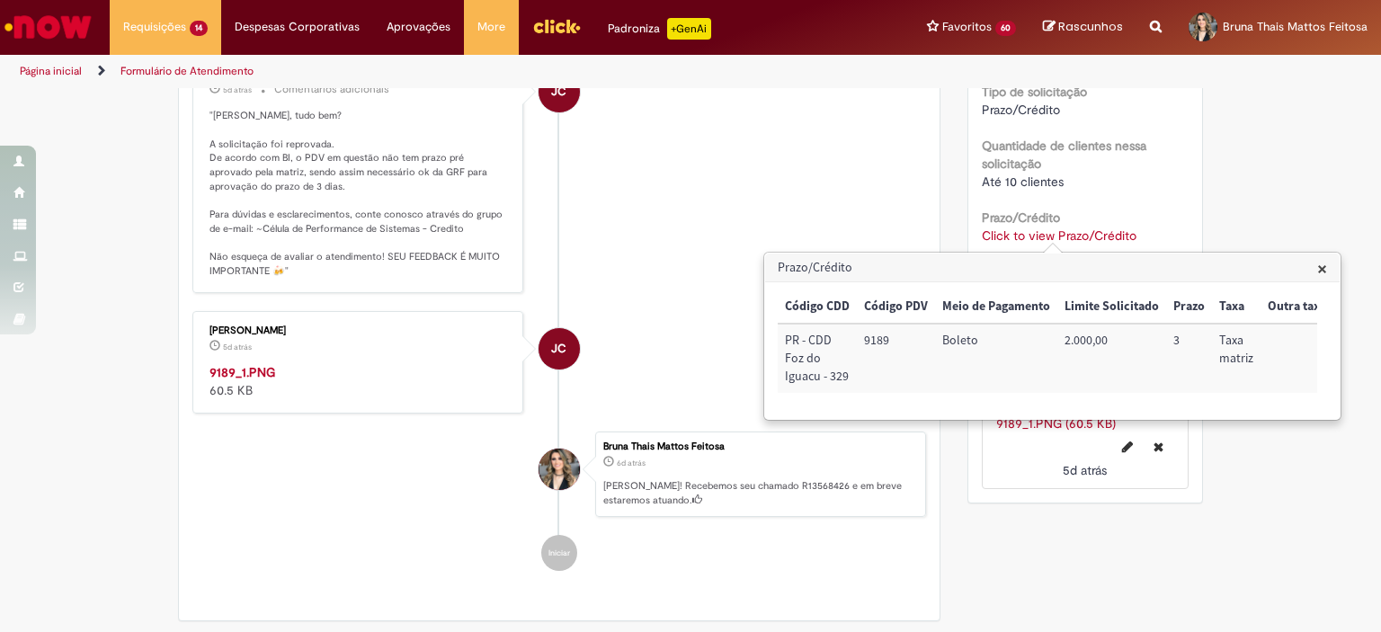
click at [865, 348] on td "9189" at bounding box center [896, 358] width 78 height 69
copy td "9189"
click at [676, 370] on li "JC [PERSON_NAME] 5d atrás 5 dias atrás 9189_1.PNG 60.5 KB" at bounding box center [559, 362] width 734 height 102
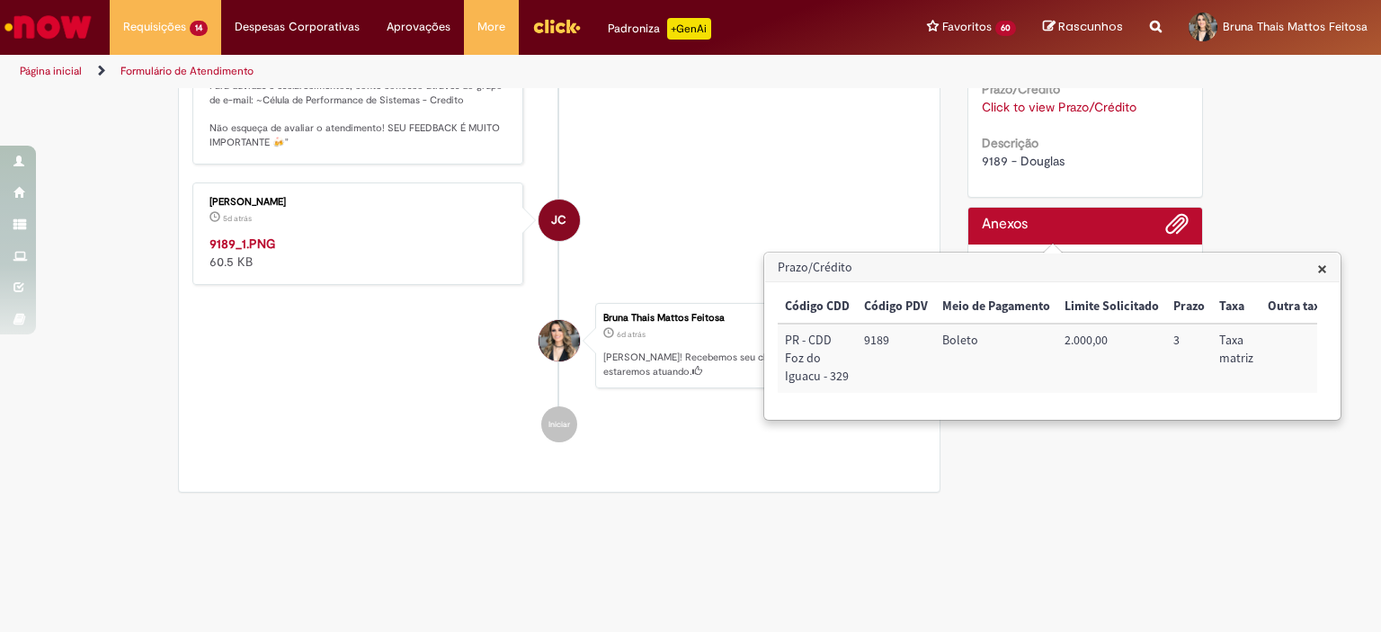
scroll to position [719, 0]
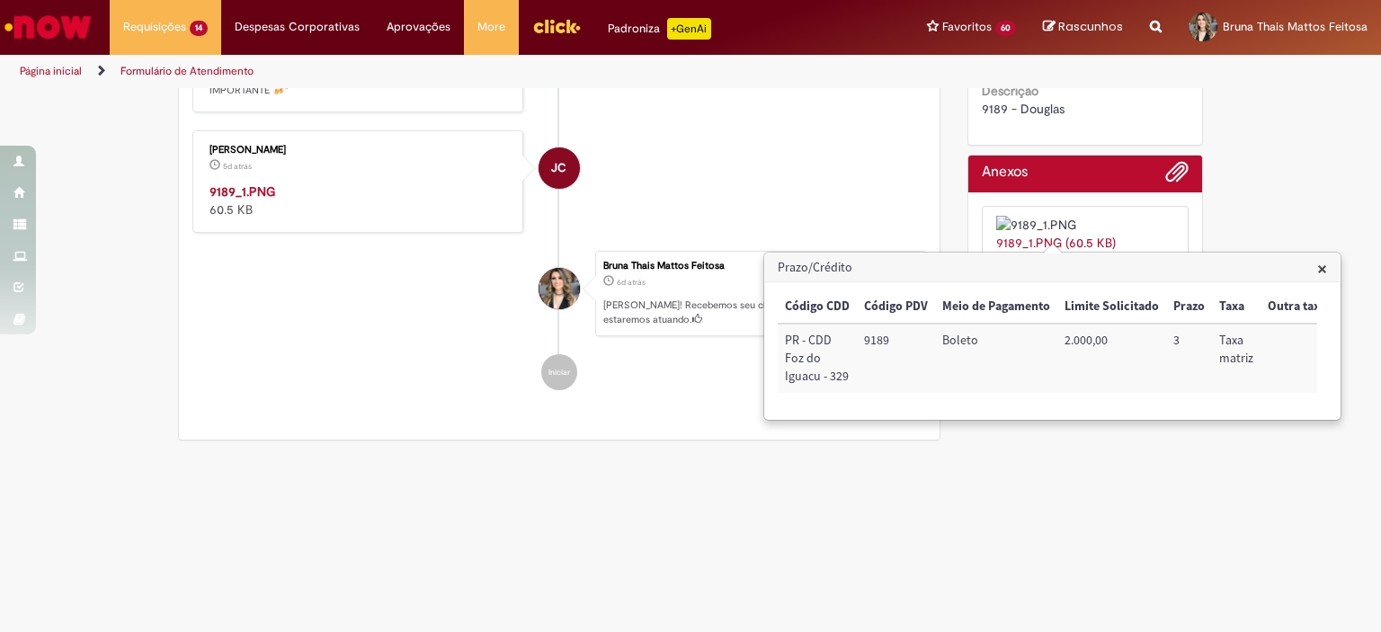
click at [1324, 269] on span "×" at bounding box center [1322, 268] width 10 height 24
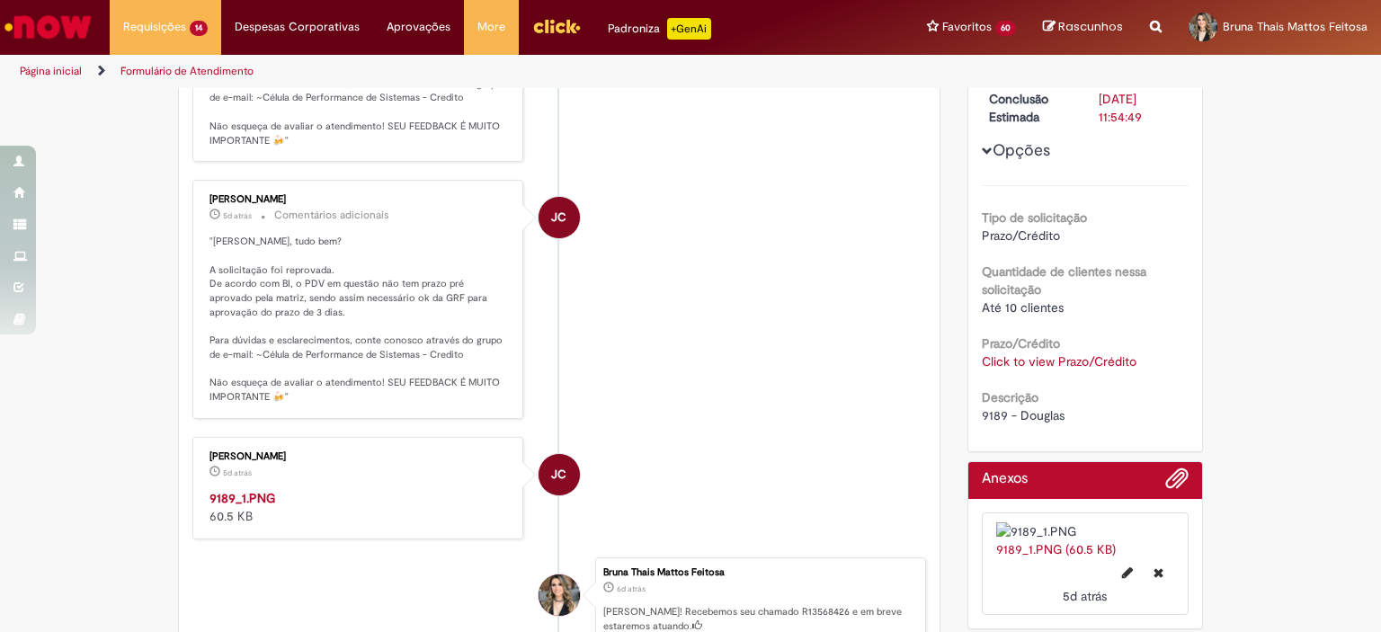
scroll to position [60, 0]
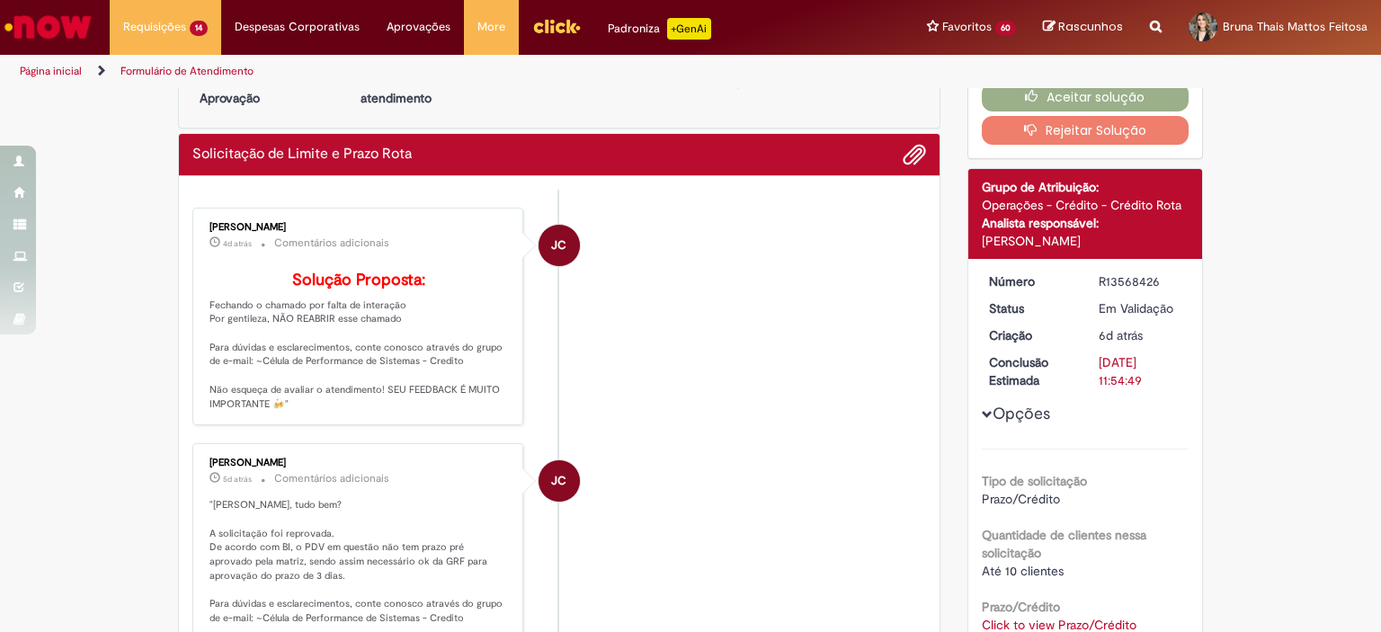
click at [769, 324] on li "JC [PERSON_NAME] 4d atrás 4 dias atrás Comentários adicionais Solução Proposta:…" at bounding box center [559, 317] width 734 height 218
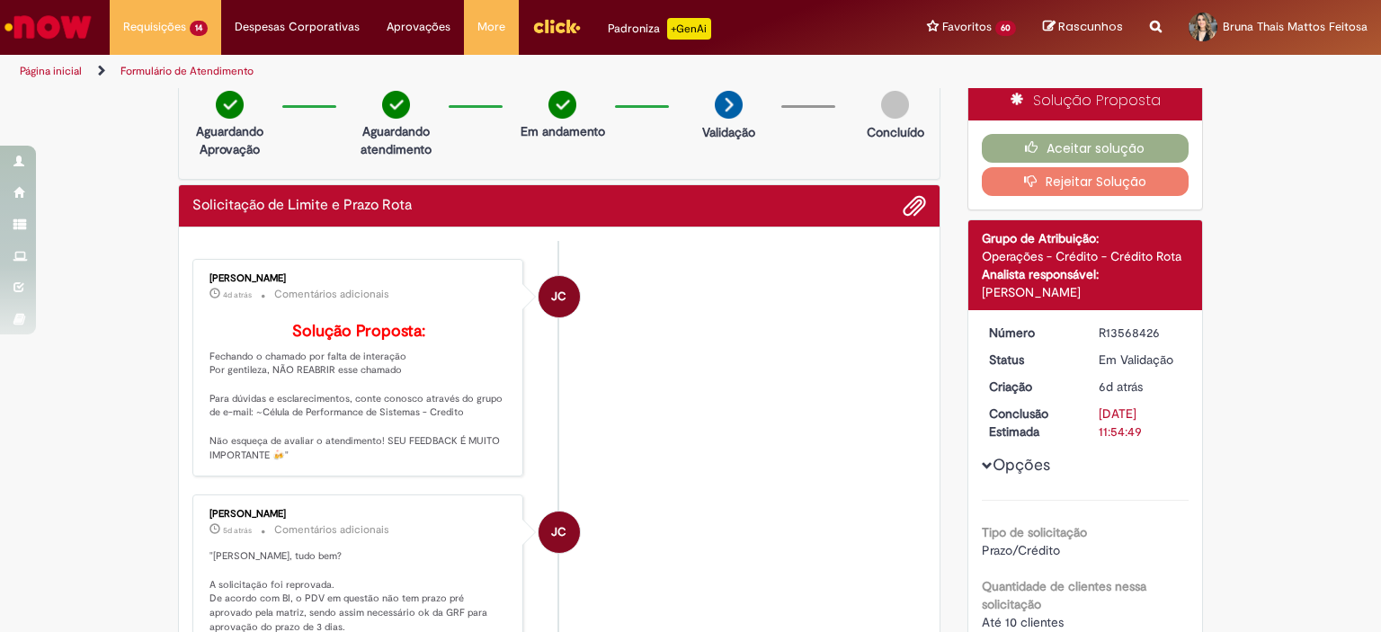
scroll to position [0, 0]
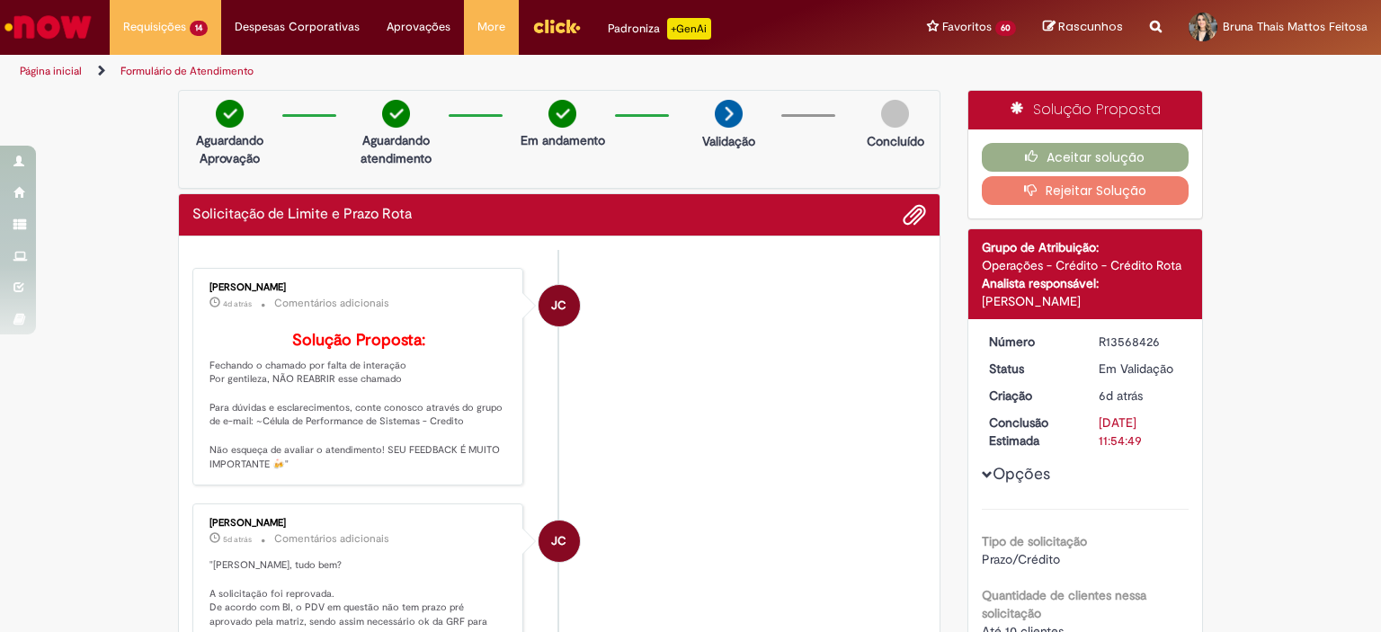
click at [810, 393] on li "JC [PERSON_NAME] 4d atrás 4 dias atrás Comentários adicionais Solução Proposta:…" at bounding box center [559, 377] width 734 height 218
click at [999, 148] on button "Aceitar solução" at bounding box center [1086, 157] width 208 height 29
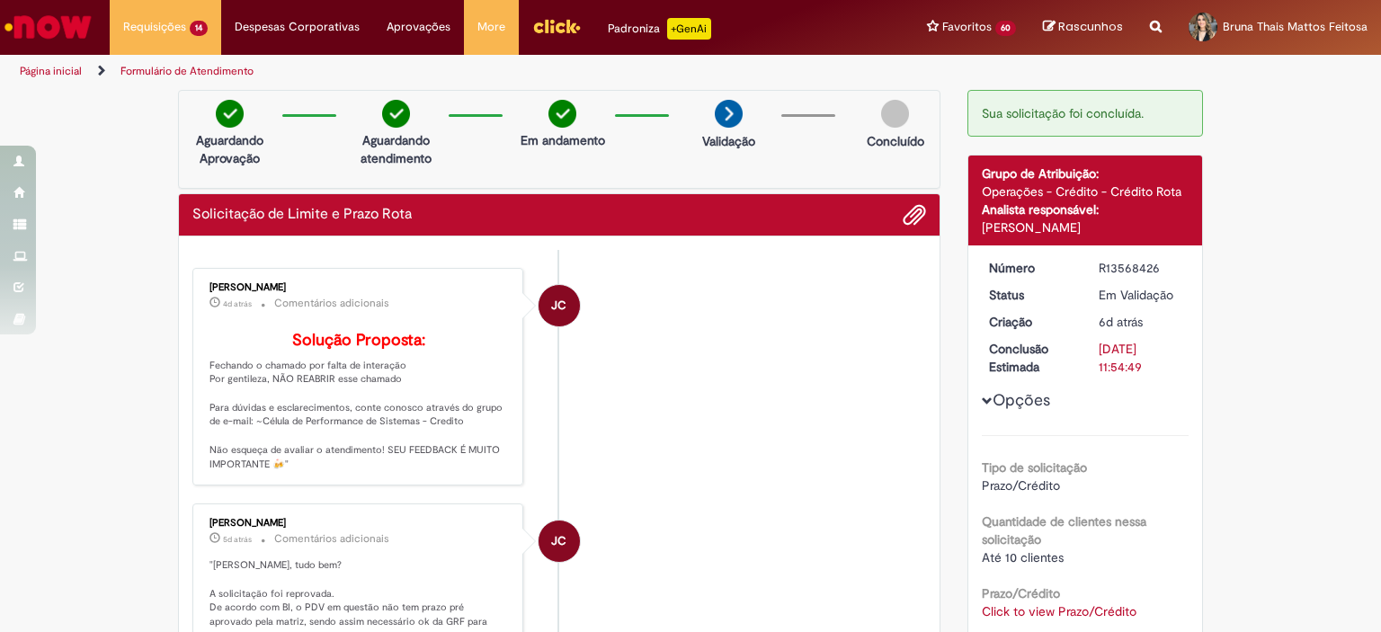
click at [735, 371] on li "JC [PERSON_NAME] 4d atrás 4 dias atrás Comentários adicionais Solução Proposta:…" at bounding box center [559, 377] width 734 height 218
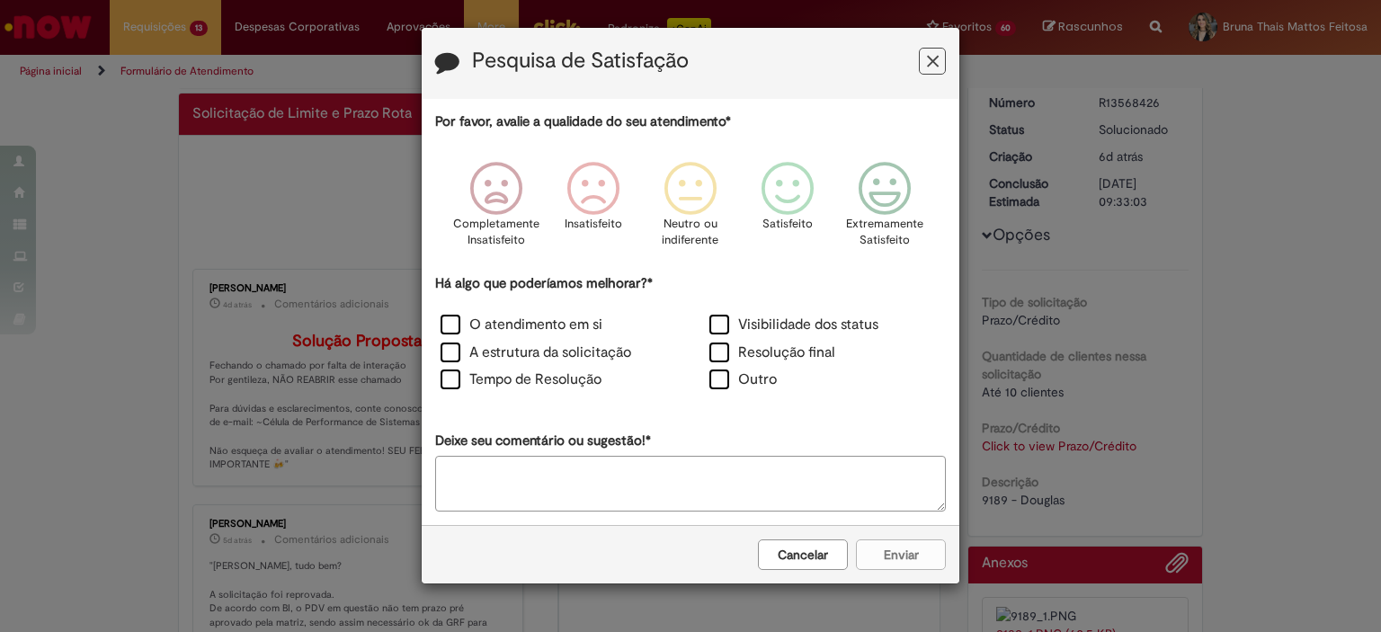
scroll to position [180, 0]
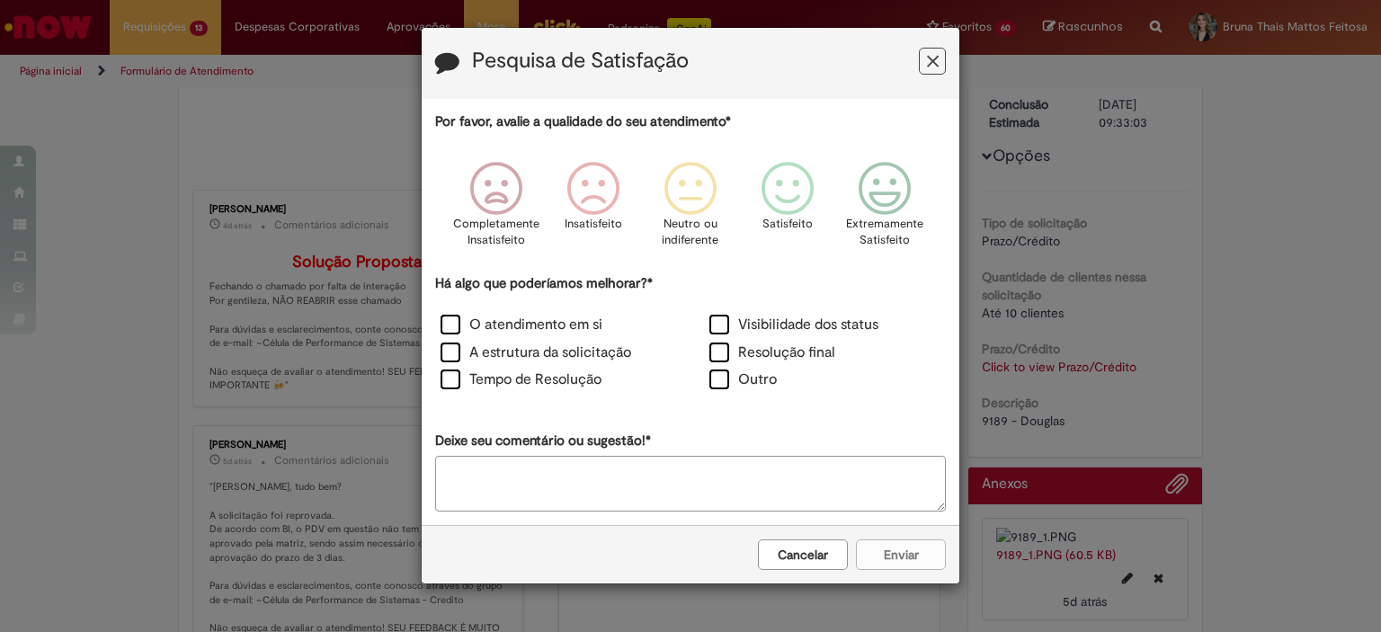
click at [931, 67] on icon "Feedback" at bounding box center [933, 61] width 12 height 19
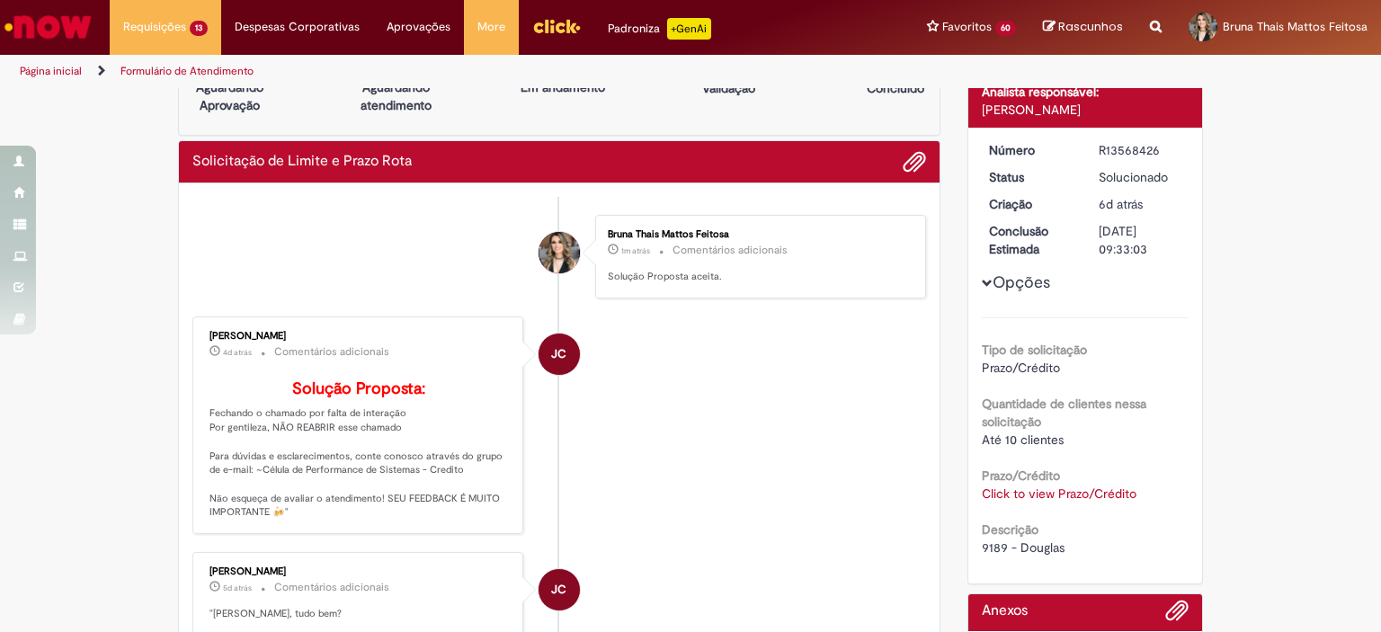
scroll to position [0, 0]
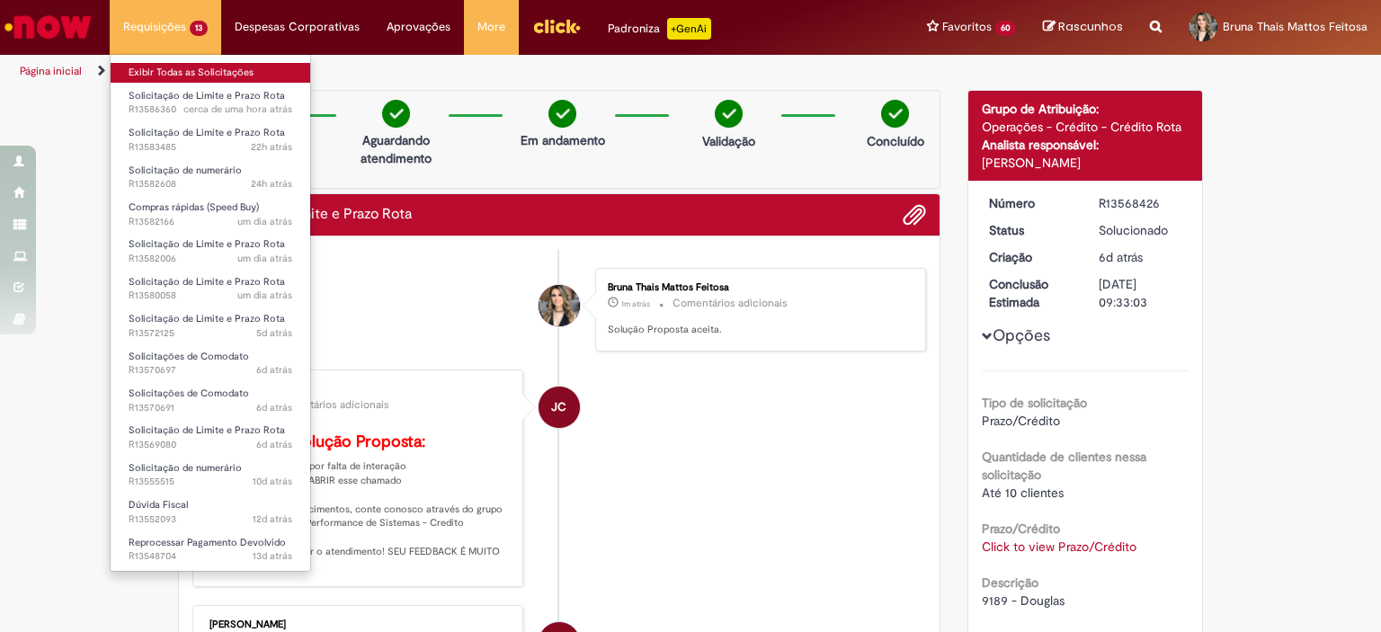
click at [154, 63] on link "Exibir Todas as Solicitações" at bounding box center [211, 73] width 200 height 20
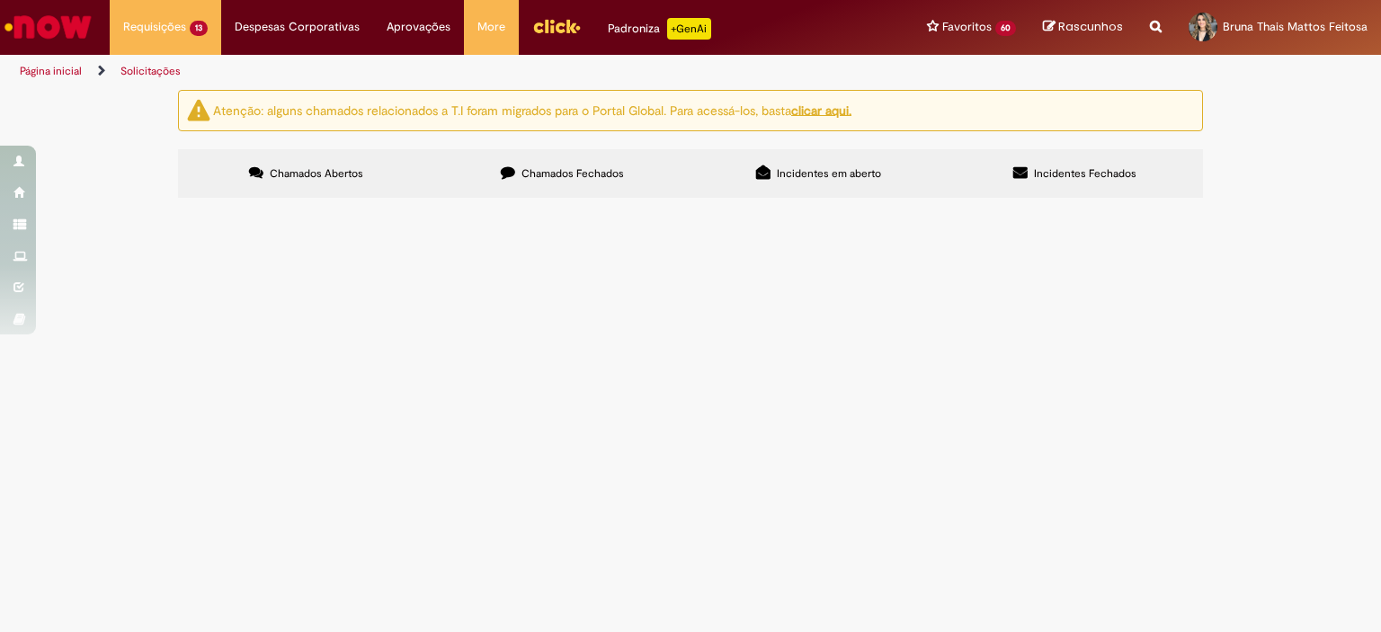
scroll to position [538, 0]
click at [0, 0] on span "Solicitação de Limite e Prazo Rota" at bounding box center [0, 0] width 0 height 0
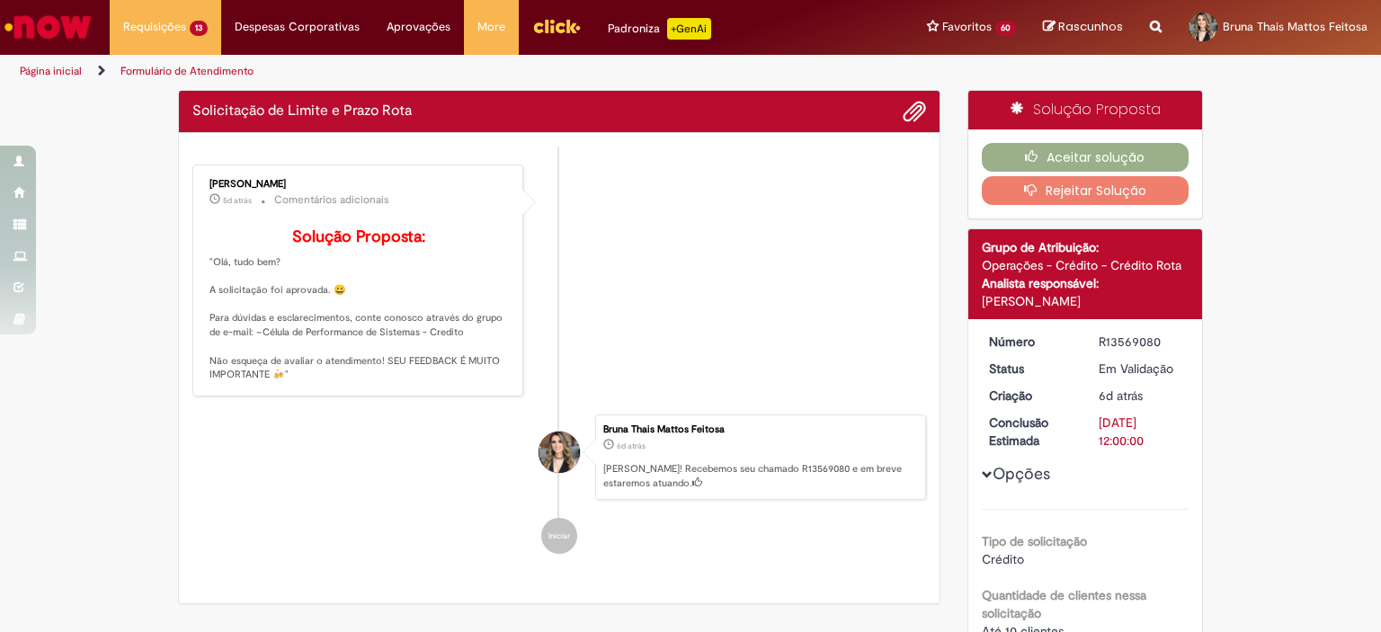
click at [306, 282] on p "Solução Proposta: "Olá, tudo bem? A solicitação foi aprovada. 😀 Para dúvidas e …" at bounding box center [358, 305] width 299 height 154
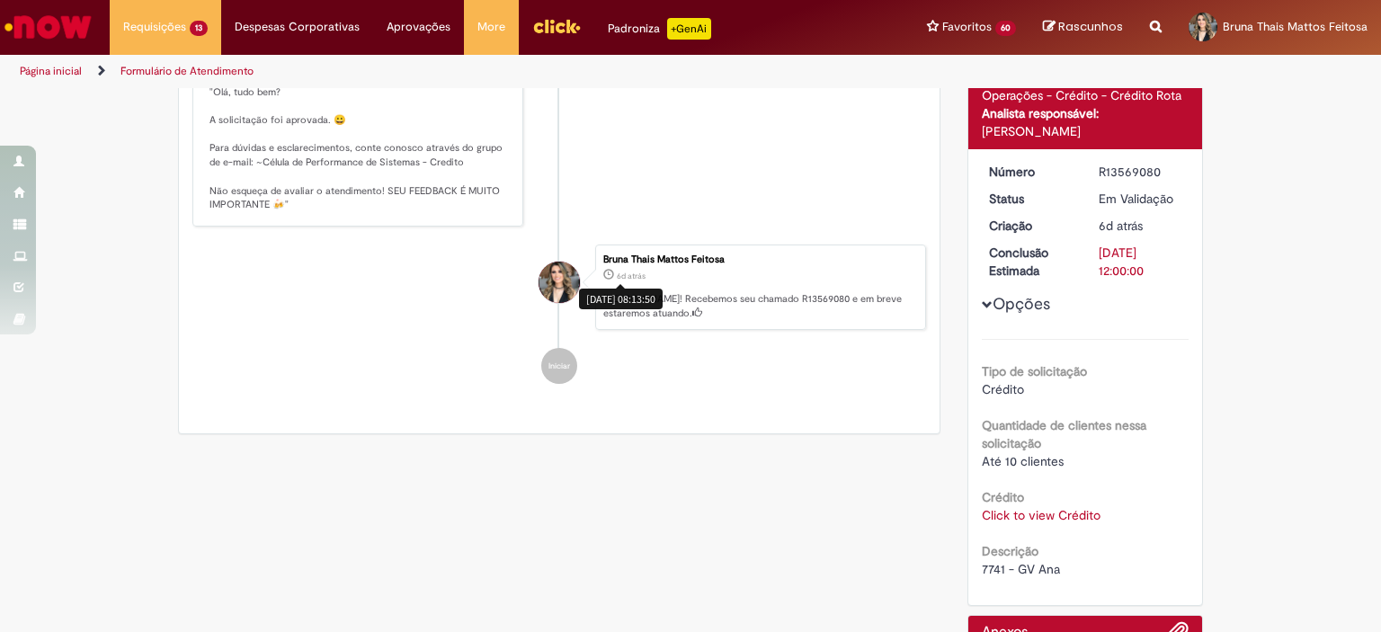
scroll to position [298, 0]
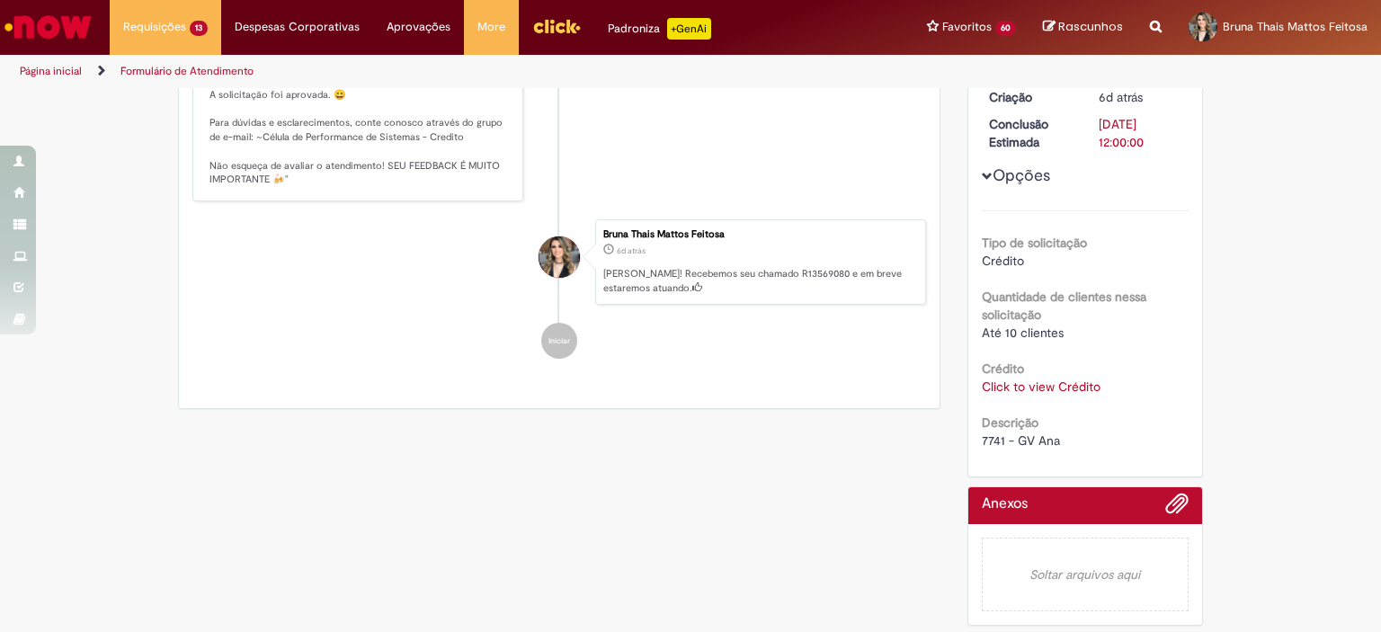
click at [982, 438] on span "7741 - GV Ana" at bounding box center [1021, 440] width 78 height 16
copy span "7741"
click at [1048, 391] on link "Click to view Crédito" at bounding box center [1041, 386] width 119 height 16
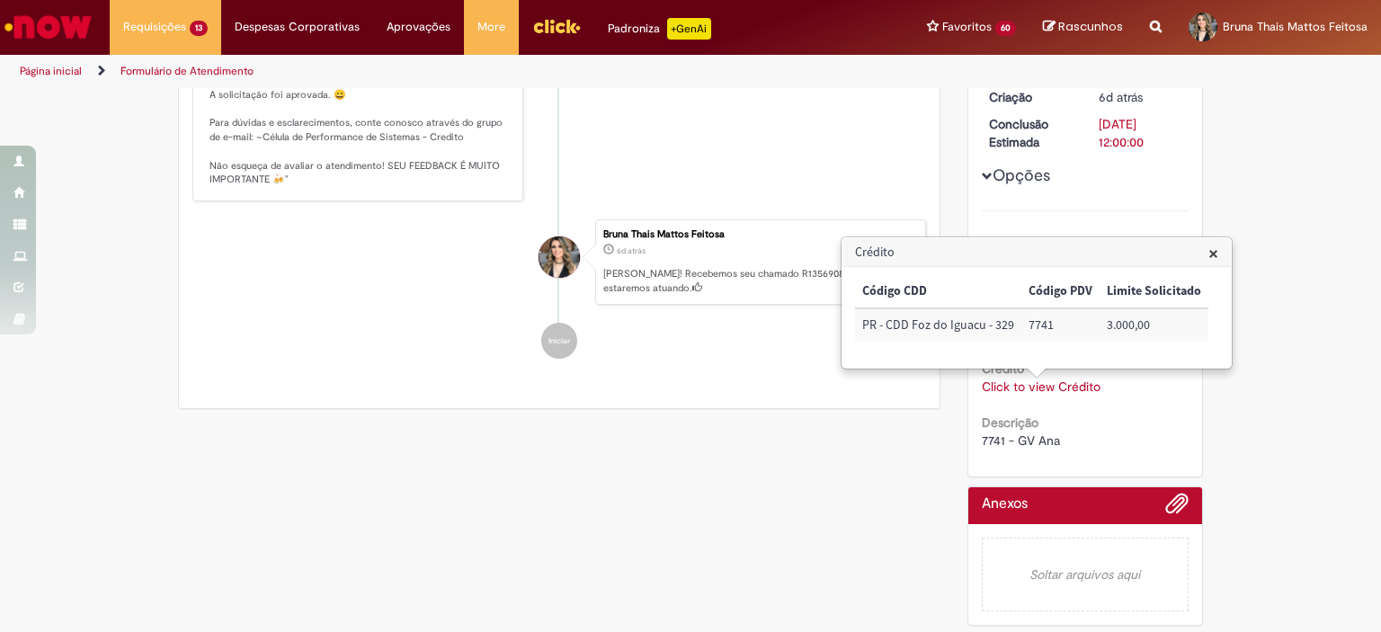
click at [798, 185] on li "JC [PERSON_NAME] 5d atrás 5 dias atrás Comentários adicionais Solução Proposta:…" at bounding box center [559, 85] width 734 height 232
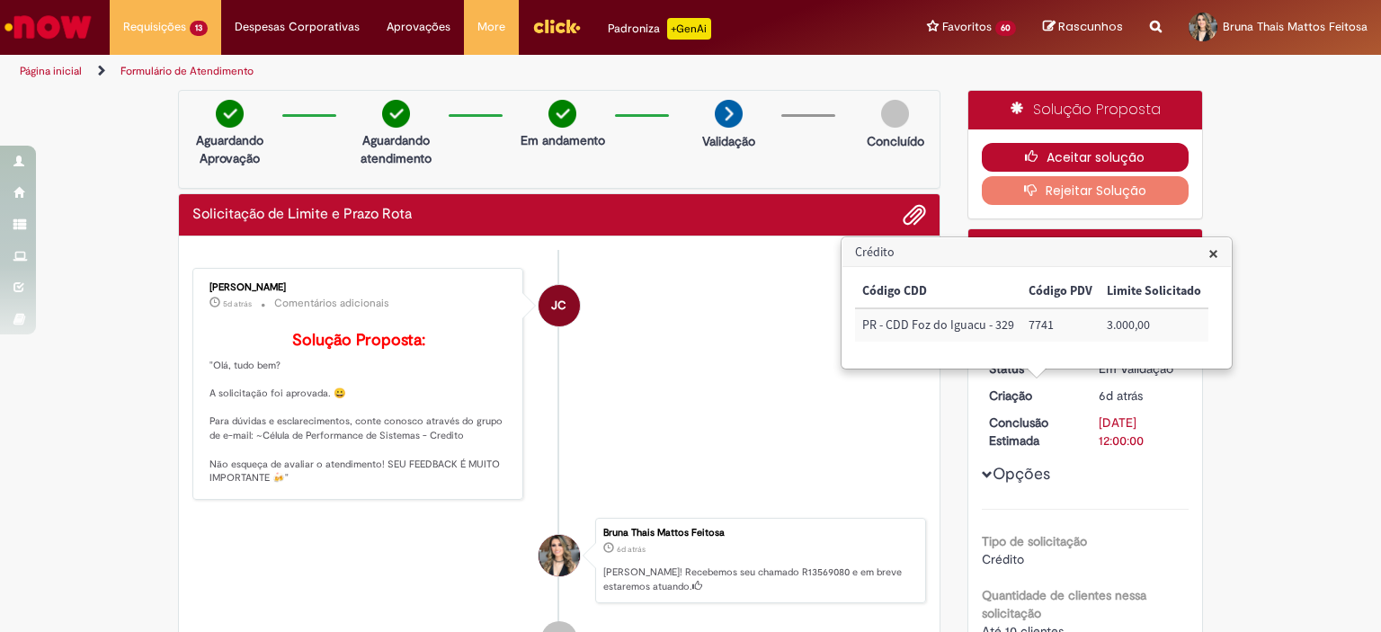
click at [1107, 150] on button "Aceitar solução" at bounding box center [1086, 157] width 208 height 29
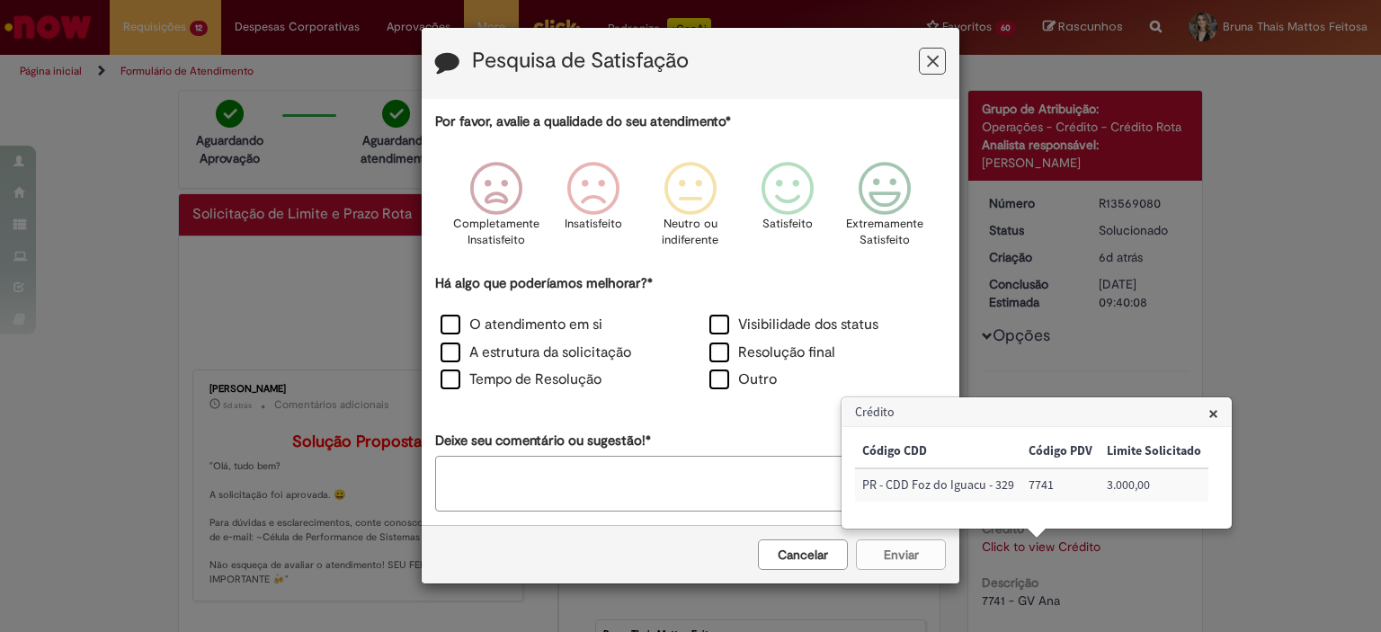
click at [927, 65] on icon "Feedback" at bounding box center [933, 61] width 12 height 19
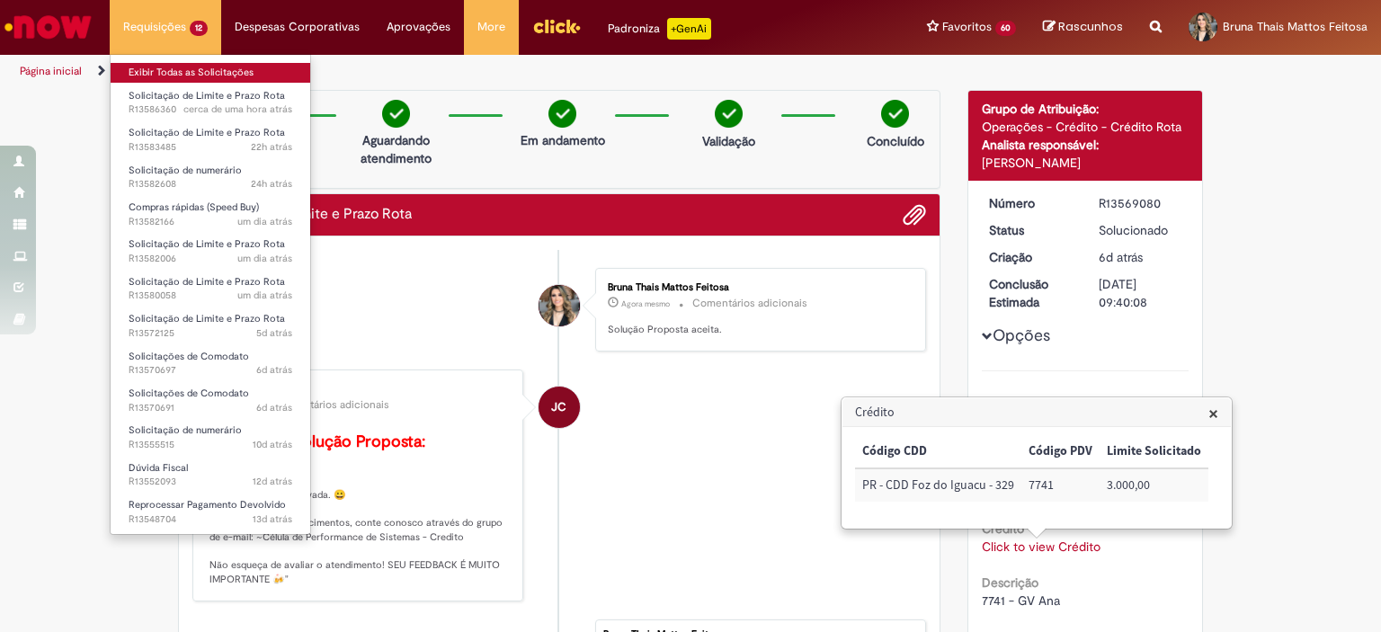
click at [159, 80] on link "Exibir Todas as Solicitações" at bounding box center [211, 73] width 200 height 20
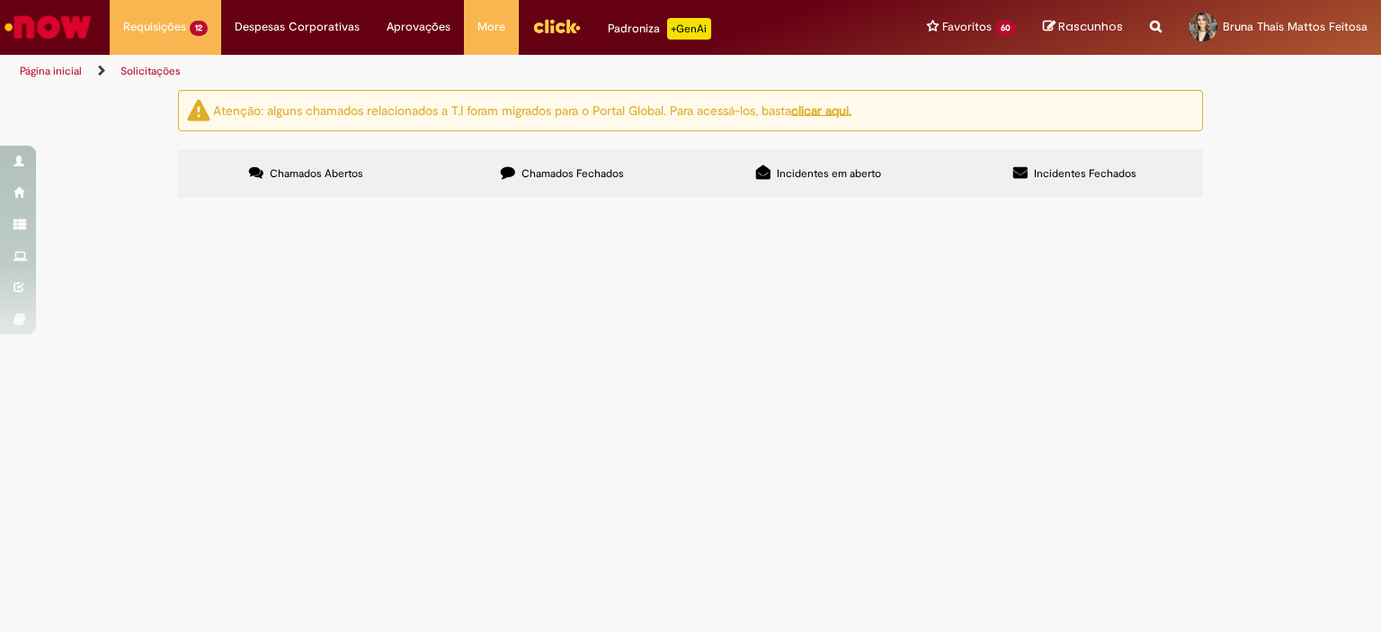
scroll to position [476, 0]
click at [0, 0] on span "Solicitações de Comodato" at bounding box center [0, 0] width 0 height 0
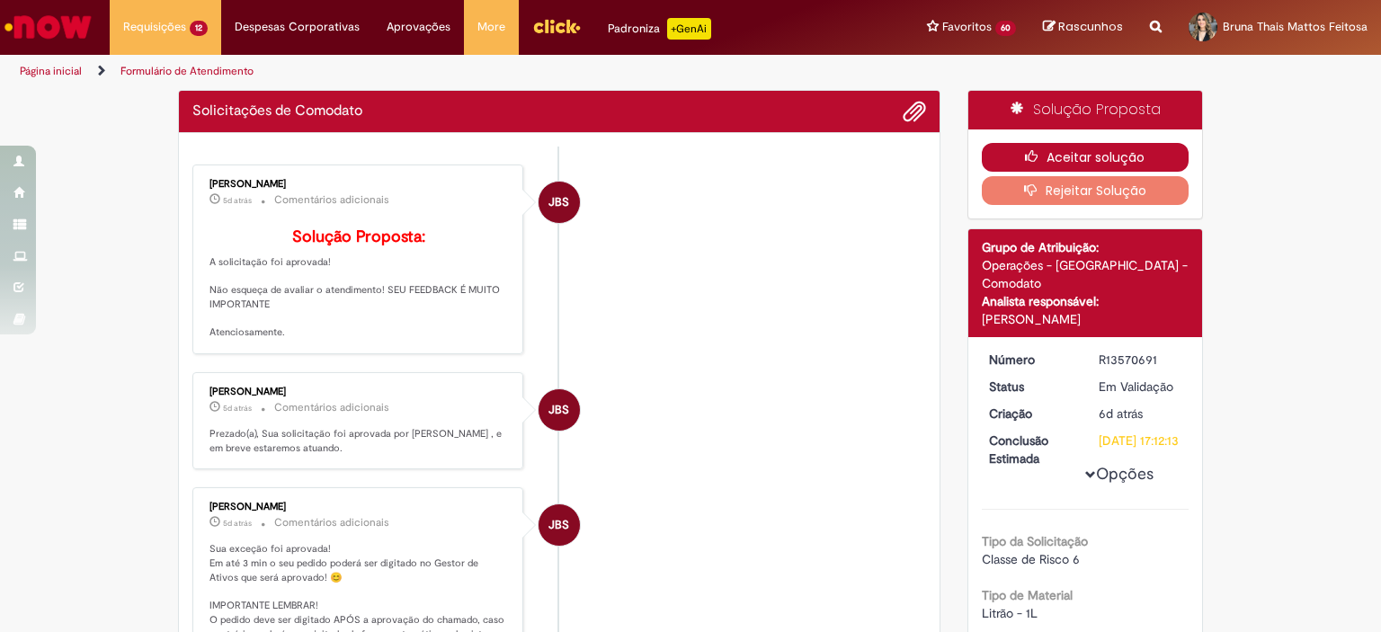
click at [1054, 150] on button "Aceitar solução" at bounding box center [1086, 157] width 208 height 29
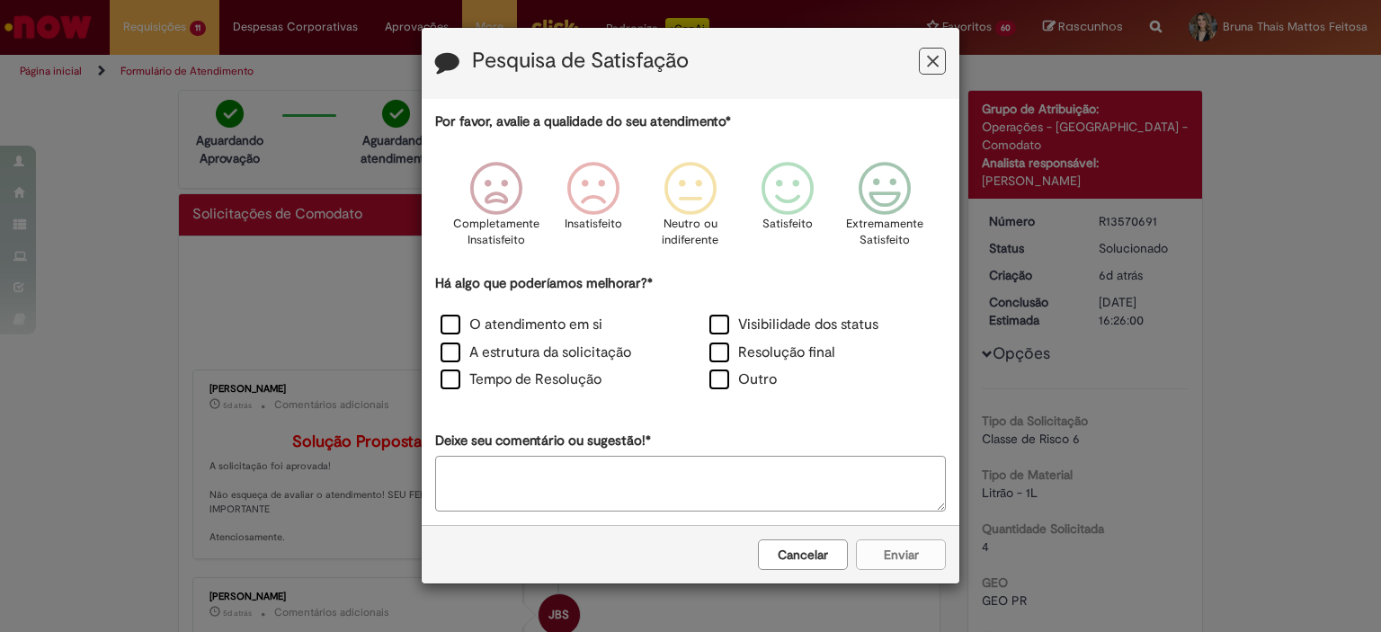
click at [939, 55] on button "Feedback" at bounding box center [932, 61] width 27 height 27
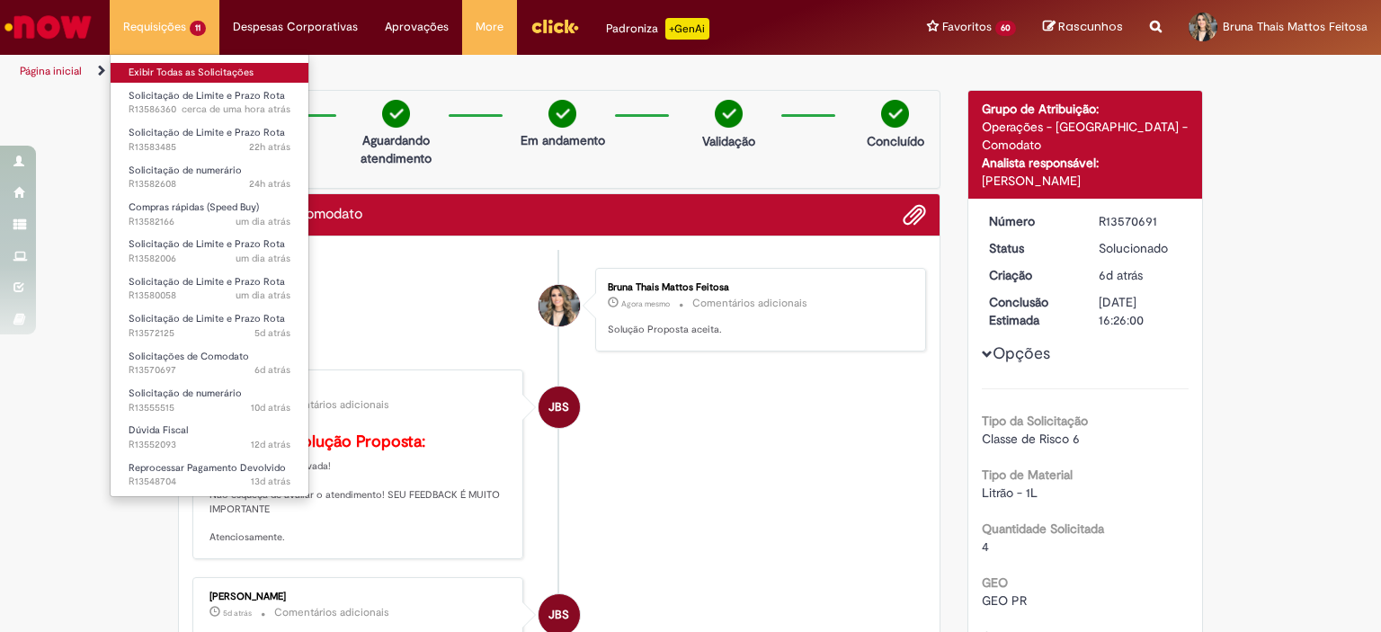
click at [171, 74] on link "Exibir Todas as Solicitações" at bounding box center [210, 73] width 198 height 20
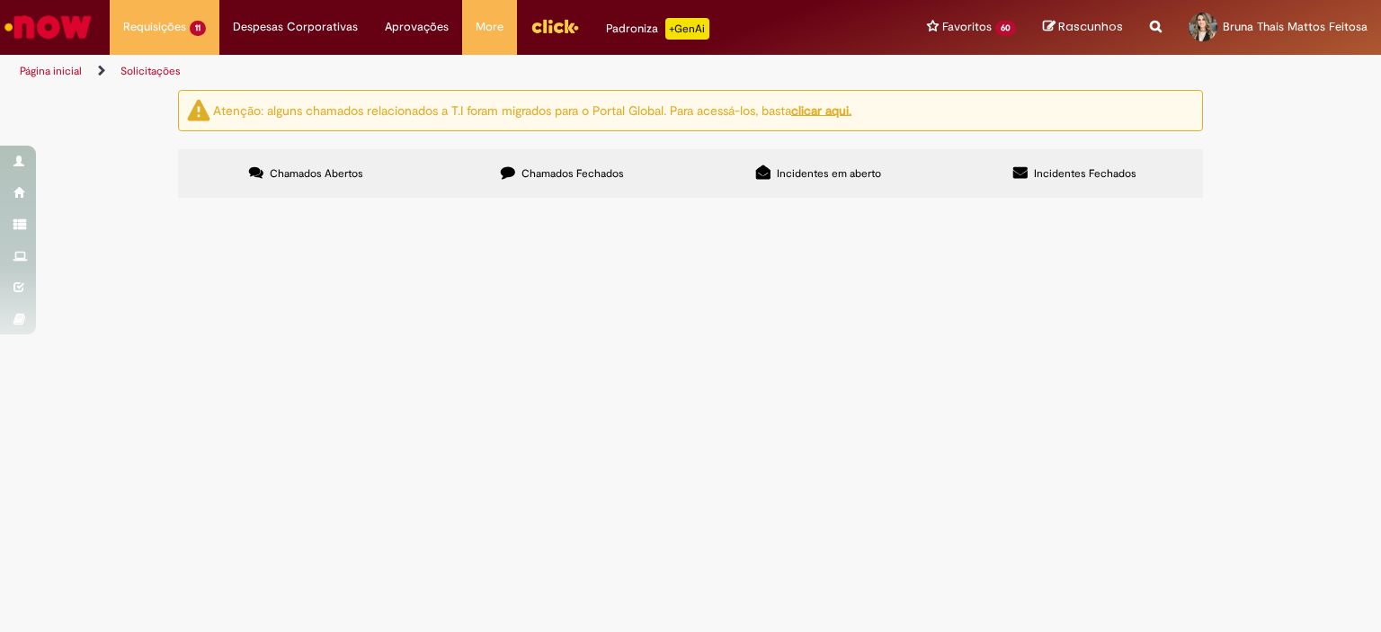
scroll to position [360, 0]
click at [0, 0] on span "Solicitação de Limite e Prazo Rota" at bounding box center [0, 0] width 0 height 0
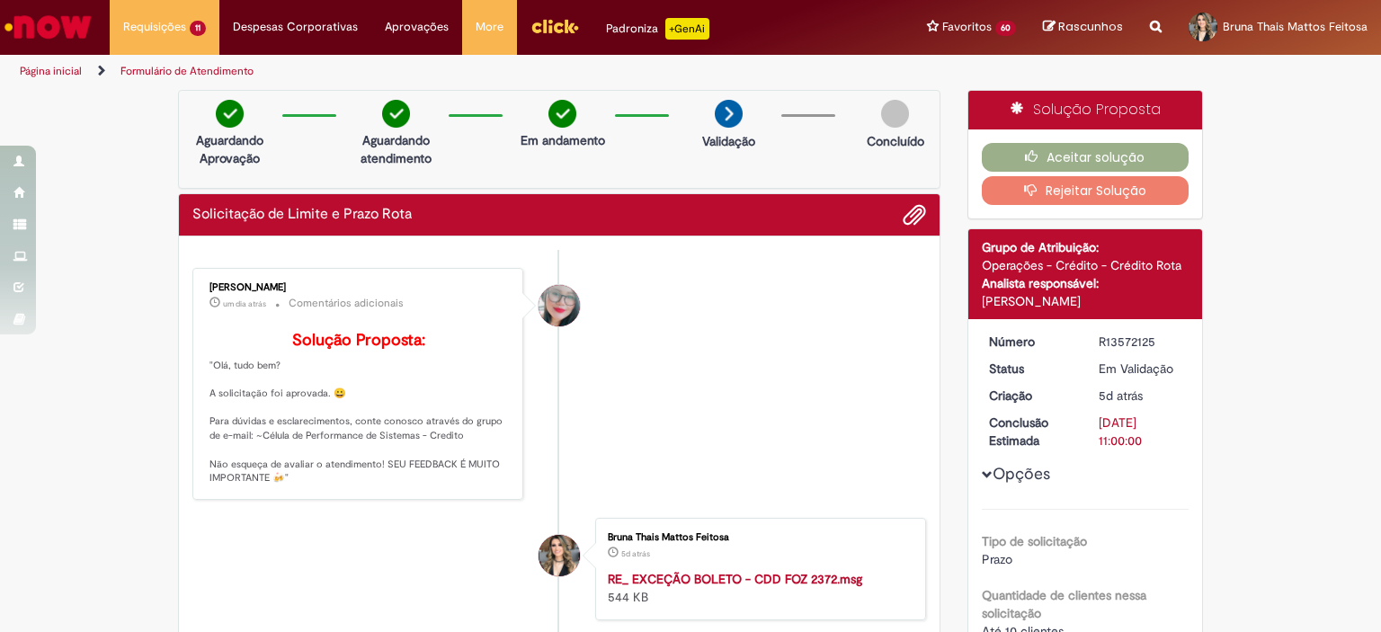
click at [866, 398] on li "[PERSON_NAME] um dia atrás um dia atrás Comentários adicionais Solução Proposta…" at bounding box center [559, 384] width 734 height 232
click at [1075, 154] on button "Aceitar solução" at bounding box center [1086, 157] width 208 height 29
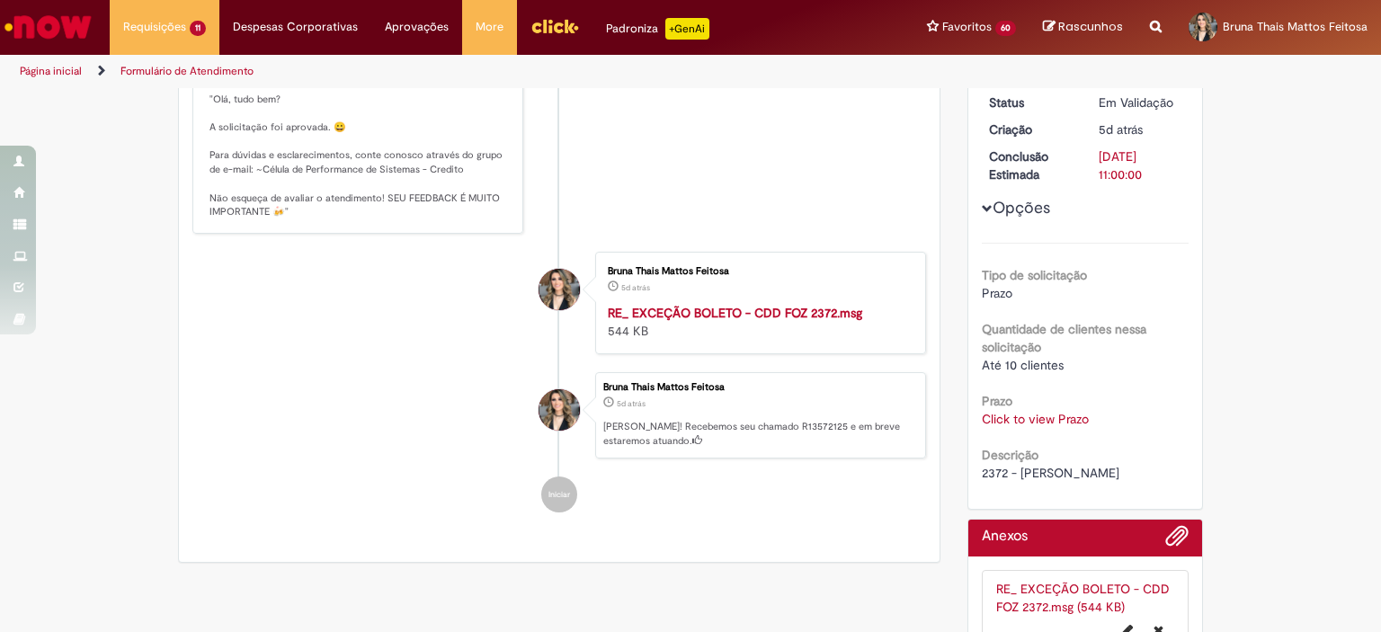
scroll to position [270, 0]
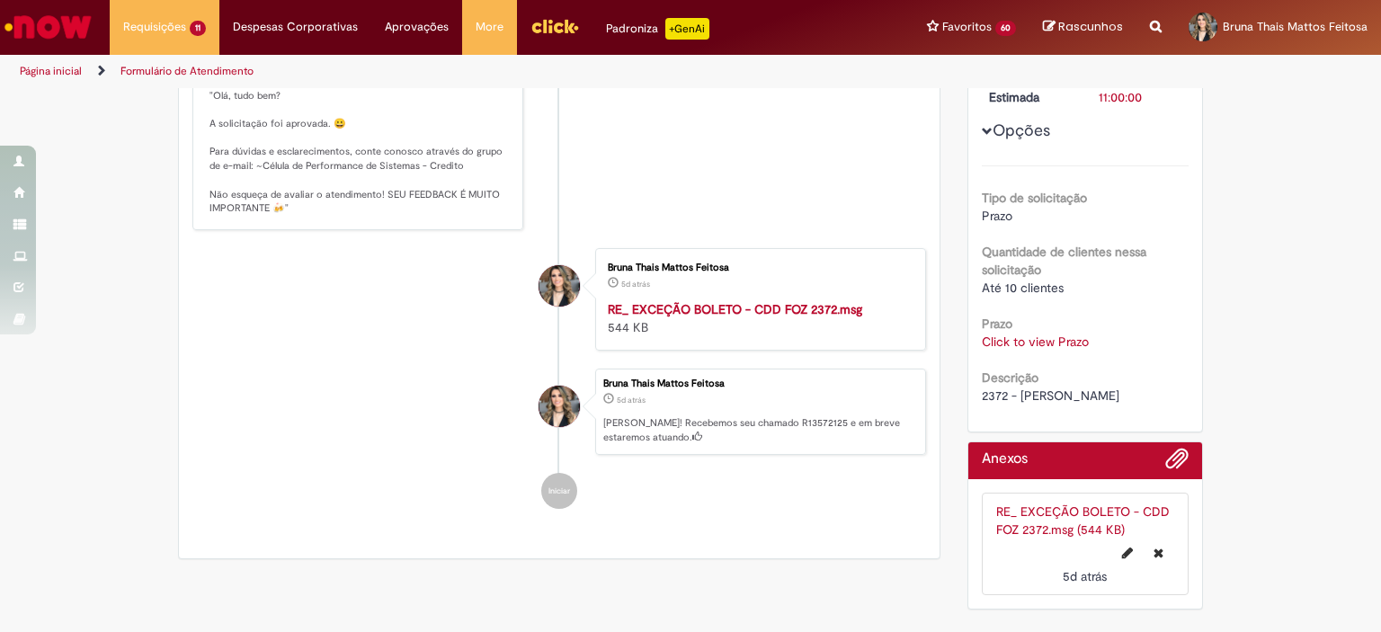
click at [1020, 346] on link "Click to view Prazo" at bounding box center [1035, 342] width 107 height 16
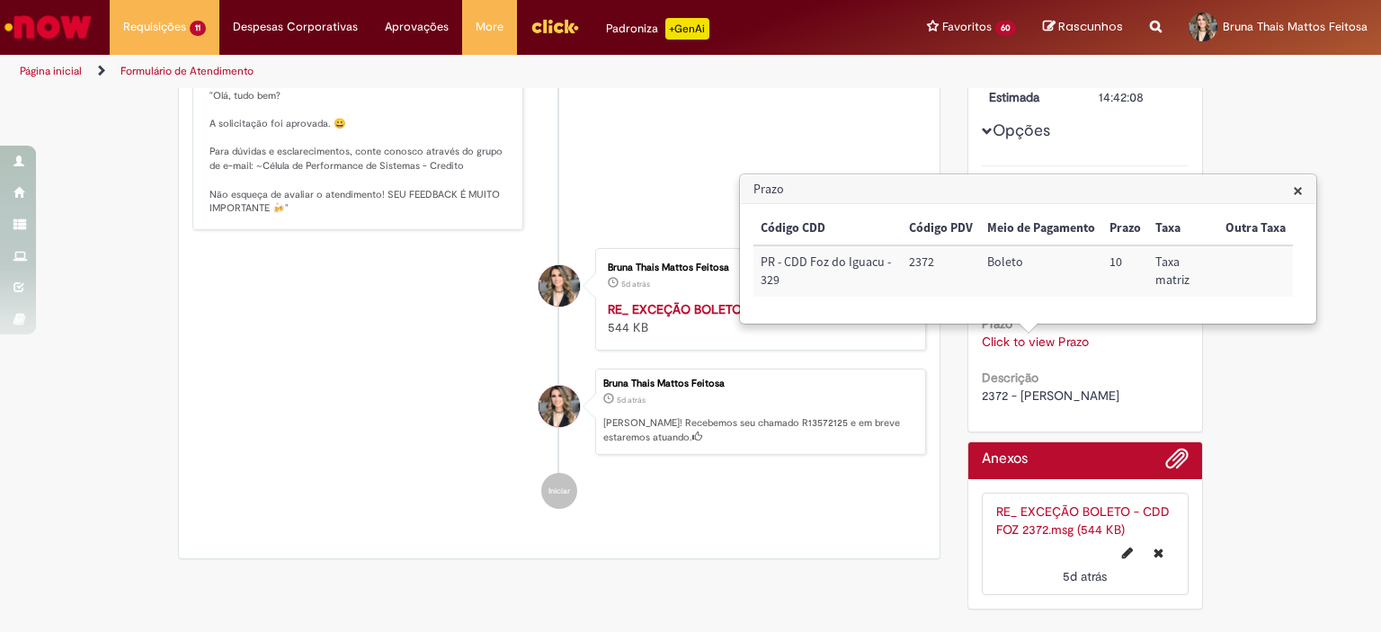
click at [939, 391] on div "Verificar Código de Barras Aguardando Aprovação Aguardando atendimento Em andam…" at bounding box center [559, 194] width 789 height 748
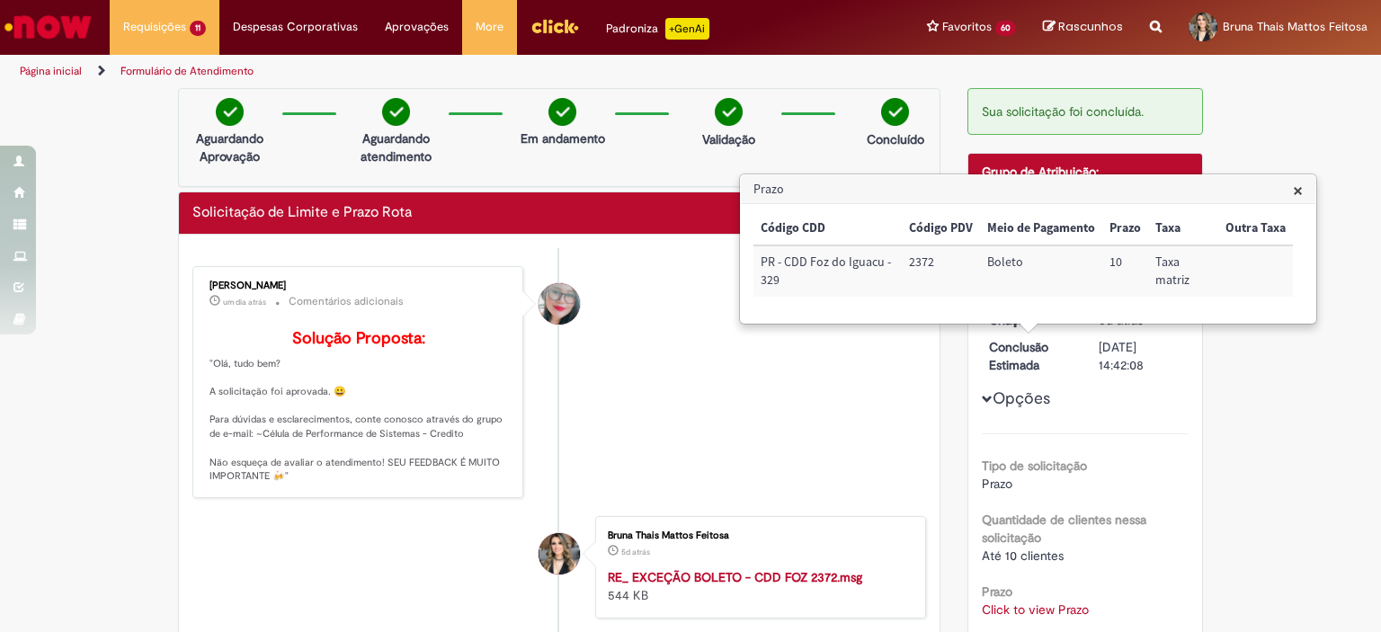
scroll to position [0, 0]
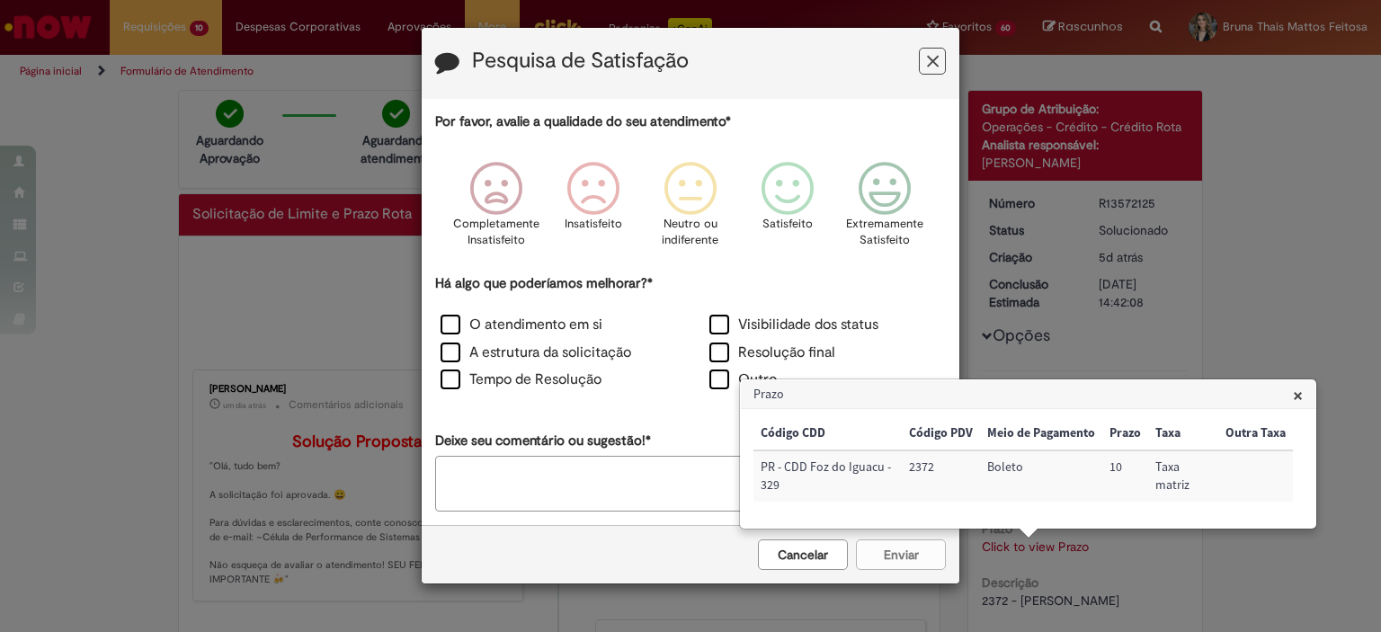
click at [823, 82] on div "Pesquisa de Satisfação" at bounding box center [691, 63] width 538 height 71
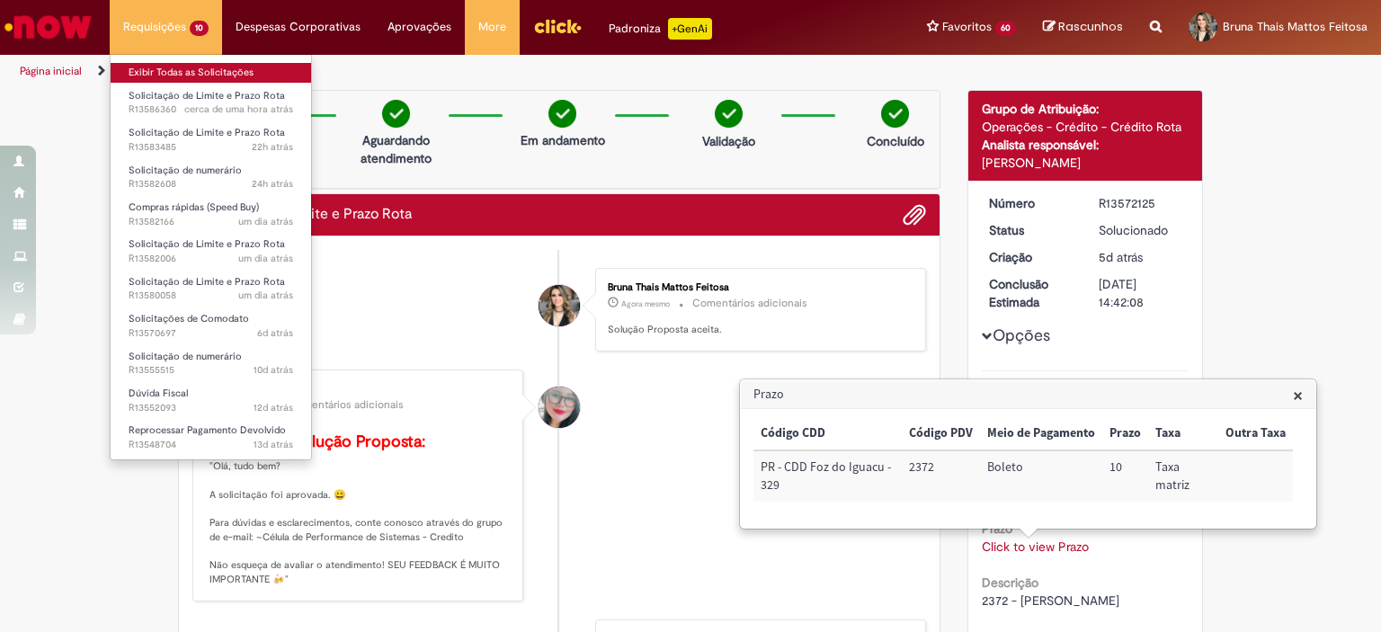
click at [200, 65] on link "Exibir Todas as Solicitações" at bounding box center [211, 73] width 200 height 20
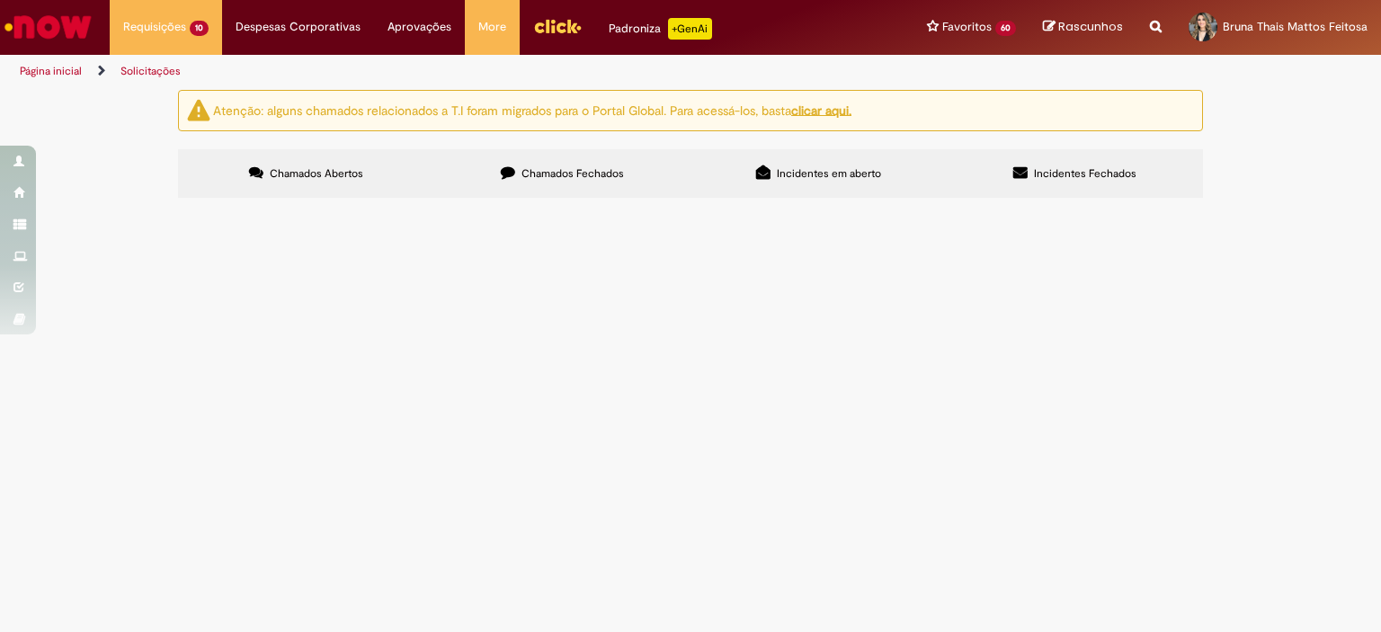
scroll to position [360, 0]
click at [0, 0] on span "Solicitações de Comodato" at bounding box center [0, 0] width 0 height 0
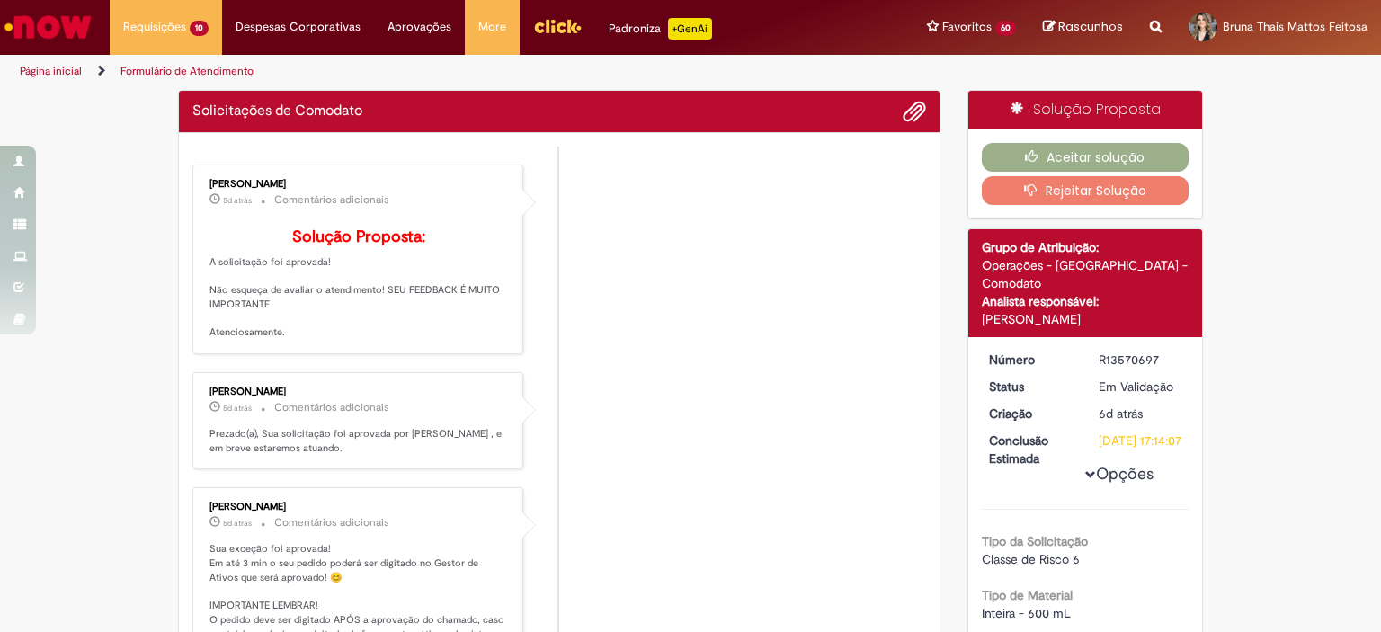
click at [301, 298] on p "Solução Proposta: A solicitação foi aprovada! Não esqueça de avaliar o atendime…" at bounding box center [358, 283] width 299 height 111
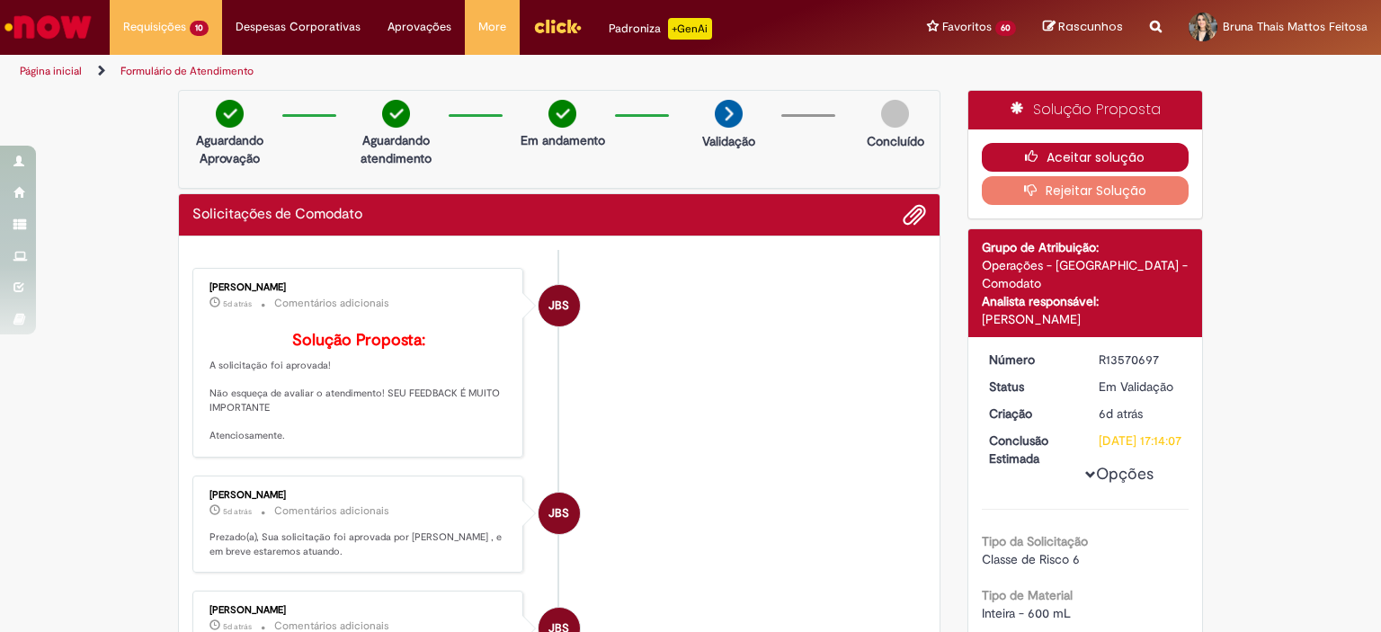
click at [1054, 165] on button "Aceitar solução" at bounding box center [1086, 157] width 208 height 29
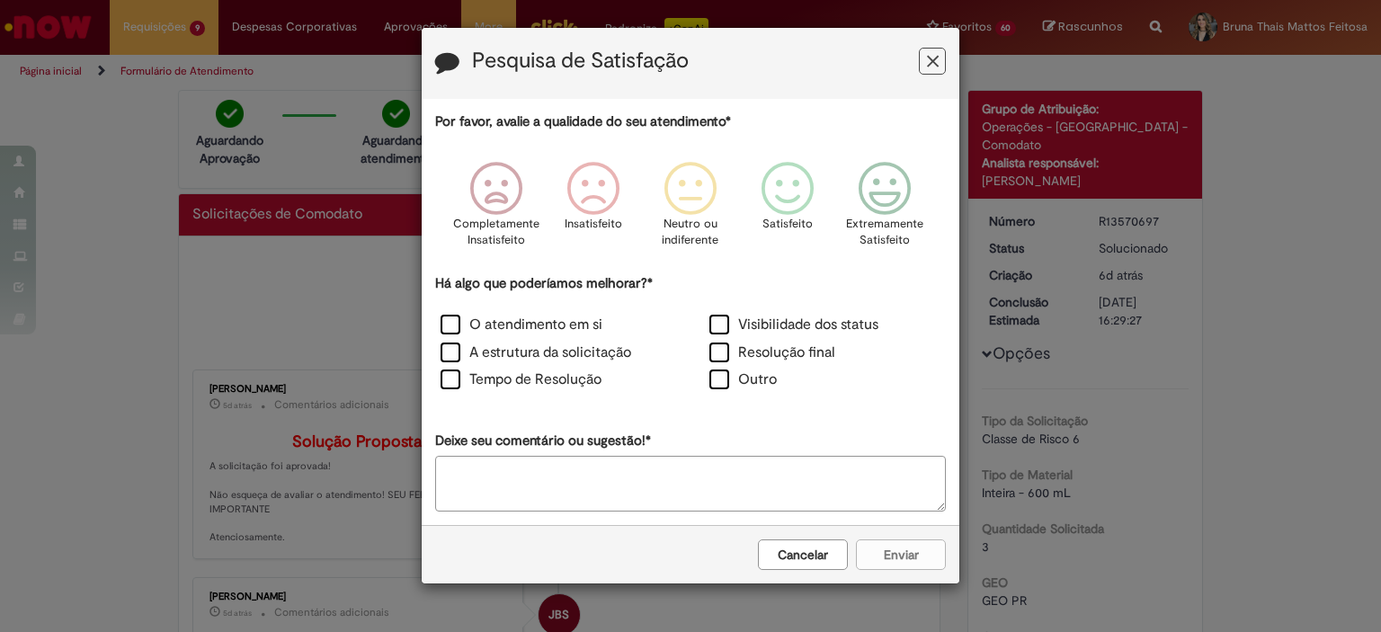
click at [939, 61] on button "Feedback" at bounding box center [932, 61] width 27 height 27
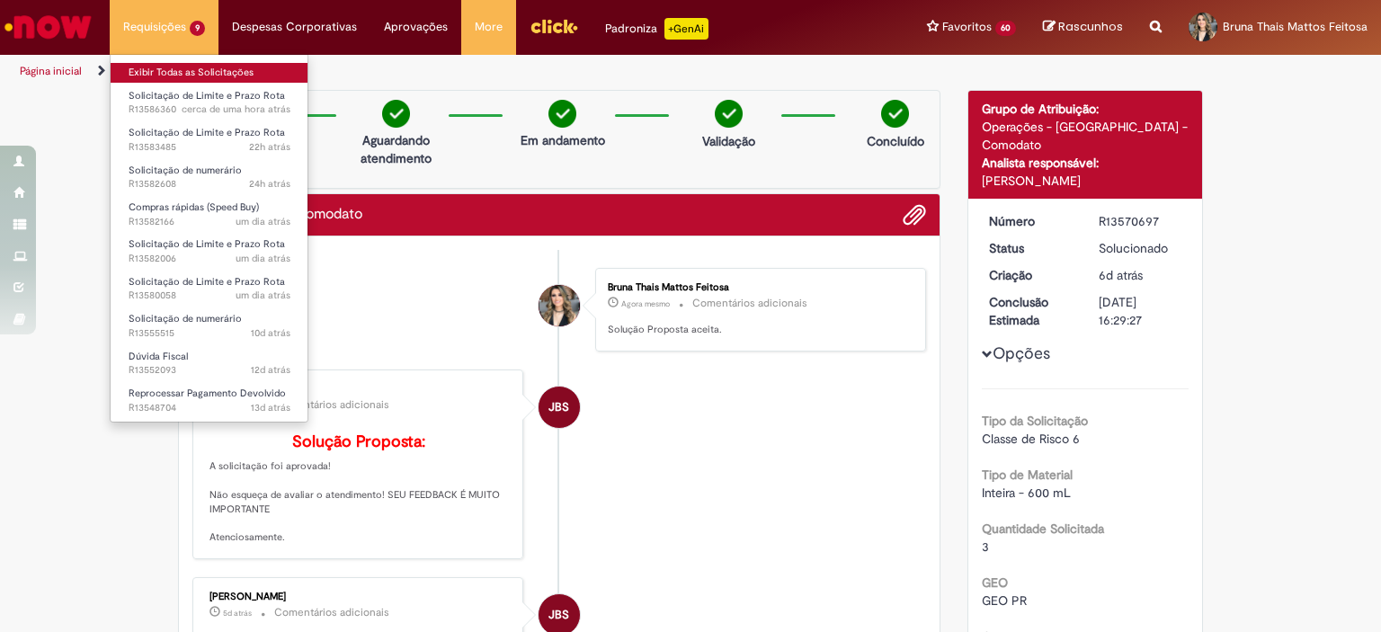
click at [165, 67] on link "Exibir Todas as Solicitações" at bounding box center [210, 73] width 198 height 20
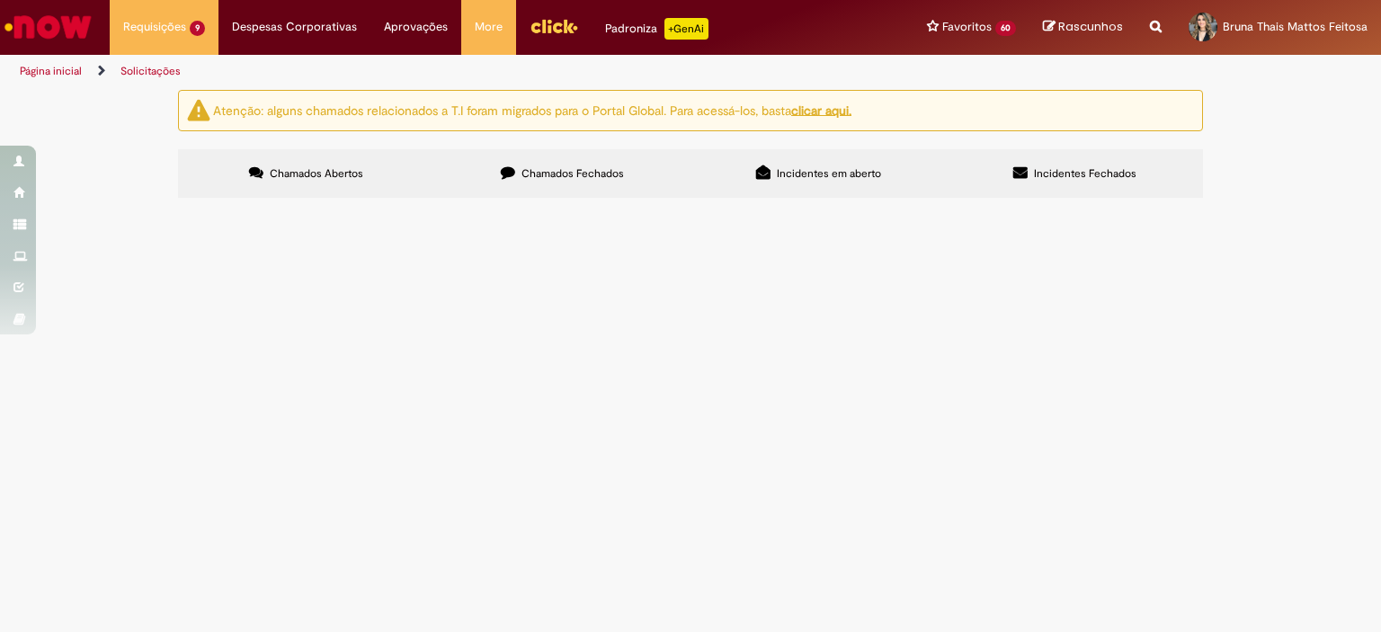
scroll to position [324, 0]
click at [0, 0] on span "Reprocessar Pagamento Devolvido" at bounding box center [0, 0] width 0 height 0
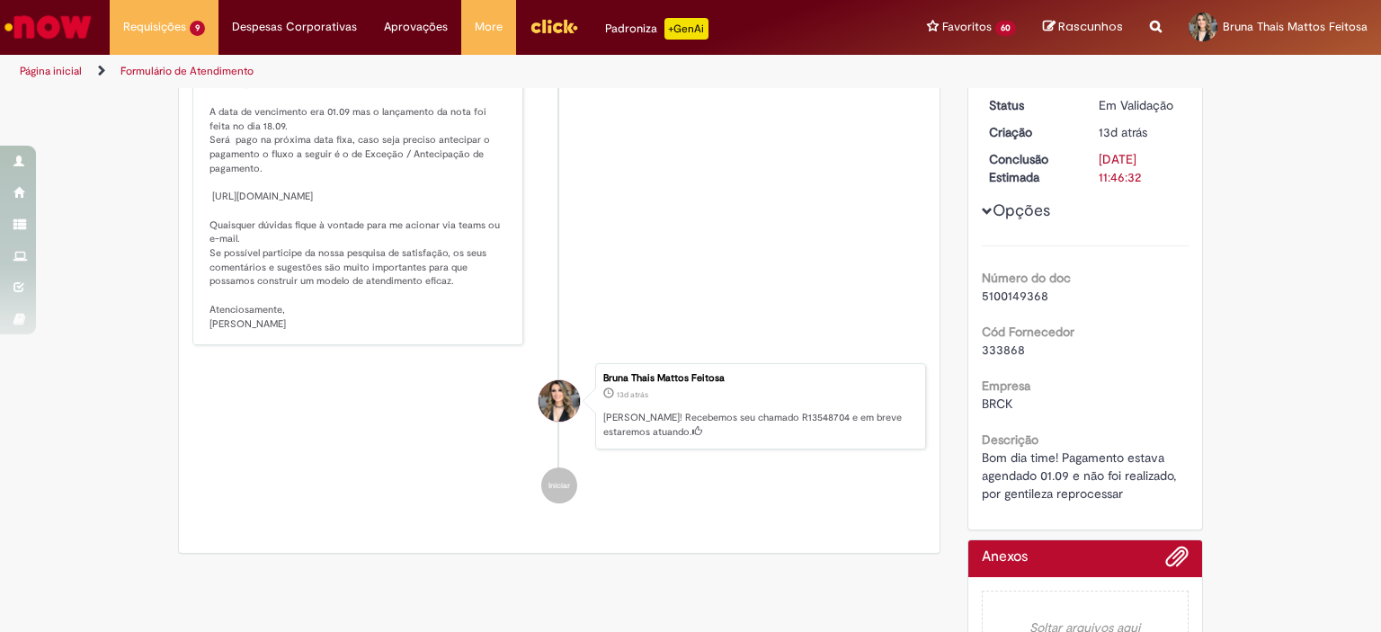
scroll to position [282, 0]
click at [990, 348] on span "333868" at bounding box center [1003, 349] width 43 height 16
copy span "333868"
click at [626, 345] on li "ALD [PERSON_NAME] 6d atrás 6 dias atrás Comentários adicionais Solução Proposta…" at bounding box center [559, 166] width 734 height 360
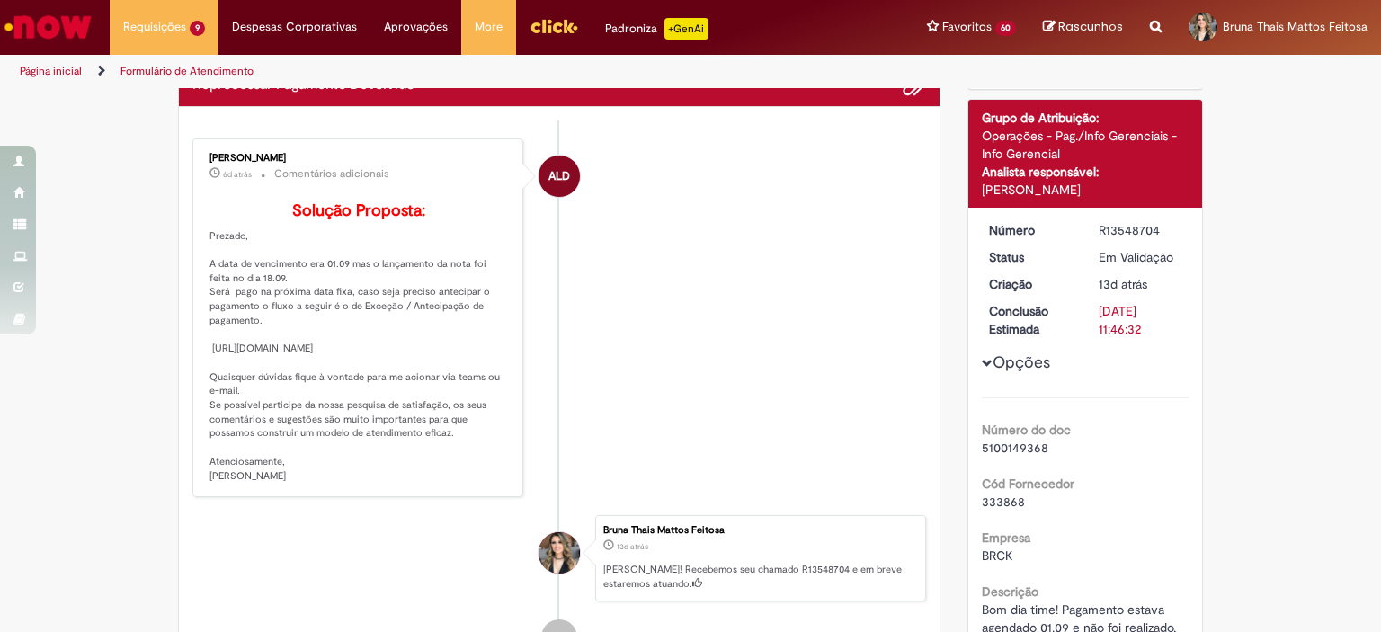
scroll to position [0, 0]
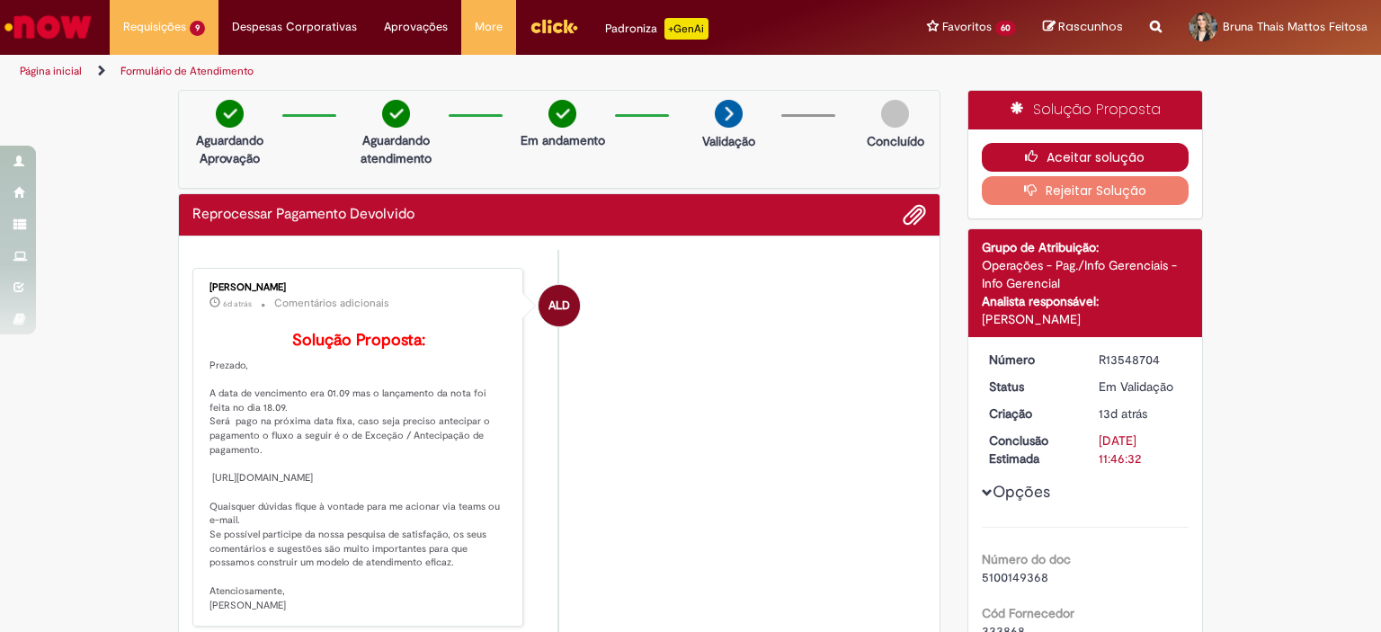
click at [1058, 154] on button "Aceitar solução" at bounding box center [1086, 157] width 208 height 29
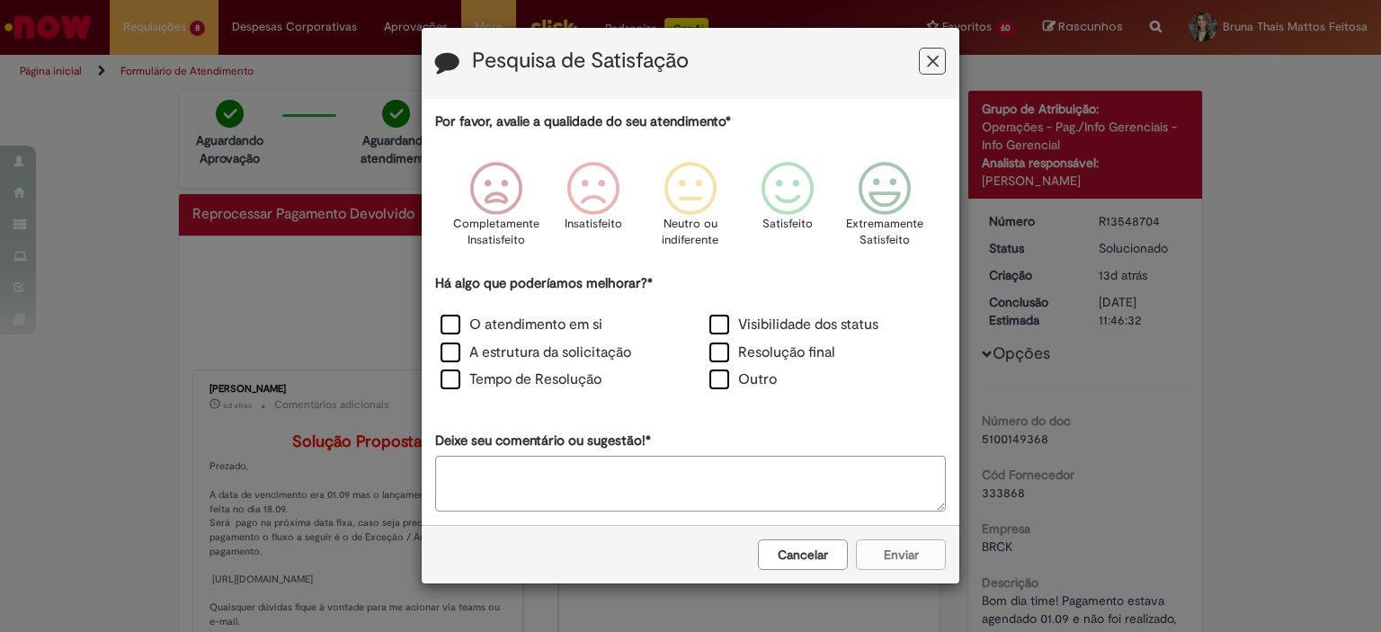
click at [937, 57] on icon "Feedback" at bounding box center [933, 61] width 12 height 19
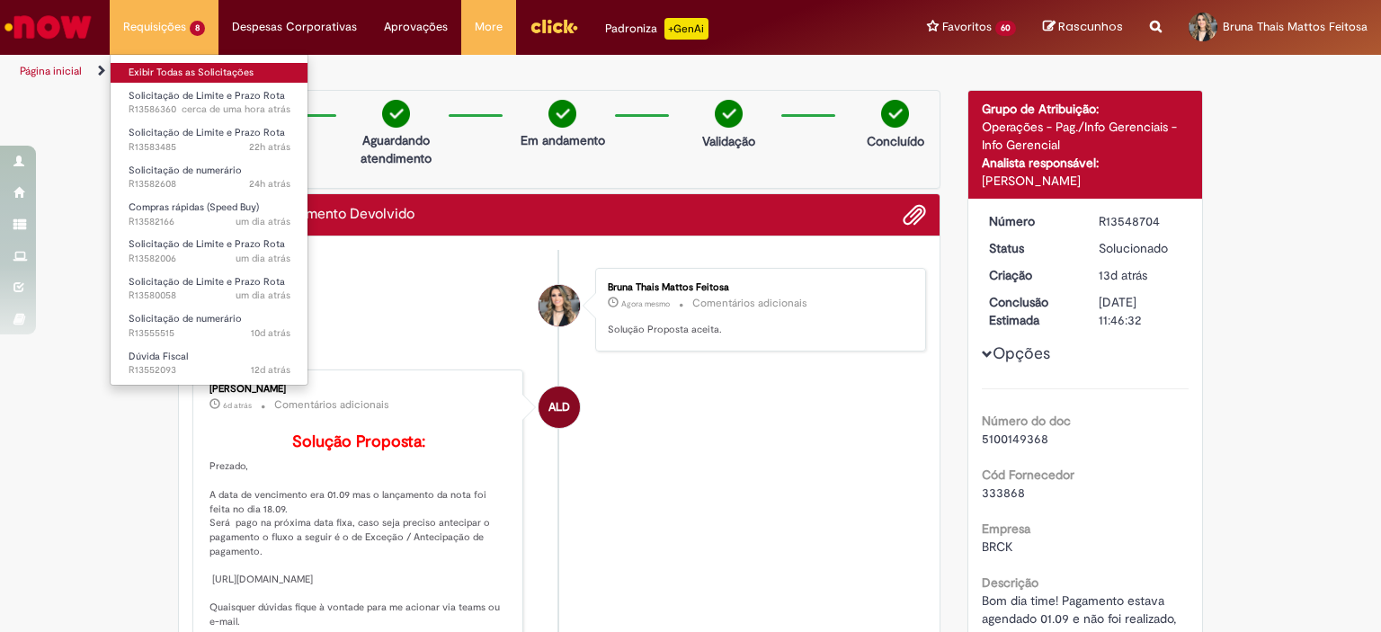
click at [163, 76] on link "Exibir Todas as Solicitações" at bounding box center [210, 73] width 198 height 20
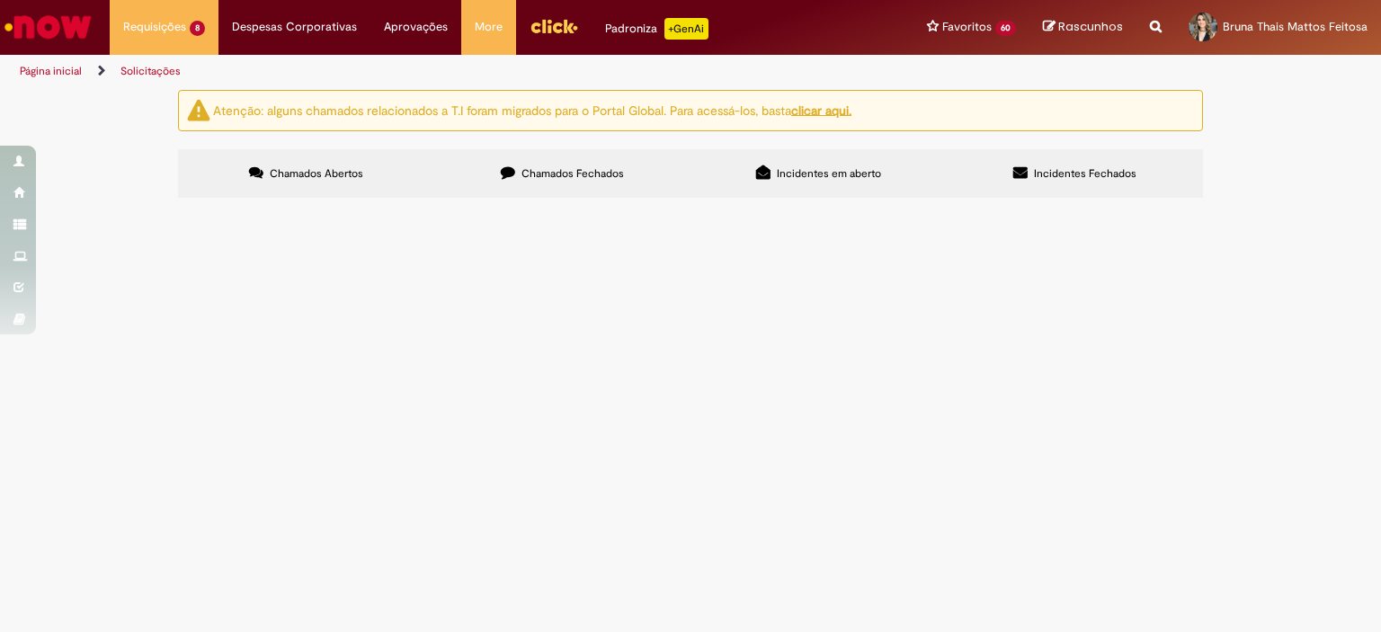
scroll to position [263, 0]
click at [0, 0] on span "Solicitação de numerário" at bounding box center [0, 0] width 0 height 0
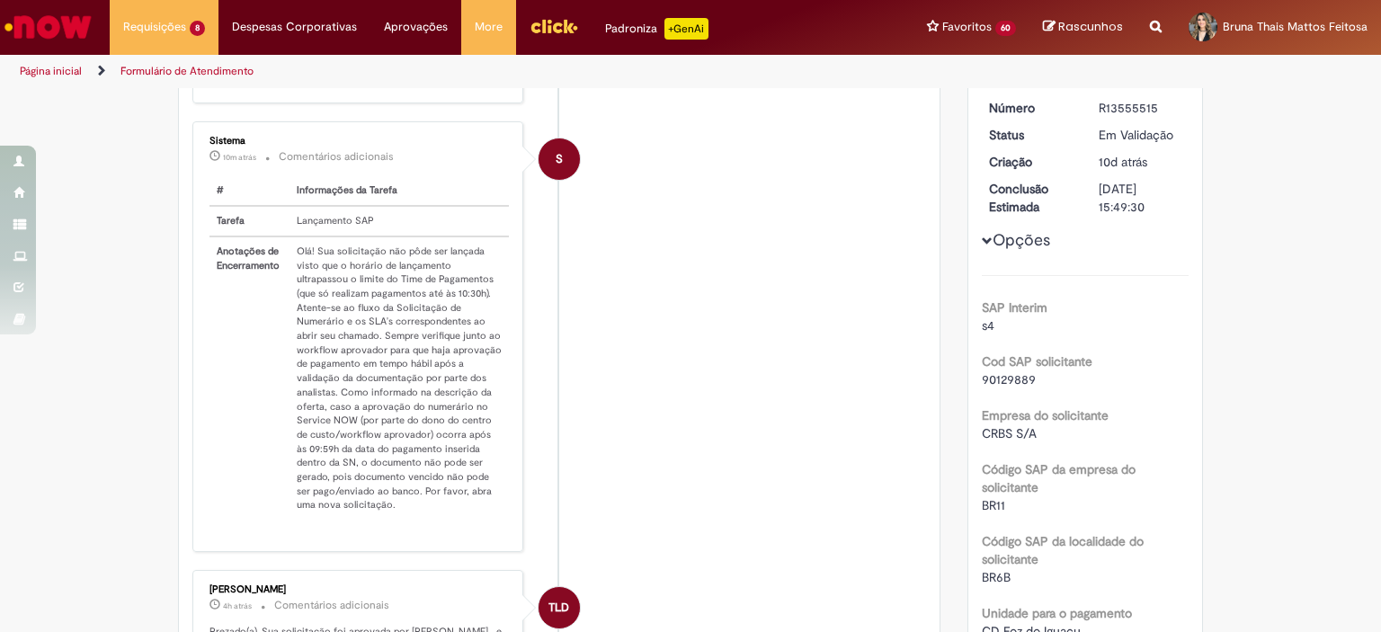
scroll to position [283, 0]
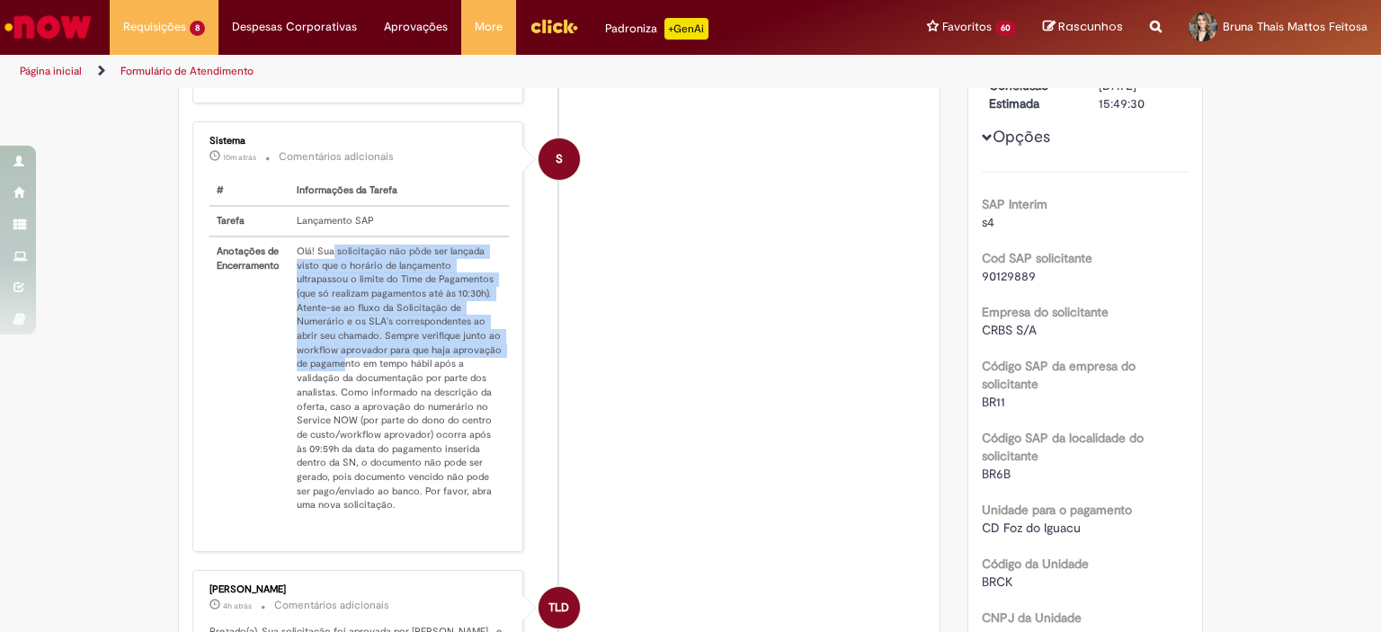
drag, startPoint x: 325, startPoint y: 261, endPoint x: 446, endPoint y: 361, distance: 157.0
click at [446, 361] on td "Olá! Sua solicitação não pôde ser lançada visto que o horário de lançamento ult…" at bounding box center [398, 377] width 219 height 283
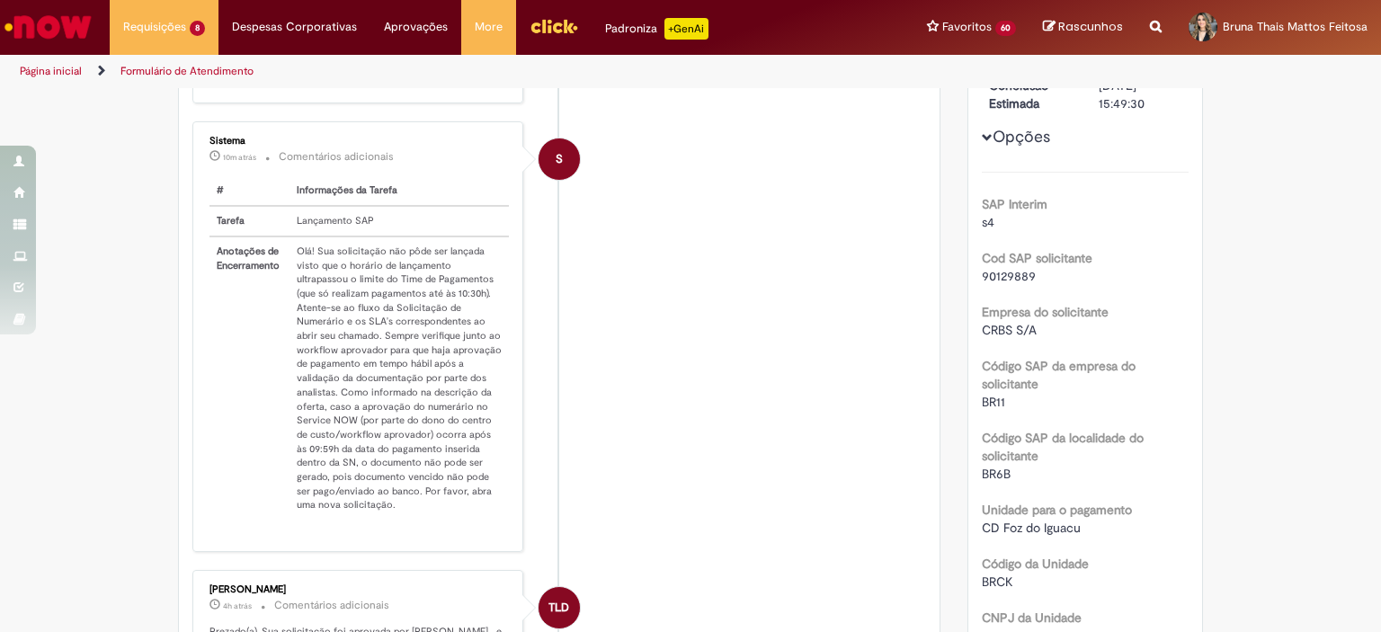
click at [611, 289] on li "S Sistema 10m atrás 10 minutos atrás Comentários adicionais # Informações da Ta…" at bounding box center [559, 336] width 734 height 431
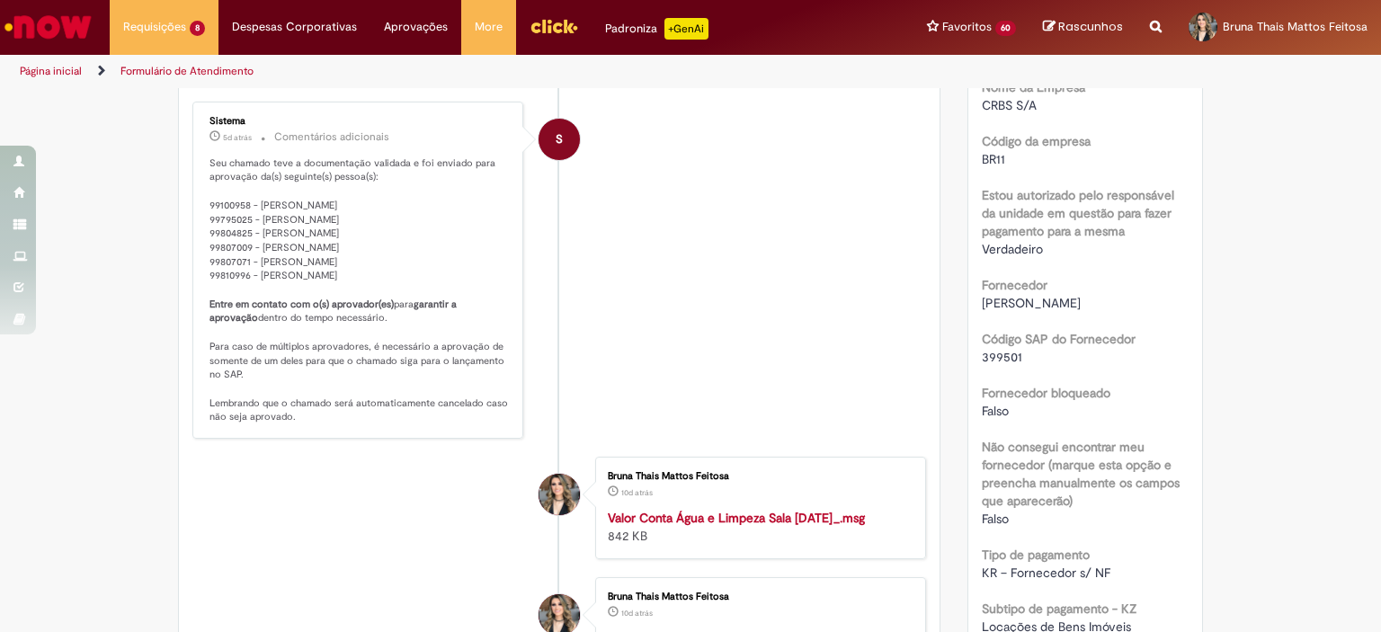
scroll to position [913, 0]
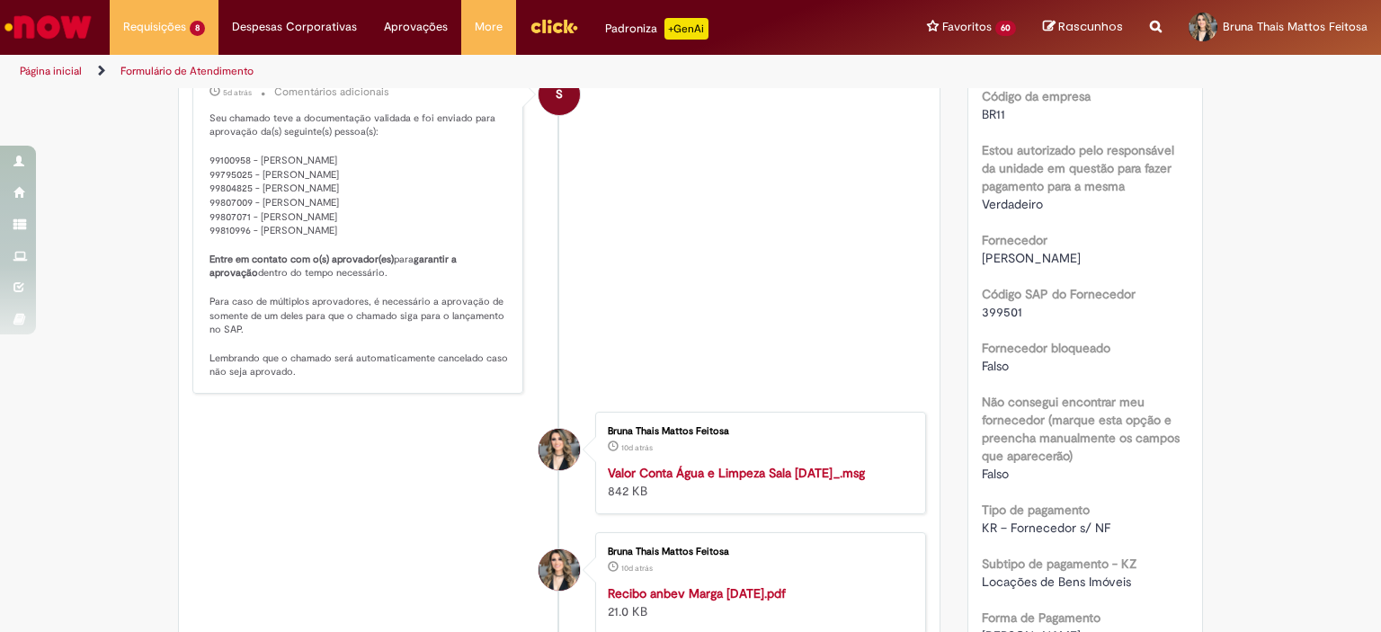
click at [992, 308] on span "399501" at bounding box center [1002, 312] width 40 height 16
copy span "399501"
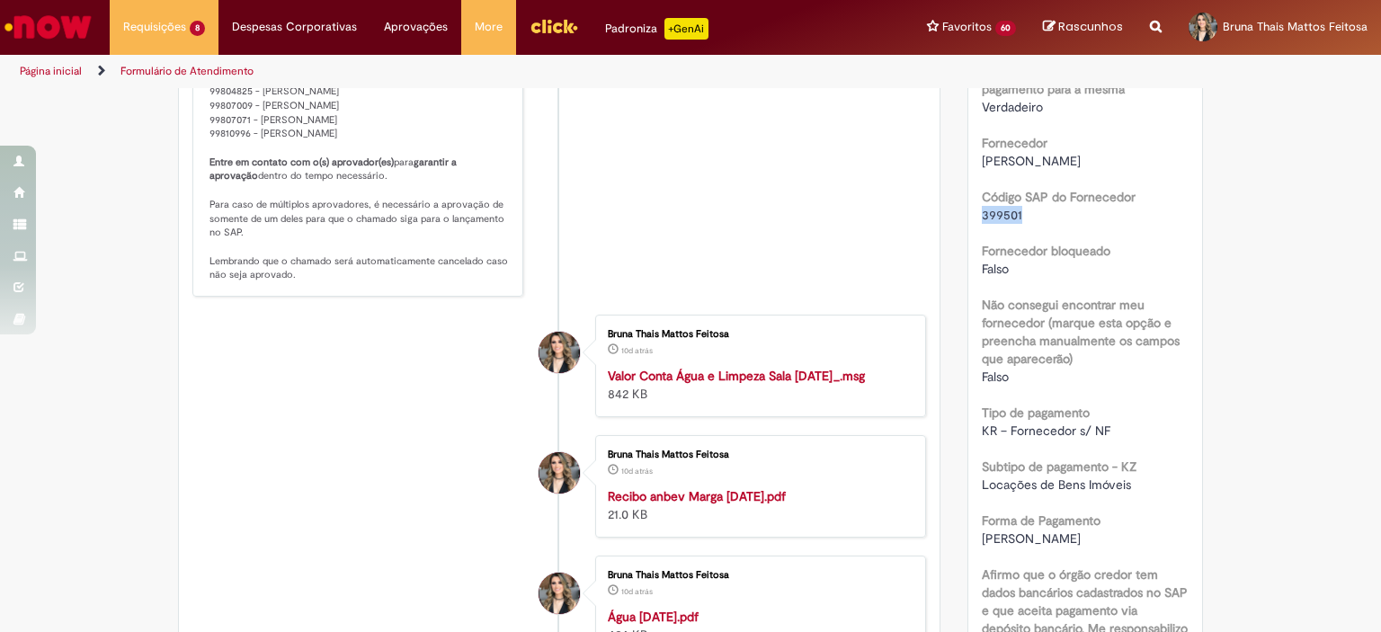
scroll to position [1272, 0]
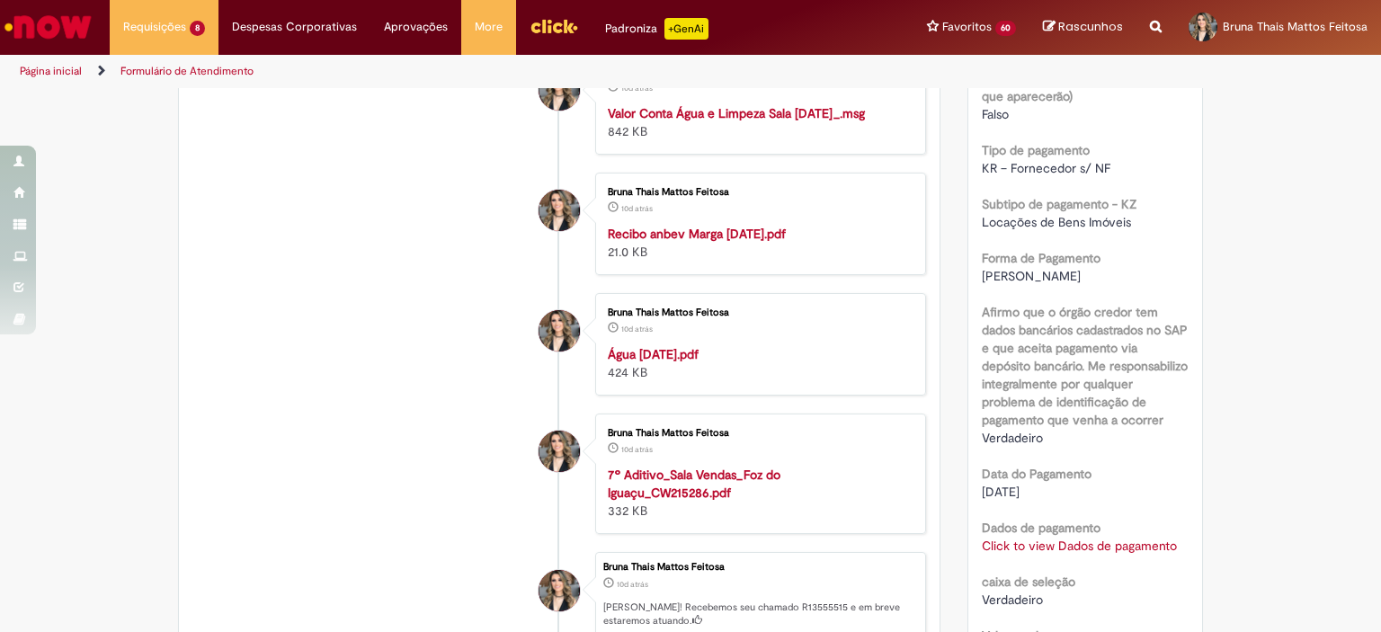
click at [663, 242] on strong "Recibo anbev Marga [DATE].pdf" at bounding box center [697, 234] width 178 height 16
click at [1014, 545] on link "Click to view Dados de pagamento" at bounding box center [1079, 546] width 195 height 16
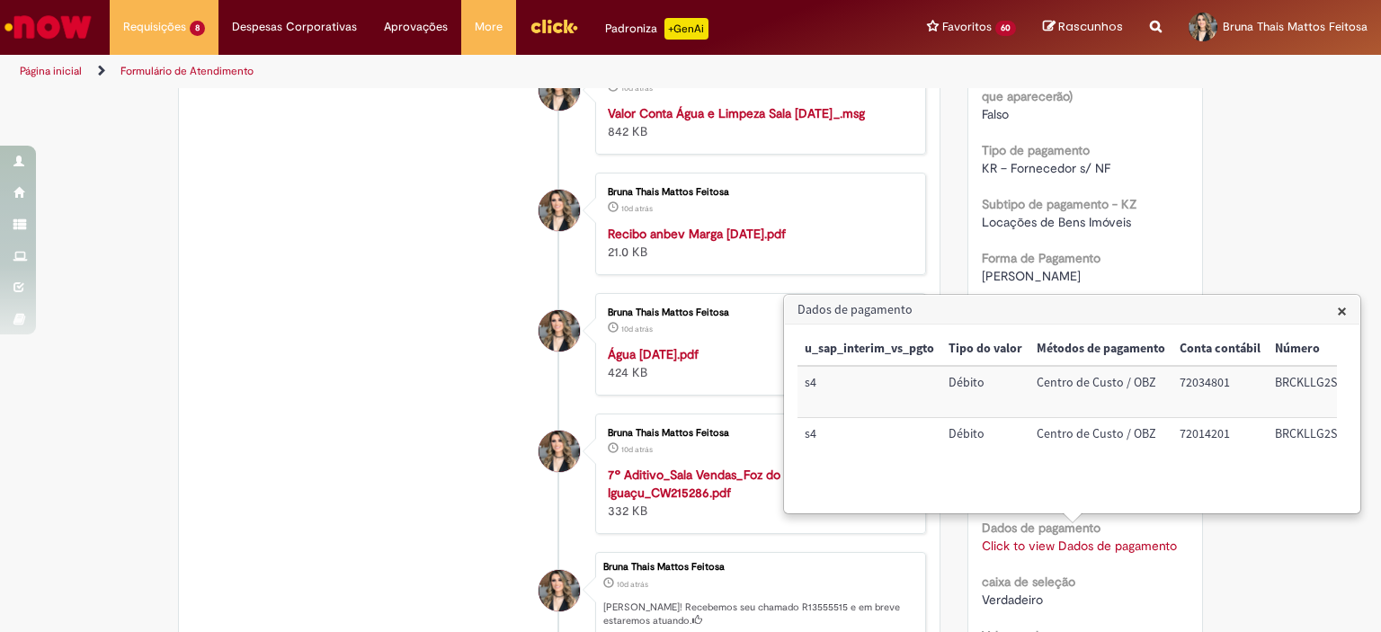
click at [1189, 389] on td "72034801" at bounding box center [1219, 391] width 95 height 51
copy td "72034801"
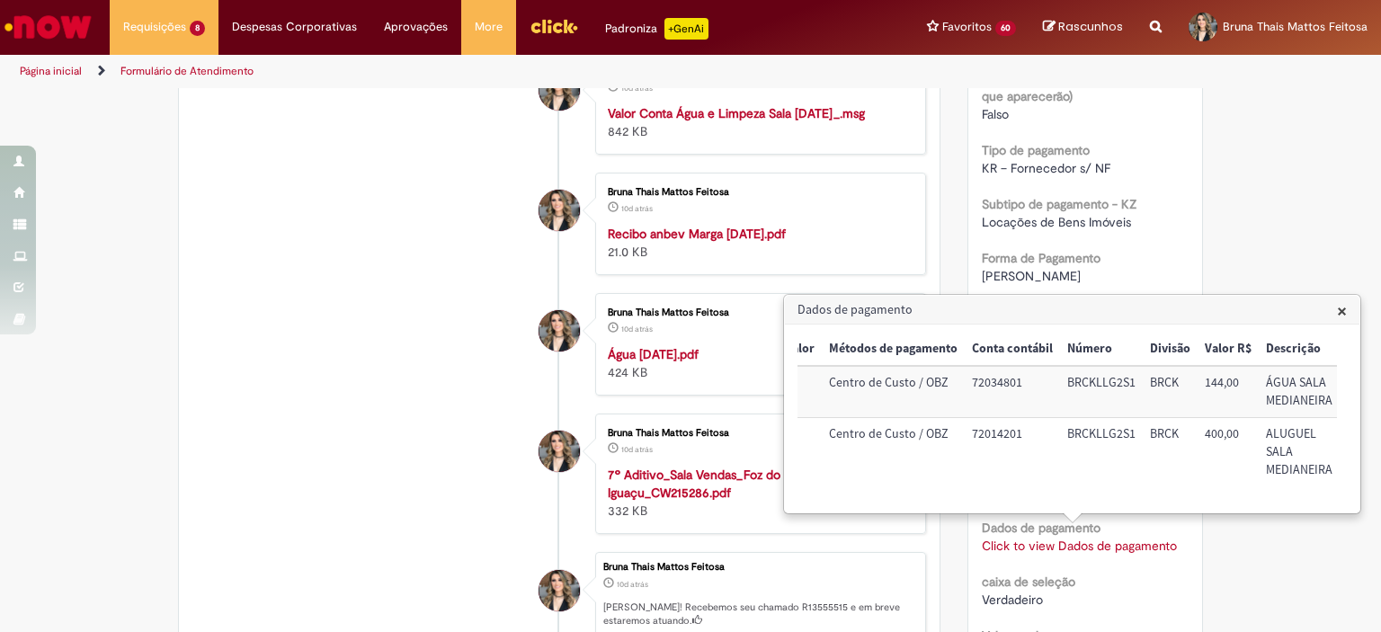
click at [1111, 384] on td "BRCKLLG2S1" at bounding box center [1101, 391] width 83 height 51
copy td "BRCKLLG2S1"
click at [1296, 381] on td "ÁGUA SALA MEDIANEIRA" at bounding box center [1299, 391] width 81 height 51
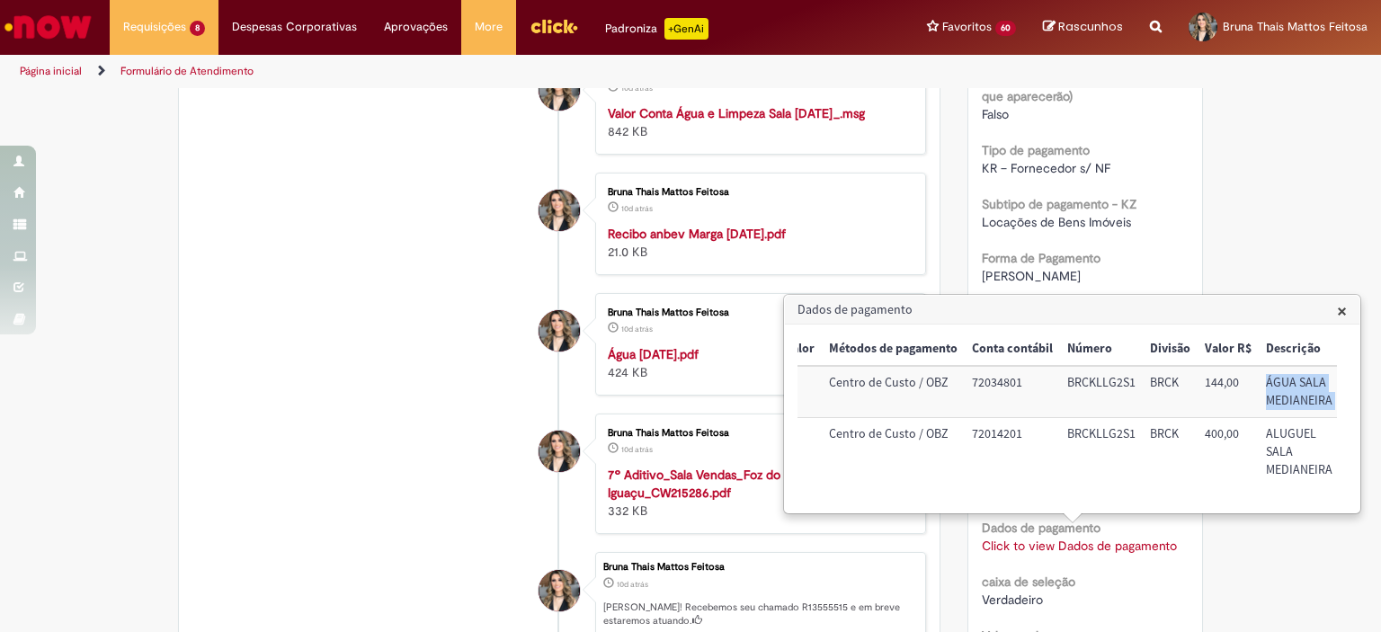
click at [1296, 381] on td "ÁGUA SALA MEDIANEIRA" at bounding box center [1299, 391] width 81 height 51
copy td "ÁGUA SALA MEDIANEIRA"
click at [1021, 440] on td "72014201" at bounding box center [1012, 452] width 95 height 68
click at [1003, 438] on td "72014201" at bounding box center [1012, 452] width 95 height 68
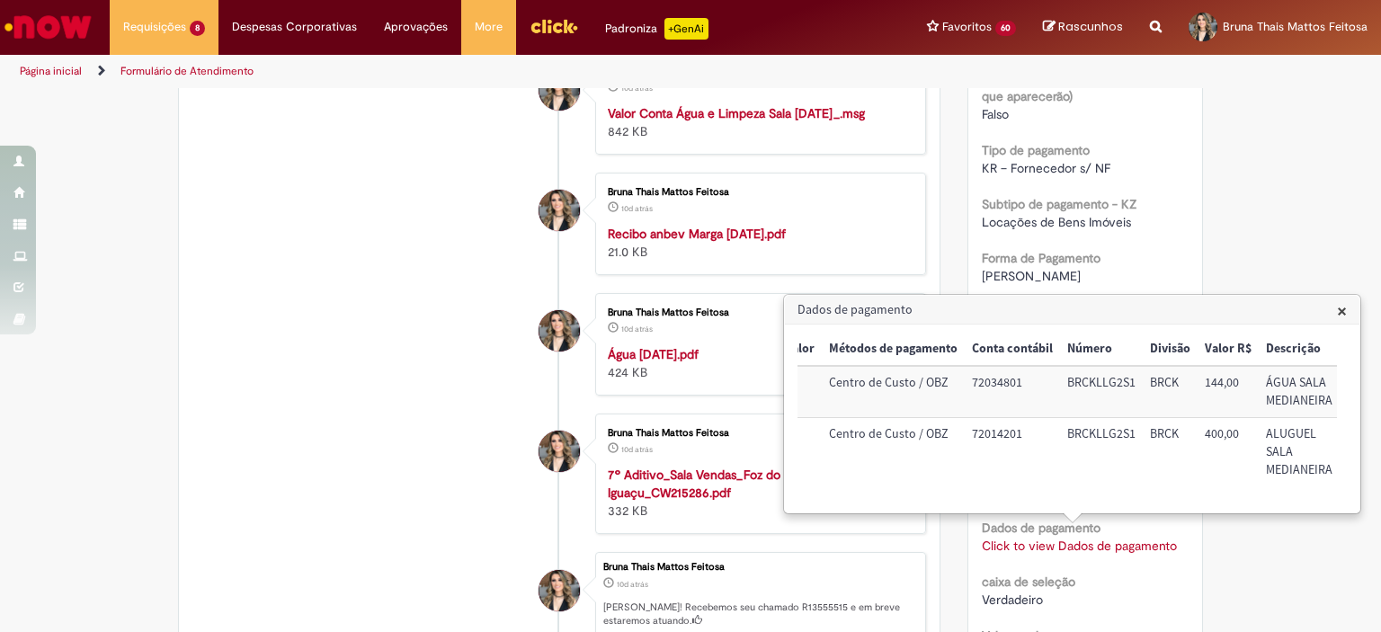
click at [1096, 423] on td "BRCKLLG2S1" at bounding box center [1101, 452] width 83 height 68
drag, startPoint x: 1263, startPoint y: 432, endPoint x: 1334, endPoint y: 463, distance: 77.7
click at [1334, 463] on td "ALUGUEL SALA MEDIANEIRA" at bounding box center [1298, 452] width 81 height 68
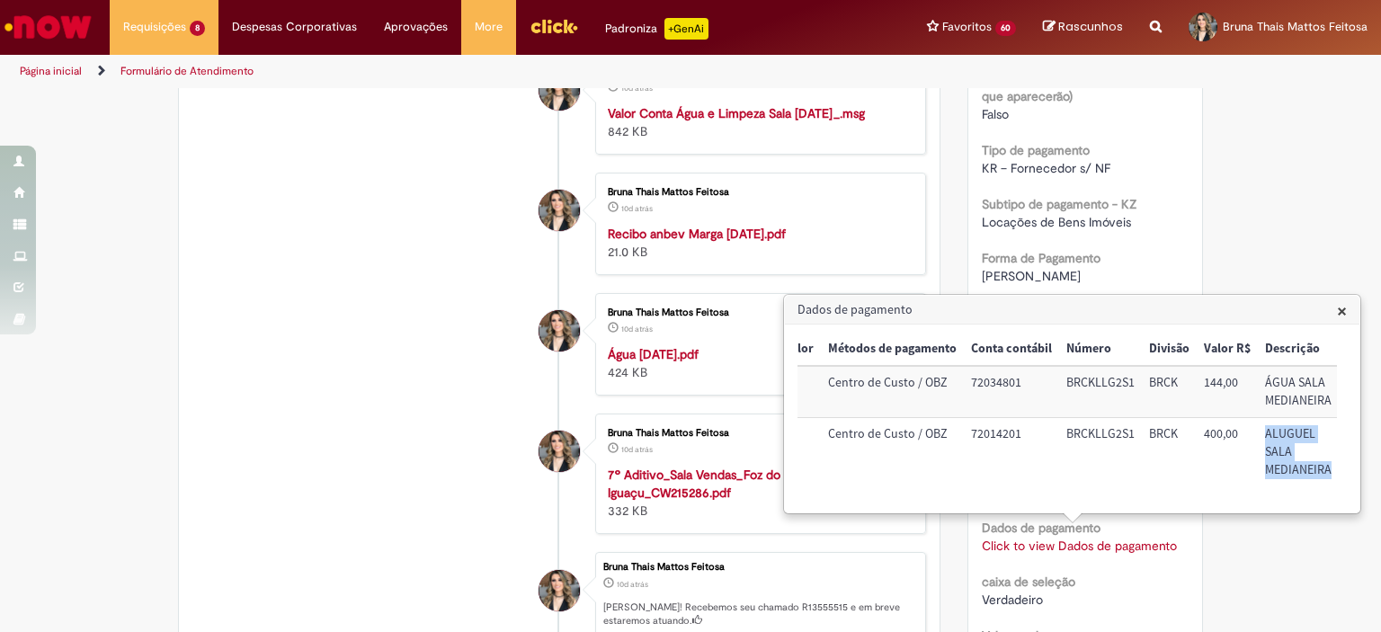
scroll to position [0, 208]
click at [1161, 203] on div "Subtipo de pagamento - KZ Locações de Bens Imóveis" at bounding box center [1086, 211] width 208 height 40
click at [1341, 305] on span "×" at bounding box center [1342, 310] width 10 height 24
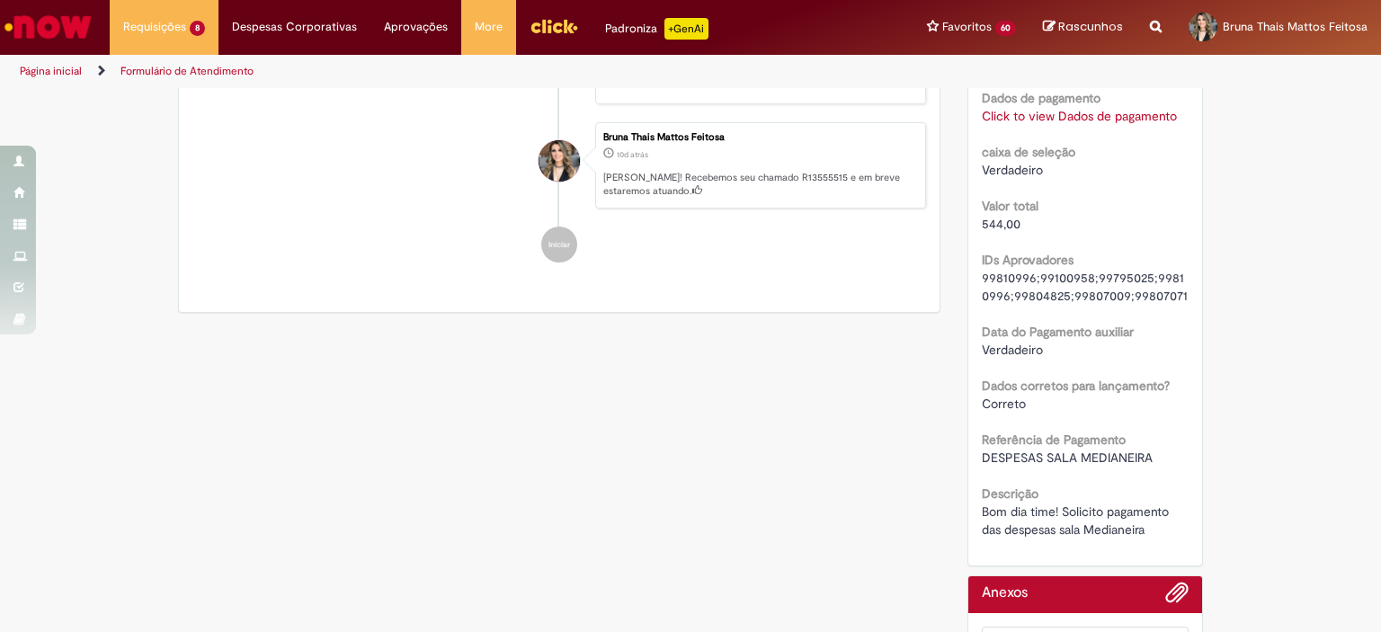
scroll to position [1709, 0]
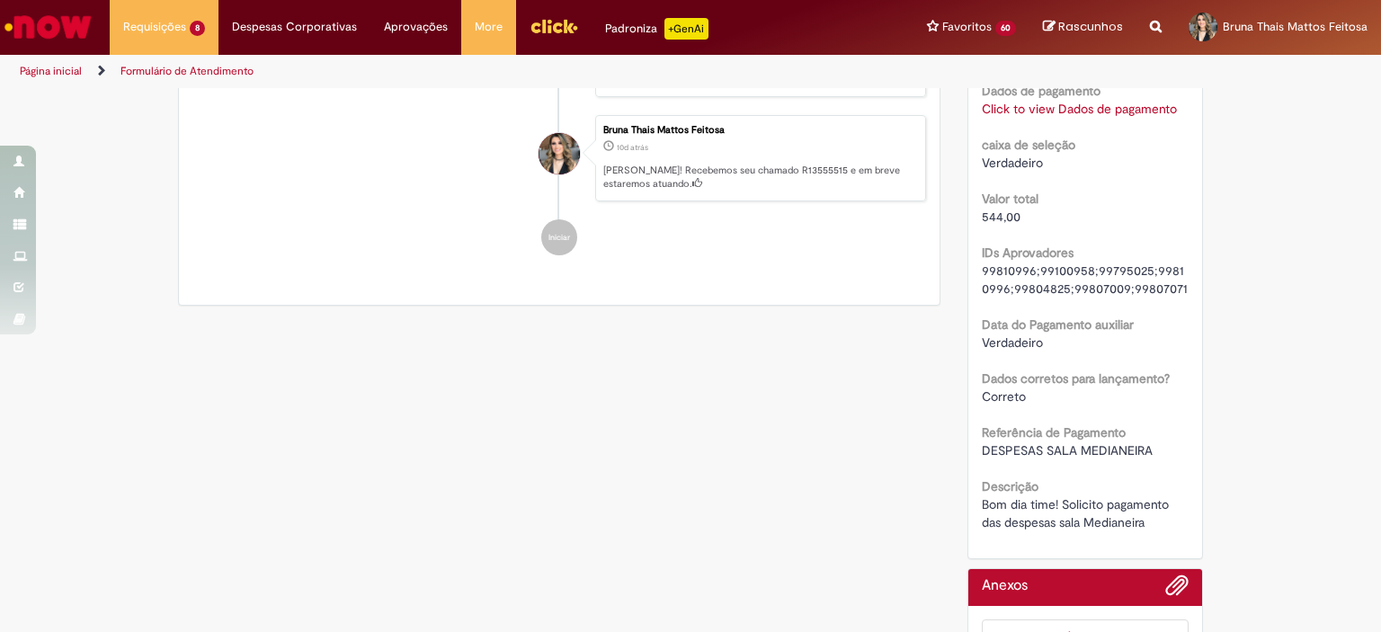
drag, startPoint x: 971, startPoint y: 446, endPoint x: 1158, endPoint y: 449, distance: 187.0
drag, startPoint x: 1154, startPoint y: 510, endPoint x: 995, endPoint y: 510, distance: 159.1
click at [995, 510] on span "Bom dia time! Solicito pagamento das despesas sala Medianeira" at bounding box center [1077, 513] width 191 height 34
click at [1000, 513] on span "Bom dia time! Solicito pagamento das despesas sala Medianeira" at bounding box center [1077, 513] width 191 height 34
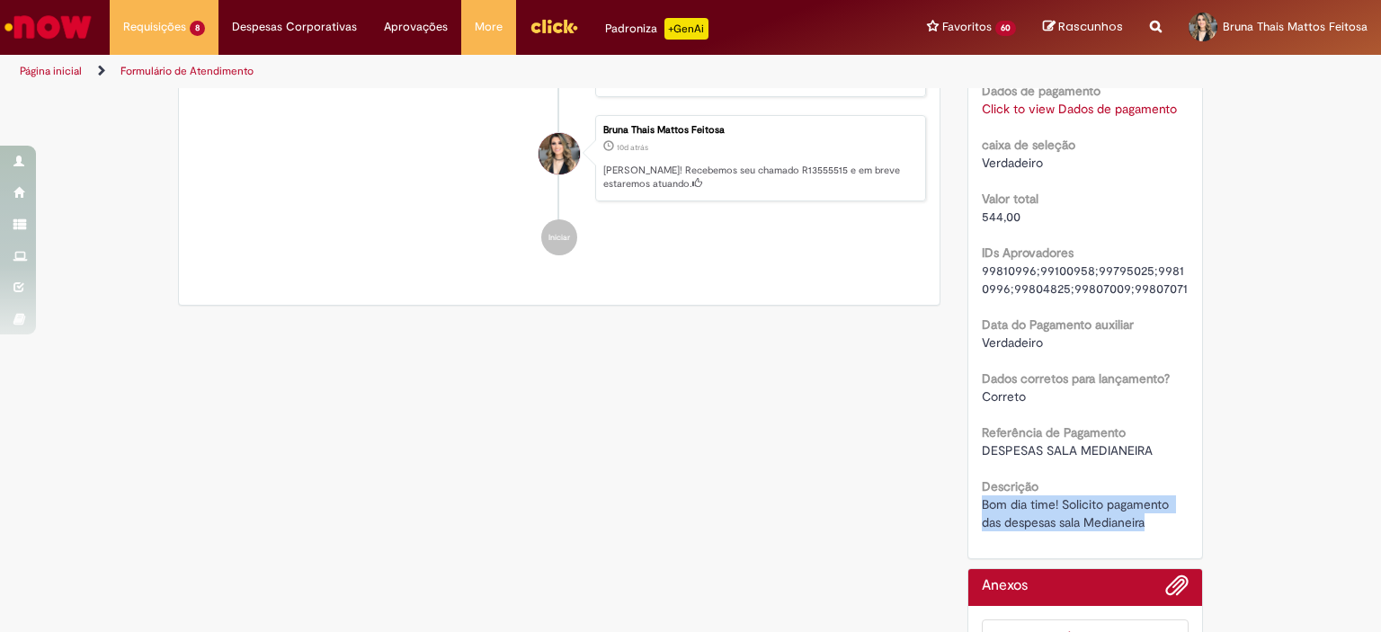
drag, startPoint x: 974, startPoint y: 505, endPoint x: 1153, endPoint y: 518, distance: 179.4
click at [1153, 518] on div "Bom dia time! Solicito pagamento das despesas sala Medianeira" at bounding box center [1086, 513] width 208 height 36
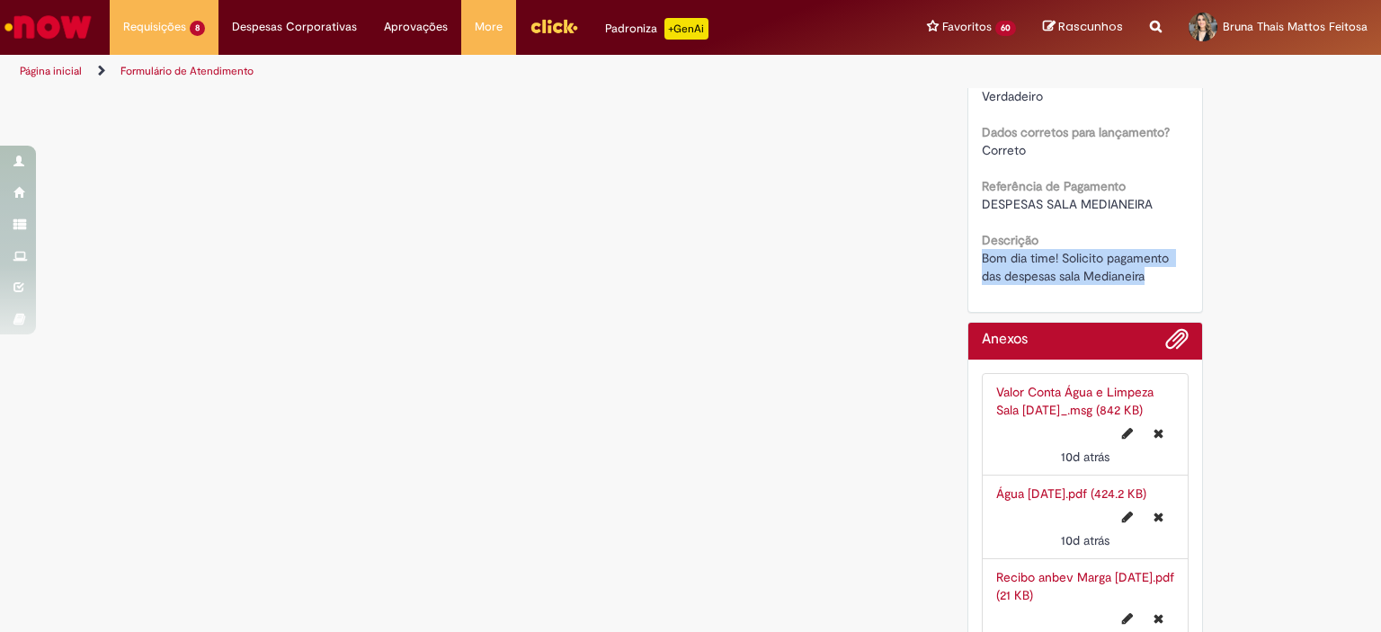
scroll to position [0, 0]
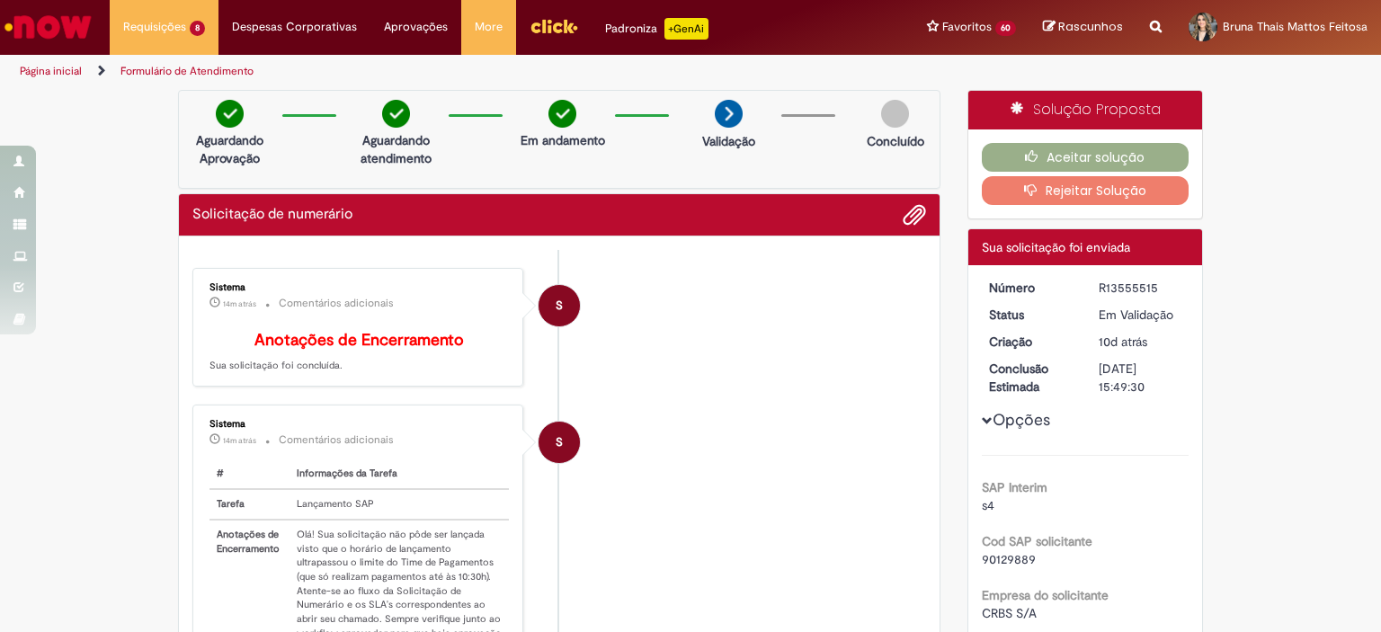
click at [1136, 283] on div "R13555515" at bounding box center [1141, 288] width 84 height 18
click at [1180, 156] on button "Aceitar solução" at bounding box center [1086, 157] width 208 height 29
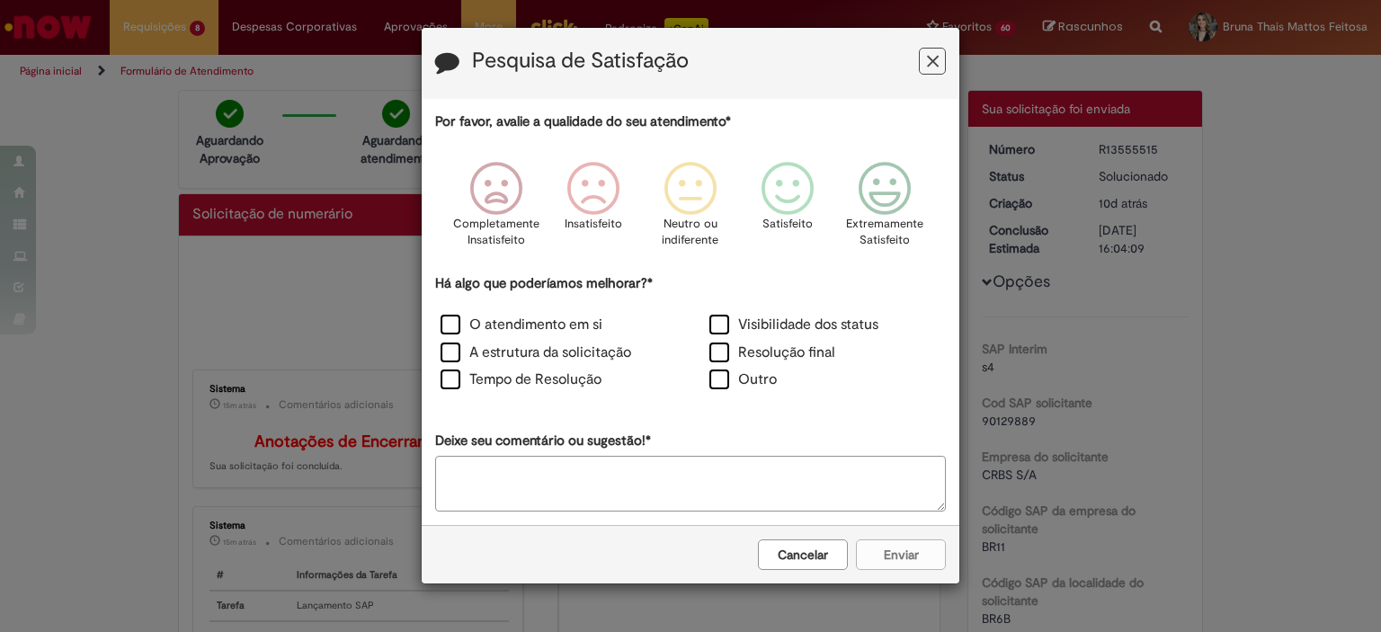
click at [933, 62] on icon "Feedback" at bounding box center [933, 61] width 12 height 19
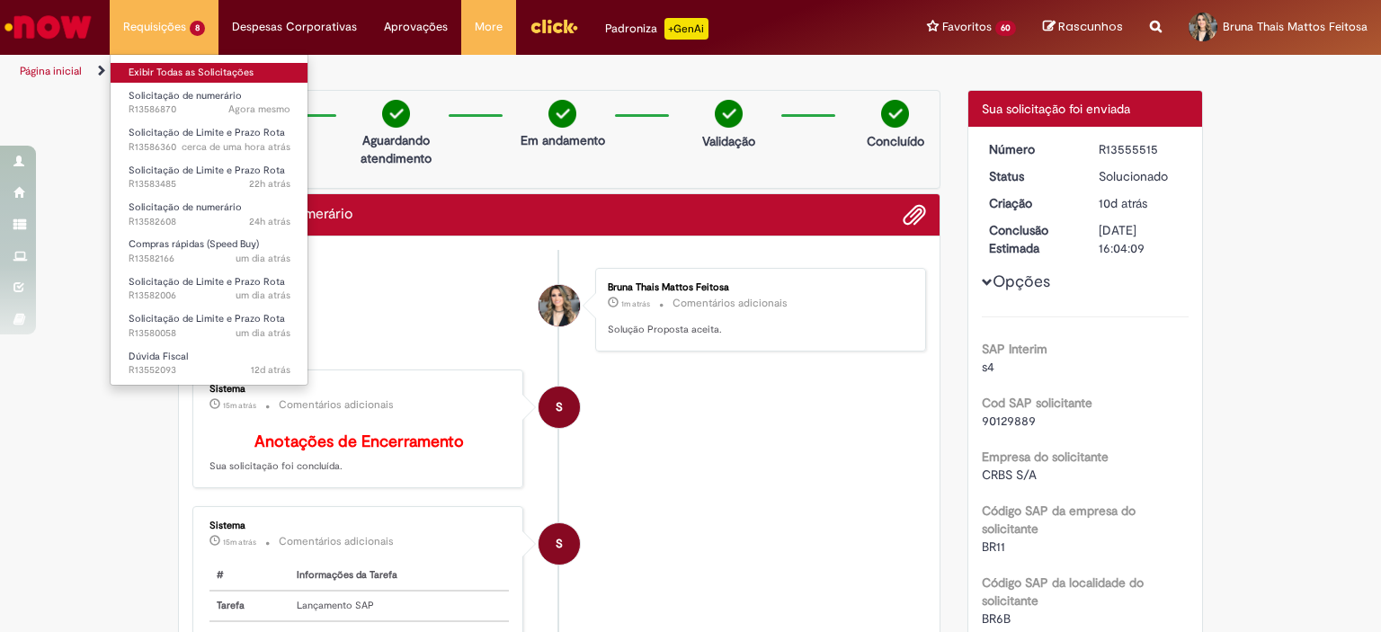
click at [155, 81] on link "Exibir Todas as Solicitações" at bounding box center [210, 73] width 198 height 20
click at [160, 72] on link "Exibir Todas as Solicitações" at bounding box center [210, 73] width 198 height 20
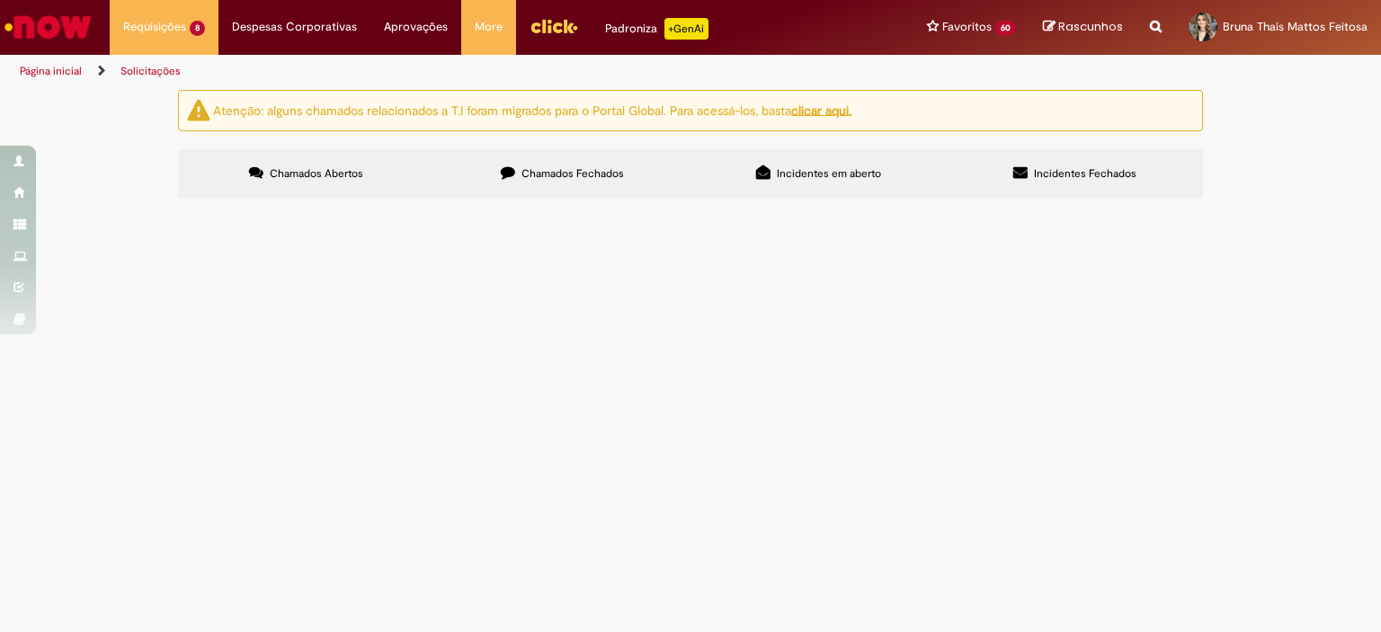
scroll to position [257, 0]
click at [0, 0] on span "Boa tarde time! Precisamos emitir 3 notas de remessa para envio de EPIs para ou…" at bounding box center [0, 0] width 0 height 0
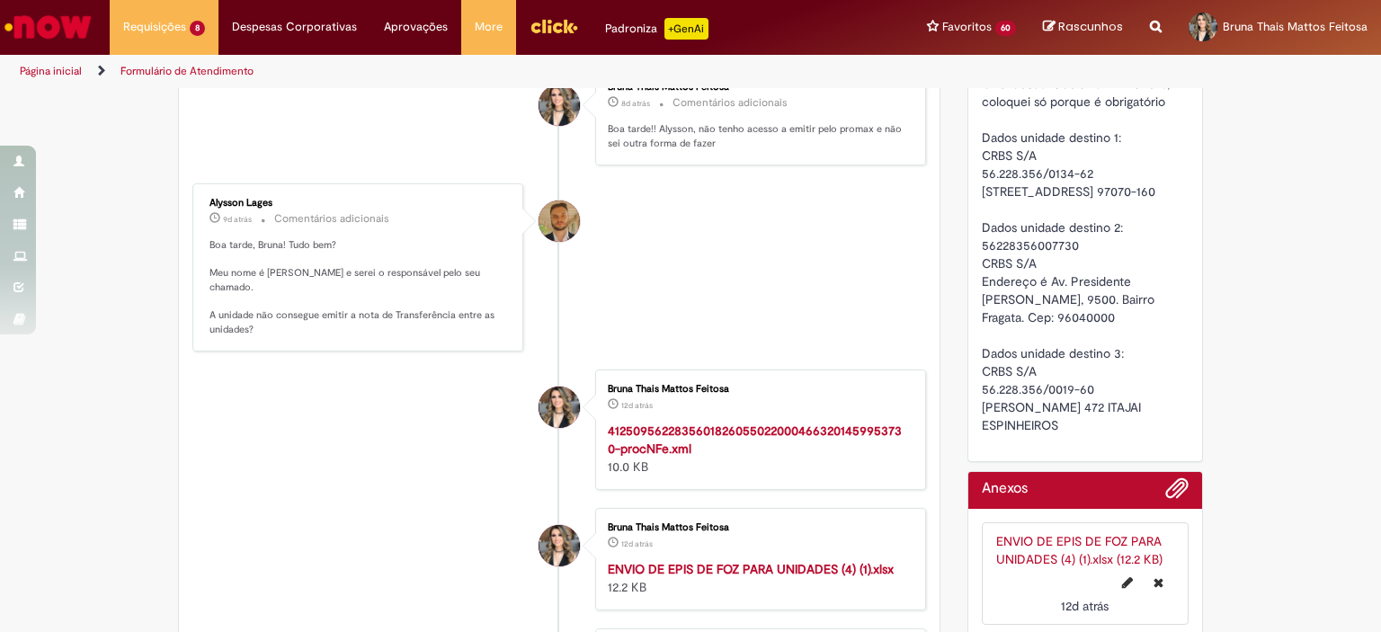
scroll to position [833, 0]
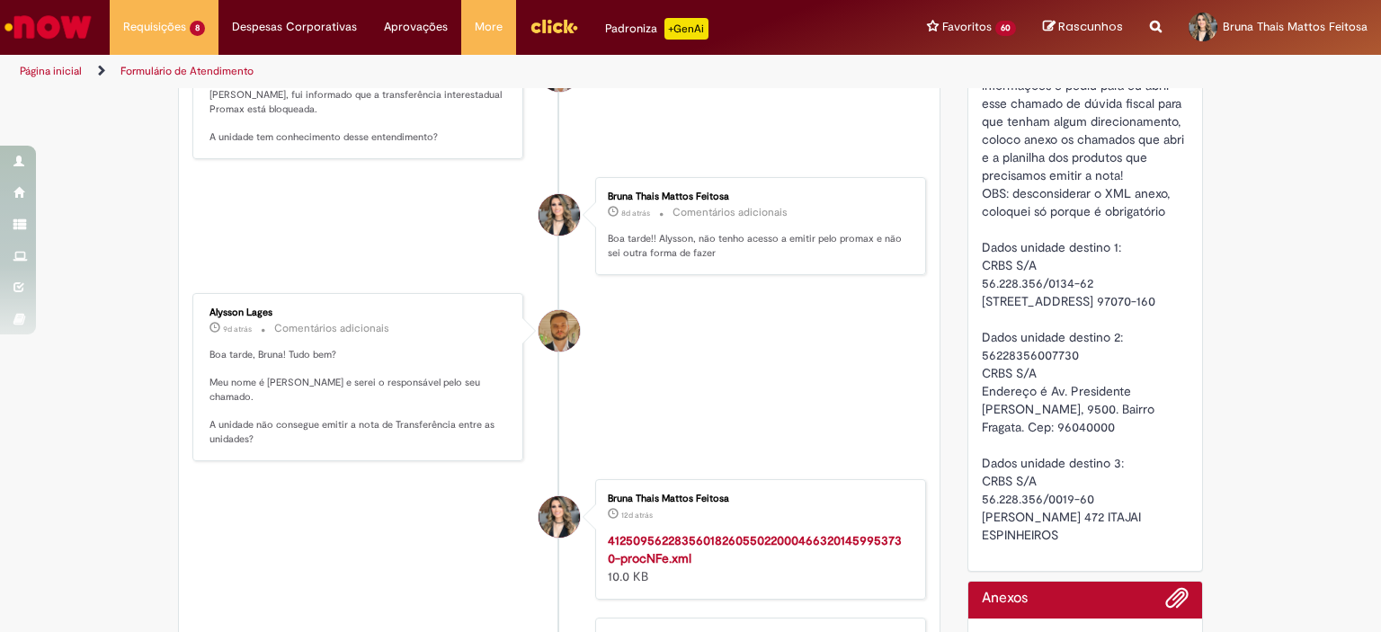
click at [788, 352] on li "Alysson Lages 9d atrás 9 dias atrás Comentários adicionais Boa tarde, Bruna! Tu…" at bounding box center [559, 377] width 734 height 168
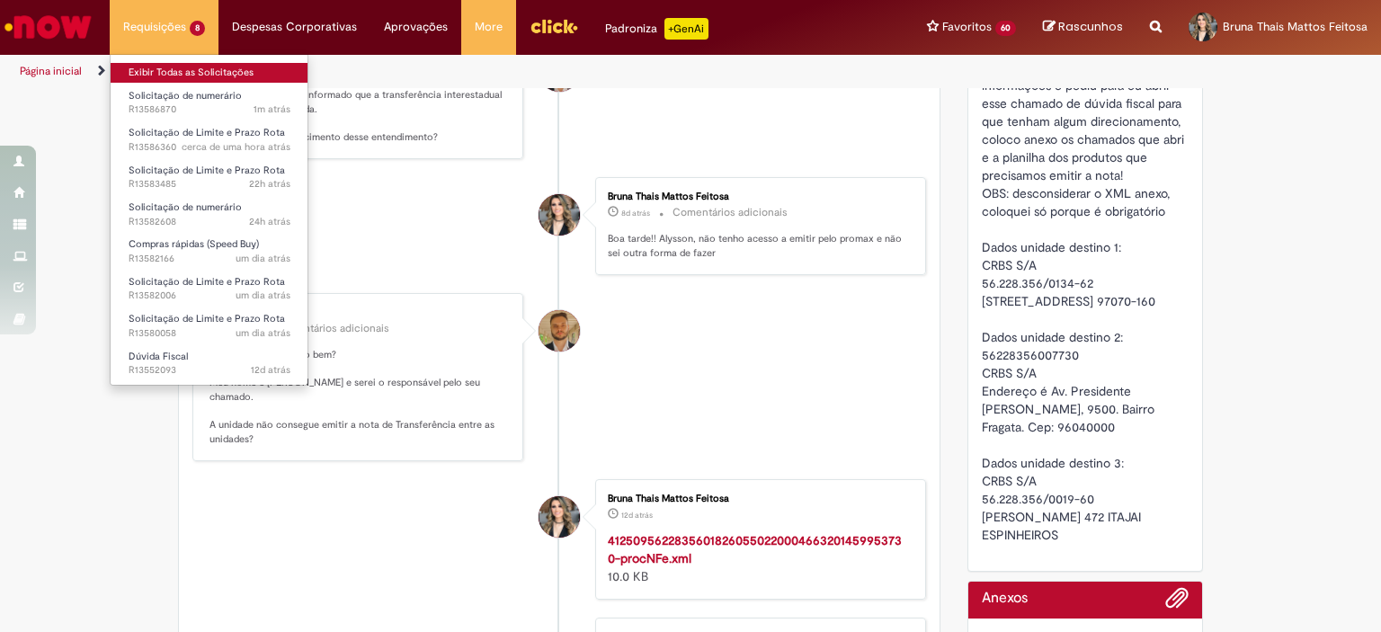
click at [178, 65] on link "Exibir Todas as Solicitações" at bounding box center [210, 73] width 198 height 20
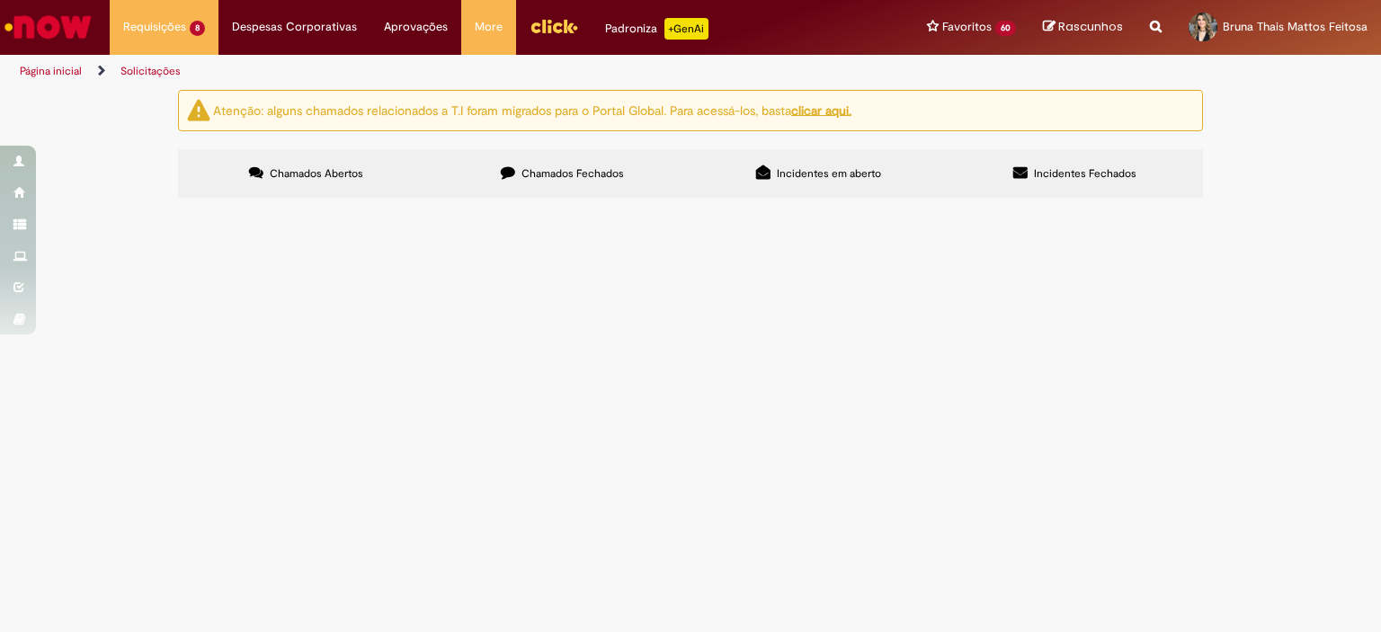
scroll to position [257, 0]
click at [0, 0] on span "Recolha Resíduos Foz" at bounding box center [0, 0] width 0 height 0
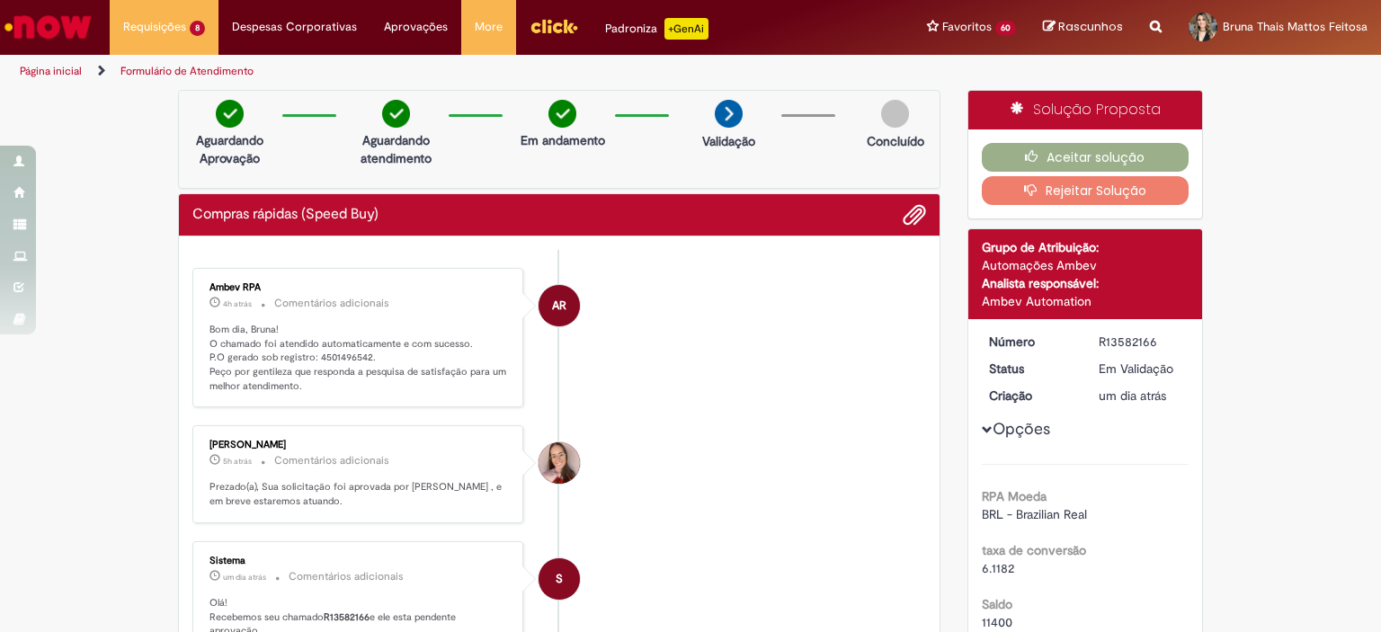
click at [344, 360] on p "Bom dia, Bruna! O chamado foi atendido automaticamente e com sucesso. P.O gerad…" at bounding box center [358, 358] width 299 height 71
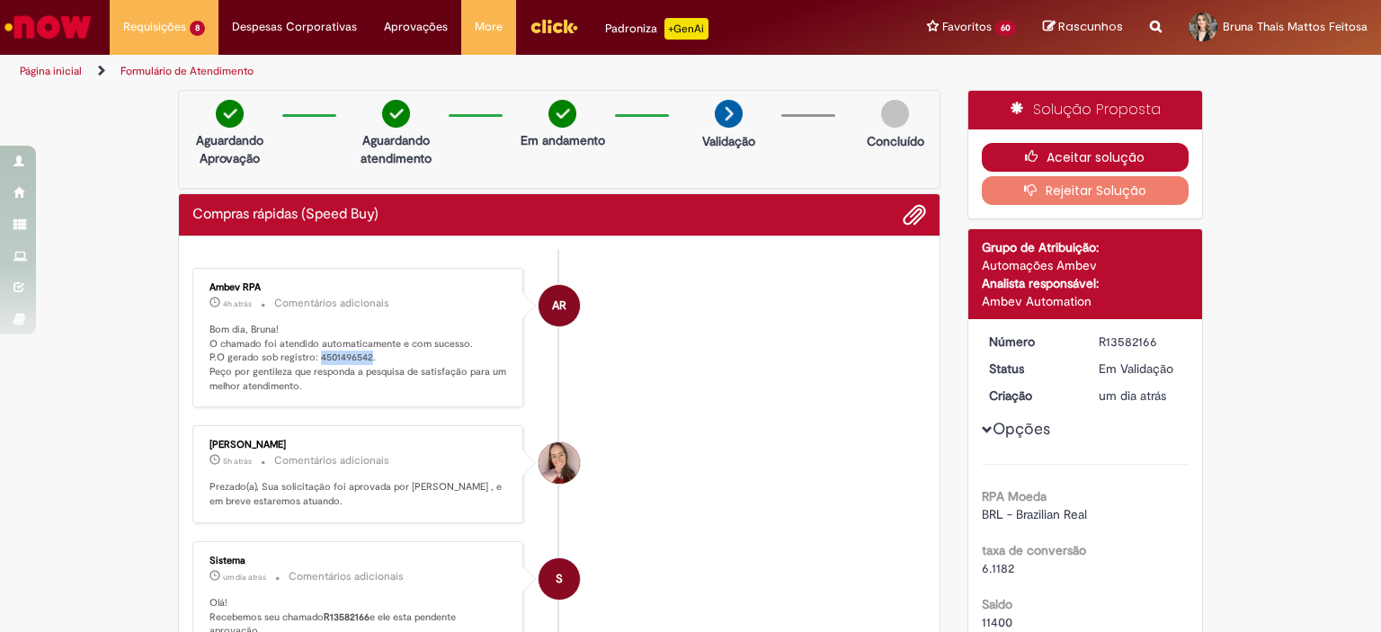
click at [1073, 162] on button "Aceitar solução" at bounding box center [1086, 157] width 208 height 29
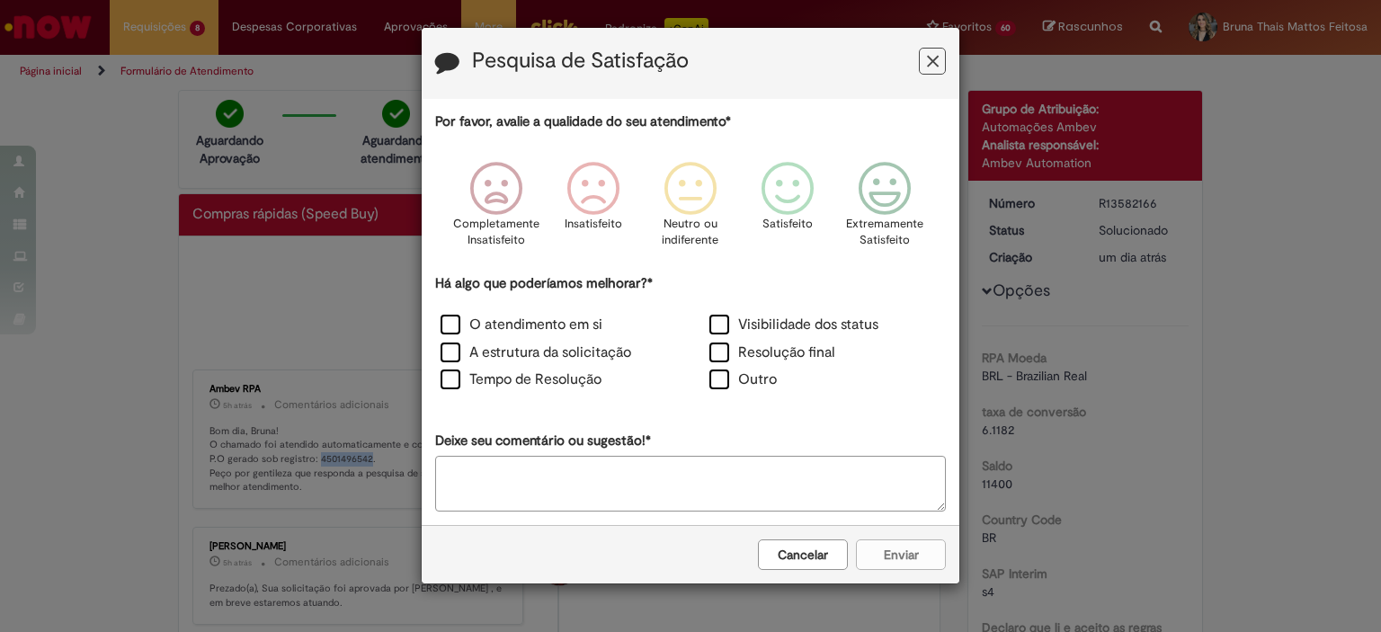
click at [928, 58] on icon "Feedback" at bounding box center [933, 61] width 12 height 19
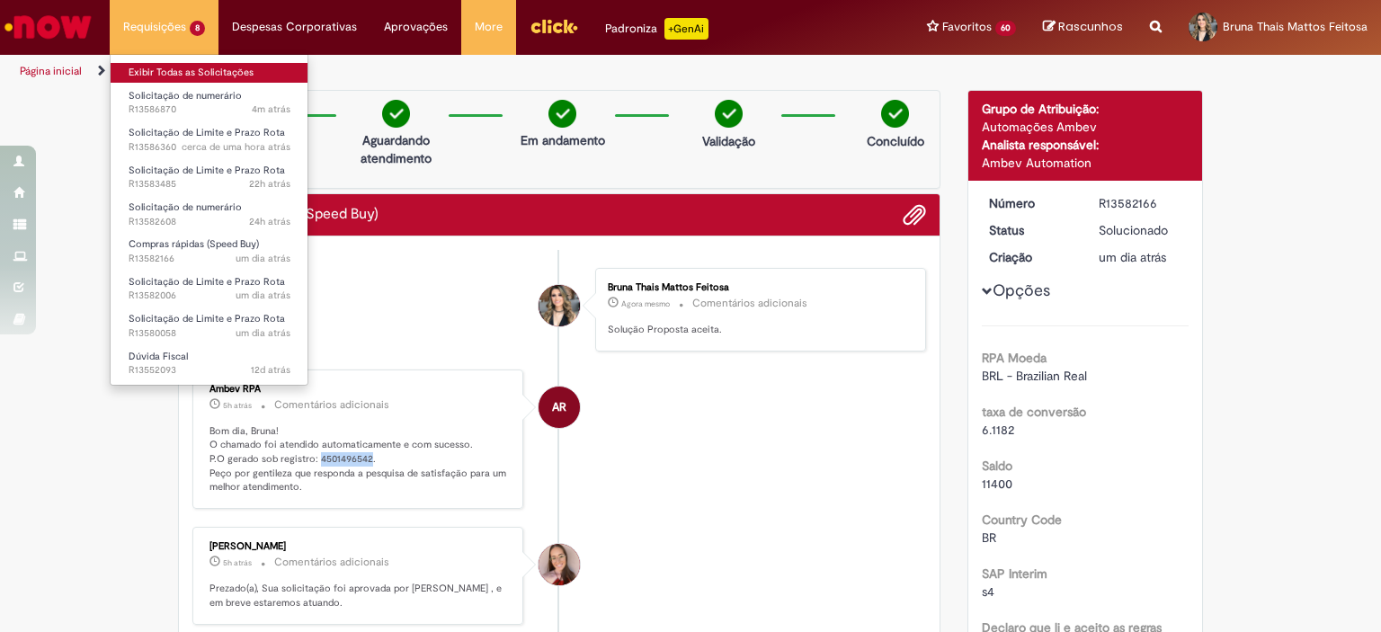
click at [181, 71] on link "Exibir Todas as Solicitações" at bounding box center [210, 73] width 198 height 20
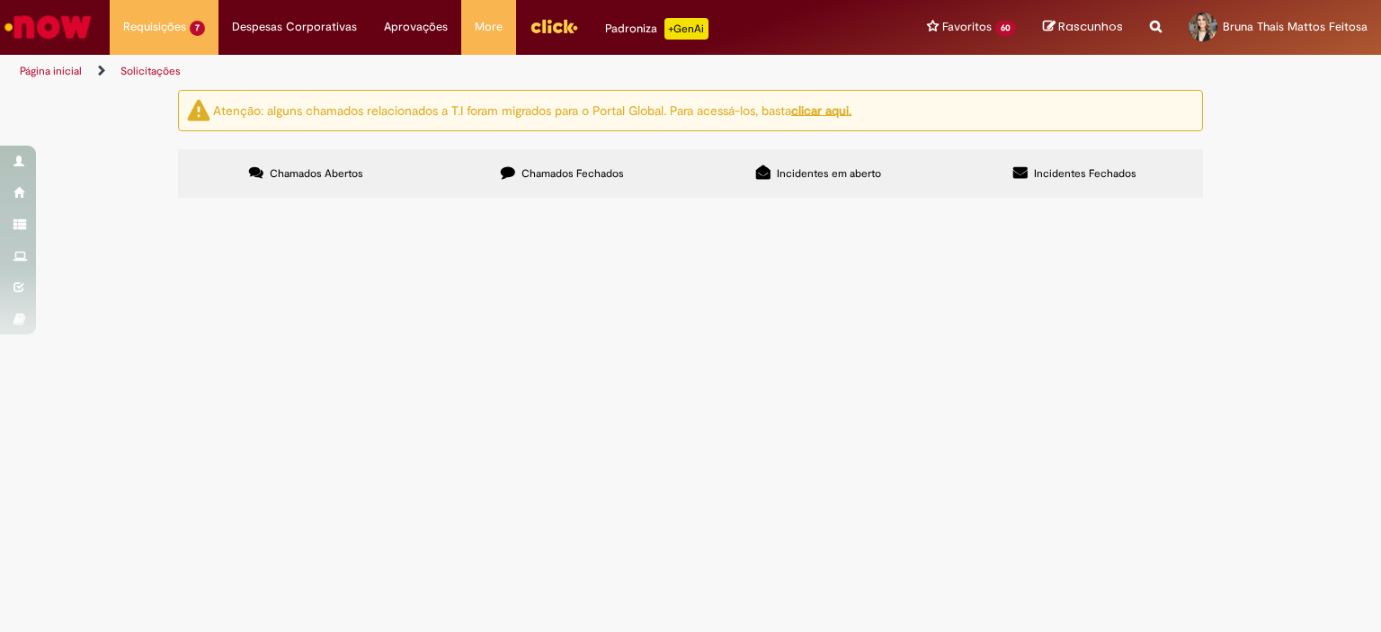
scroll to position [211, 0]
